Goal: Task Accomplishment & Management: Use online tool/utility

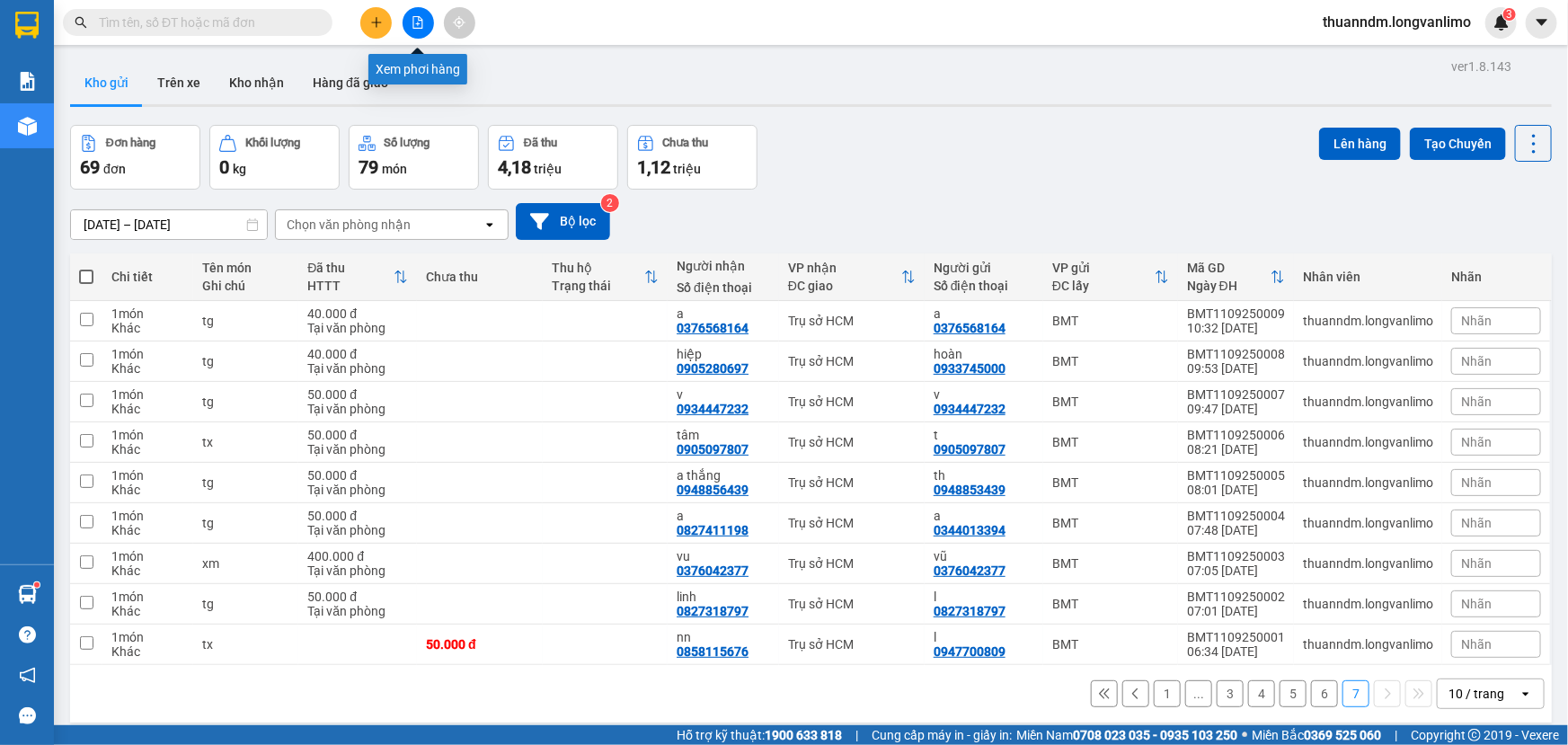
click at [421, 13] on button at bounding box center [418, 23] width 32 height 32
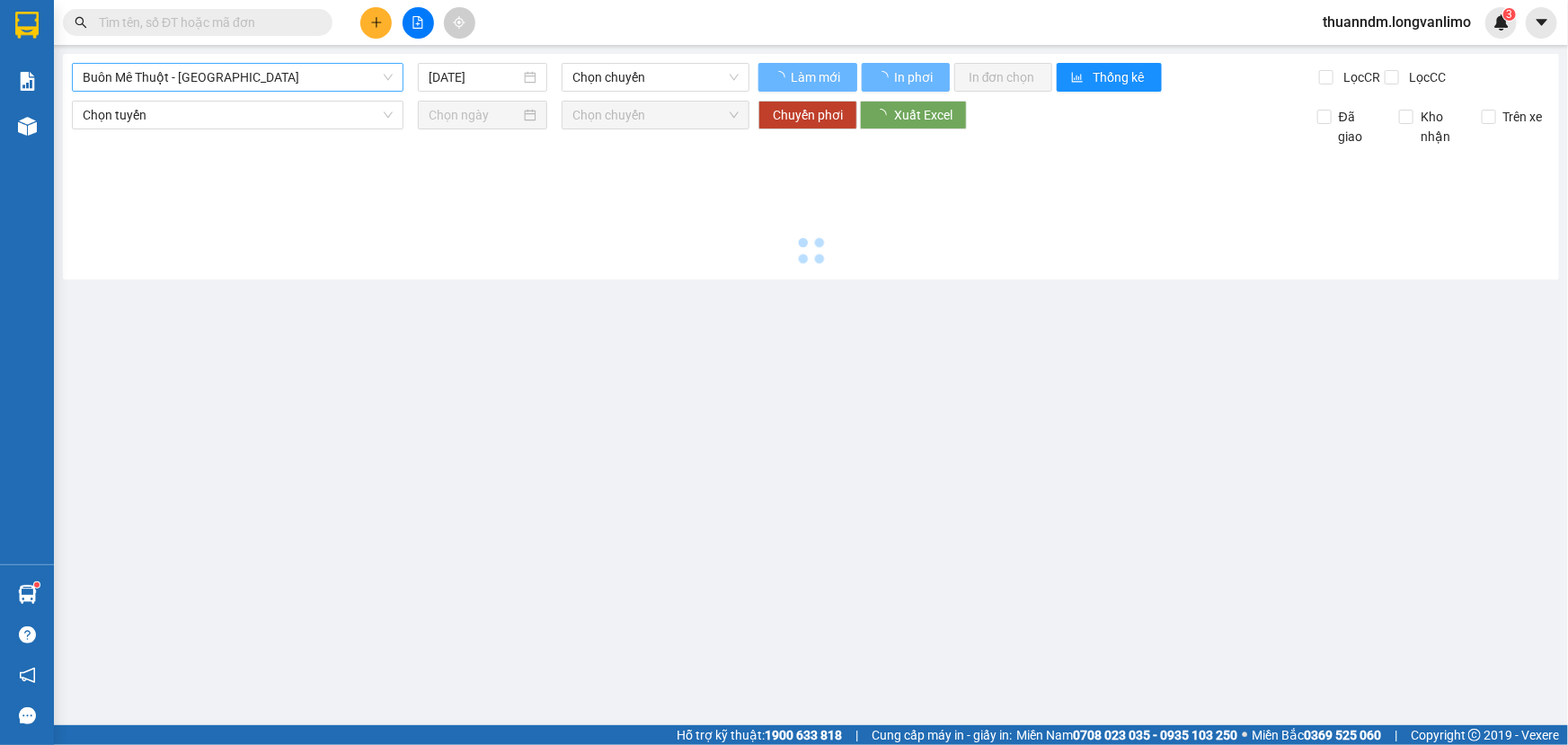
type input "[DATE]"
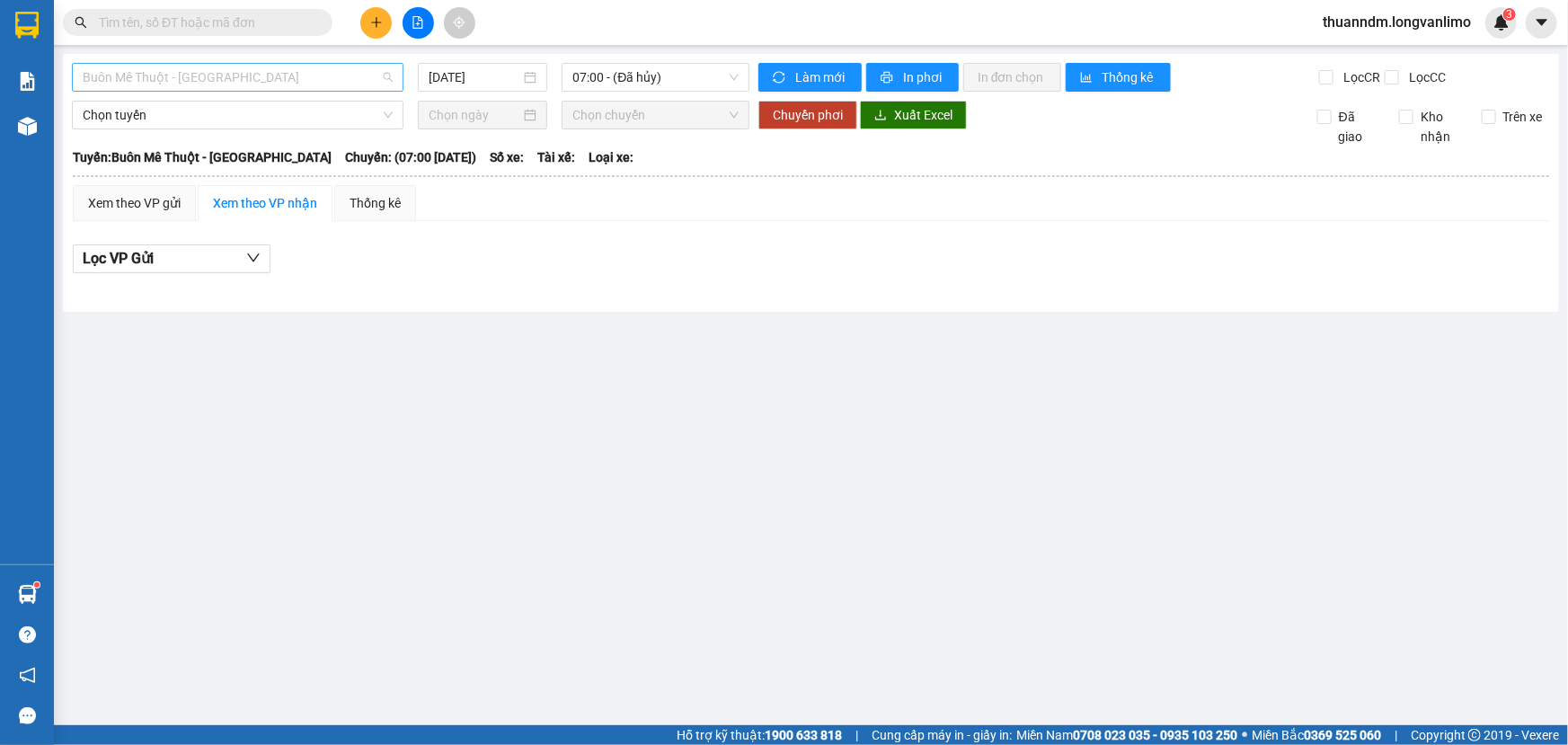
click at [305, 80] on span "Buôn Mê Thuột - [GEOGRAPHIC_DATA]" at bounding box center [237, 77] width 310 height 27
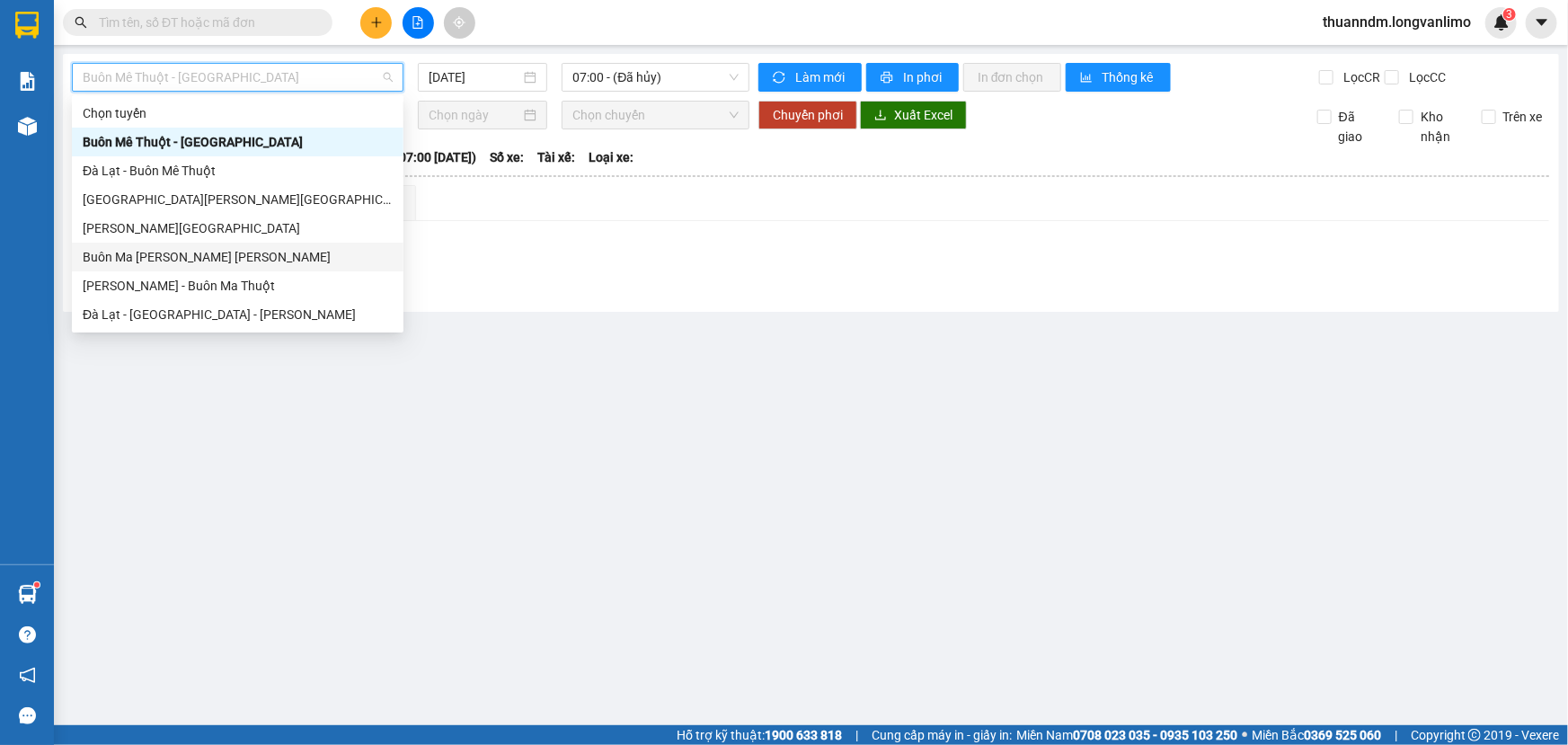
click at [263, 262] on div "Buôn Ma [PERSON_NAME] [PERSON_NAME]" at bounding box center [237, 257] width 310 height 20
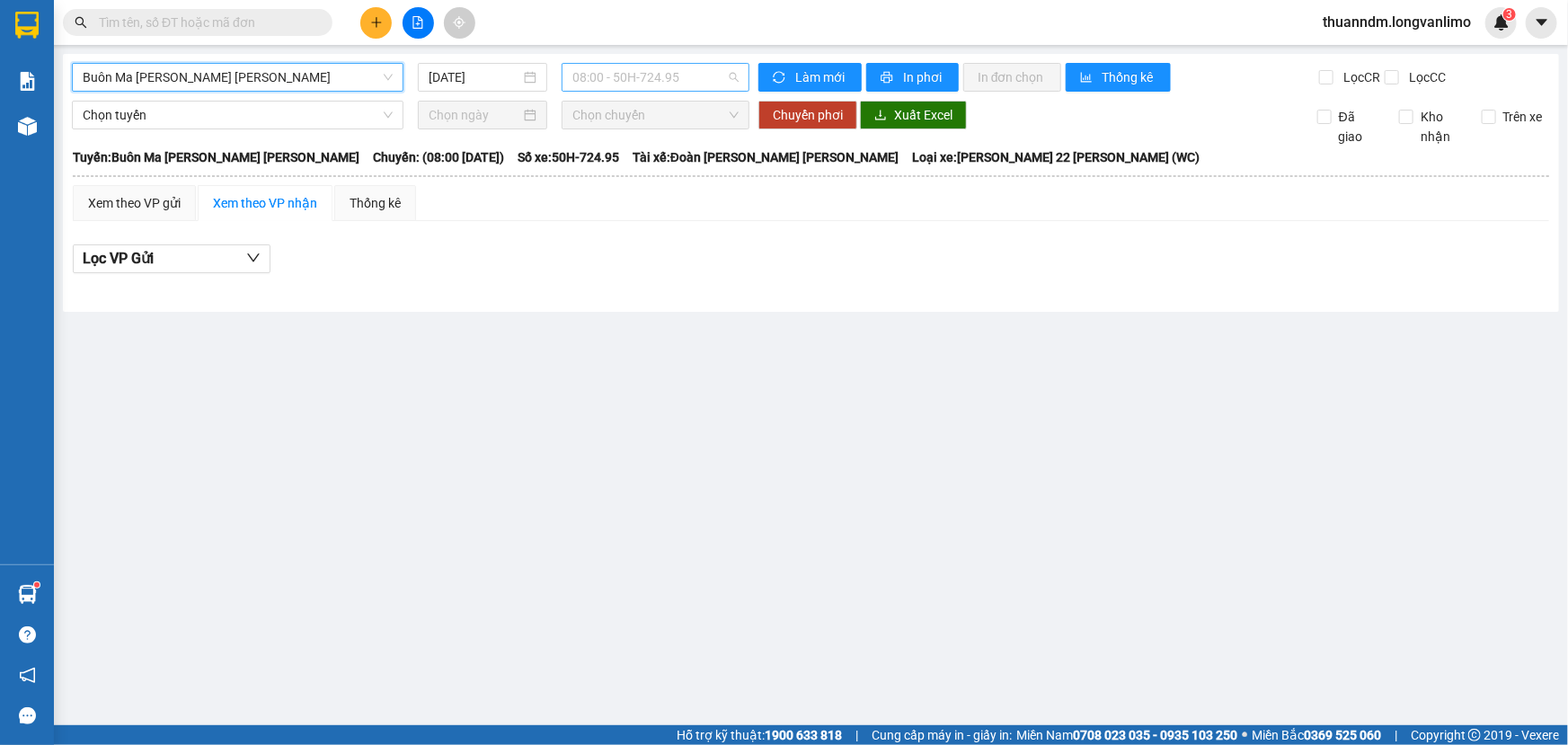
click at [650, 79] on span "08:00 - 50H-724.95" at bounding box center [655, 77] width 167 height 27
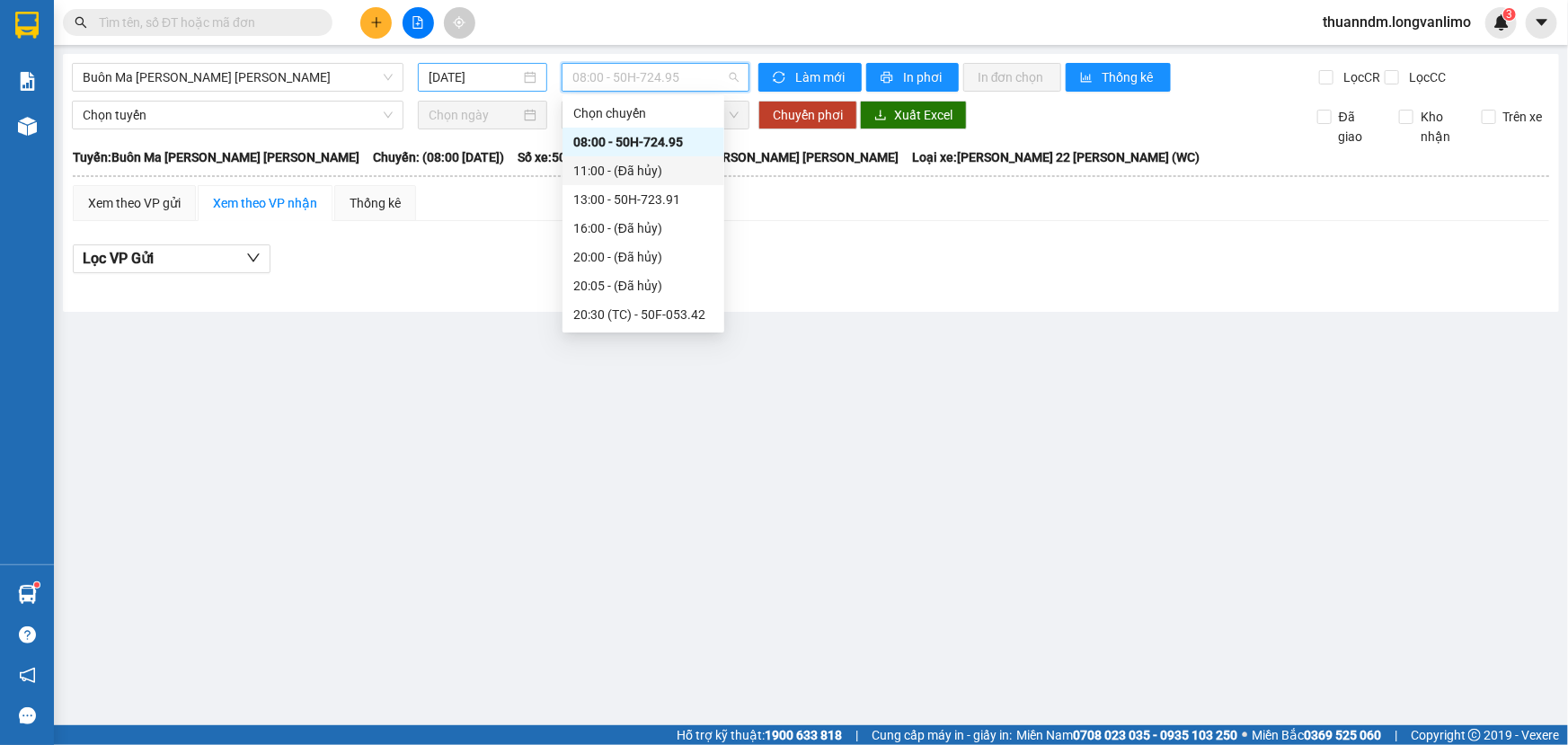
click at [483, 68] on input "[DATE]" at bounding box center [473, 77] width 91 height 20
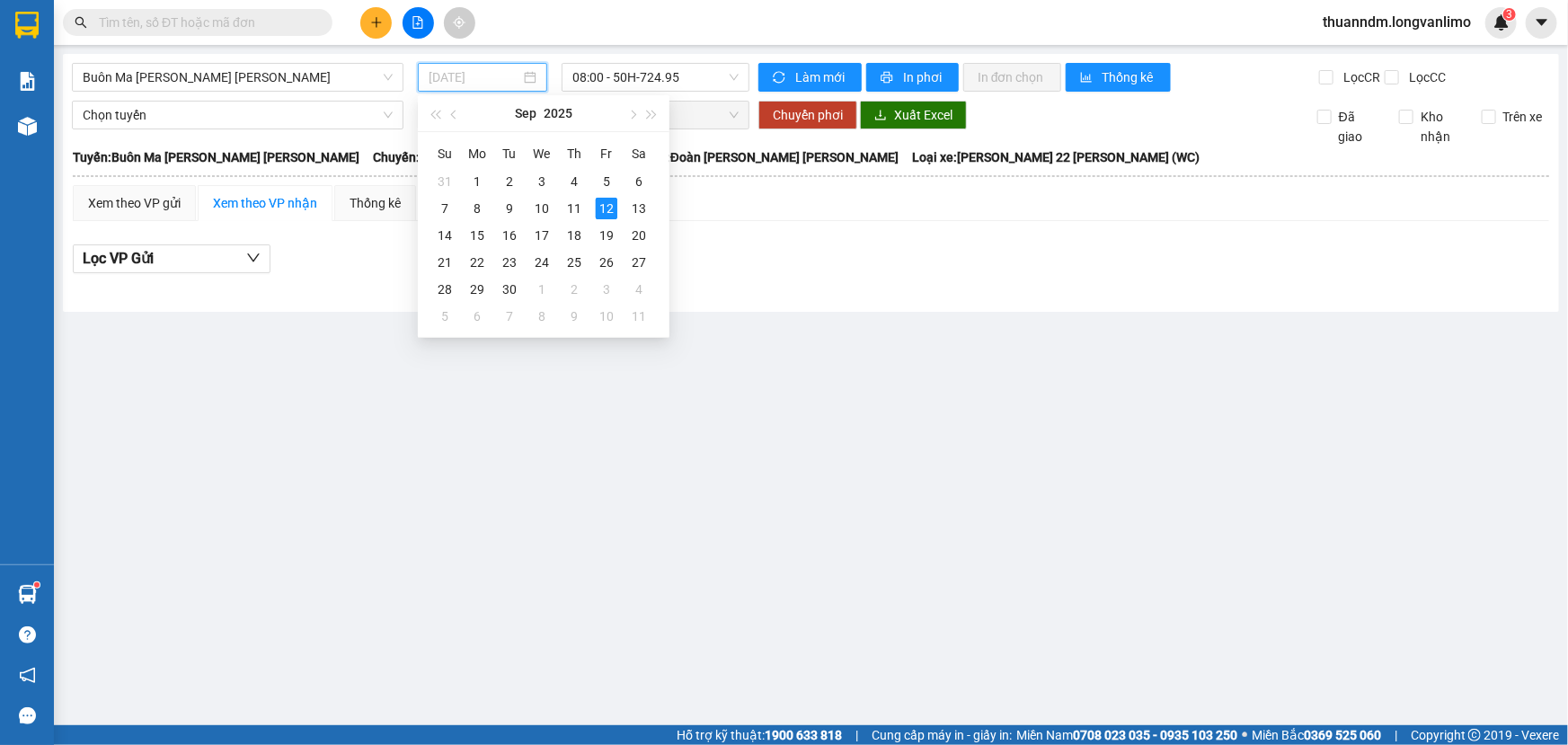
type input "[DATE]"
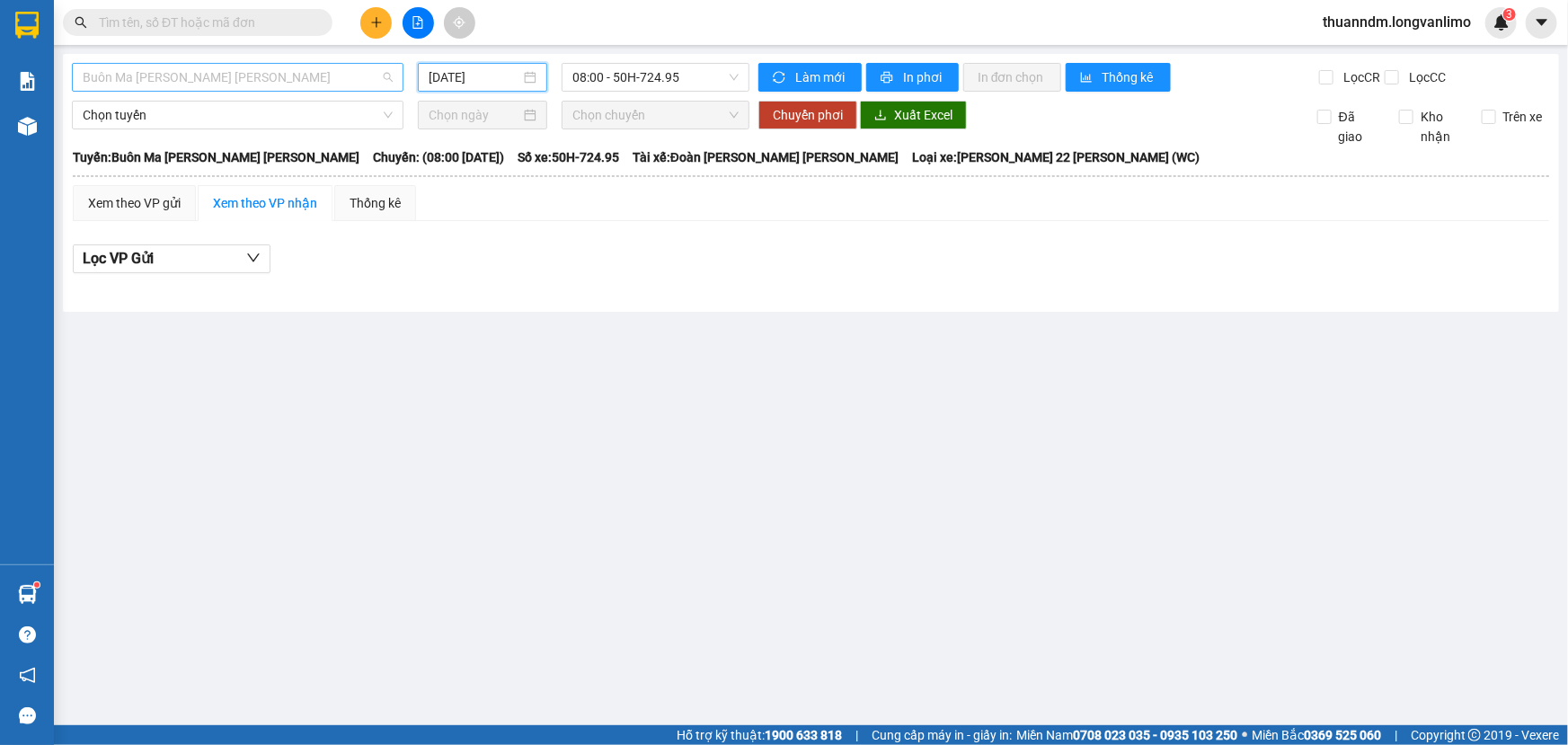
click at [309, 70] on span "Buôn Ma [PERSON_NAME] [PERSON_NAME]" at bounding box center [237, 77] width 310 height 27
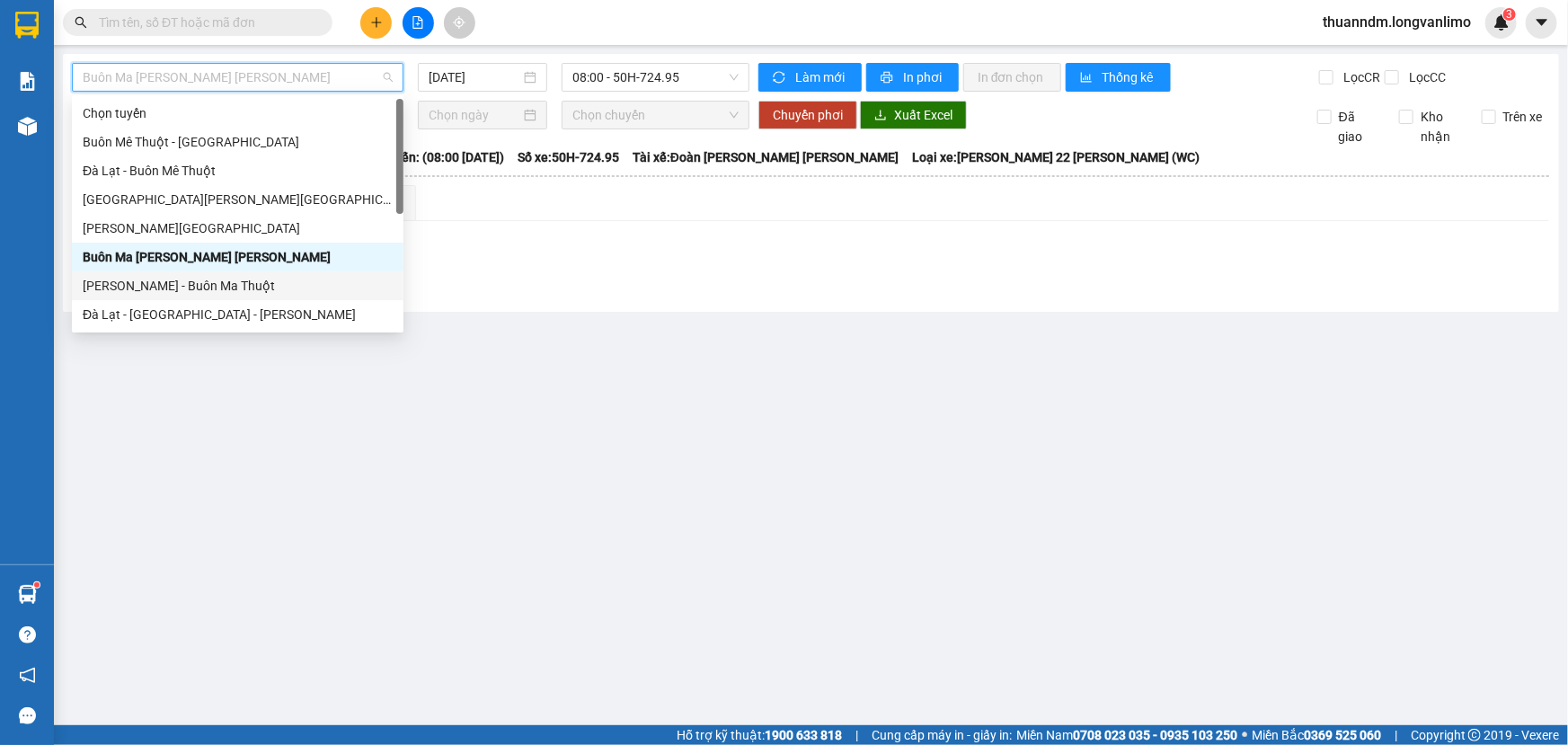
click at [233, 274] on div "[PERSON_NAME] - Buôn Ma Thuột" at bounding box center [237, 286] width 331 height 29
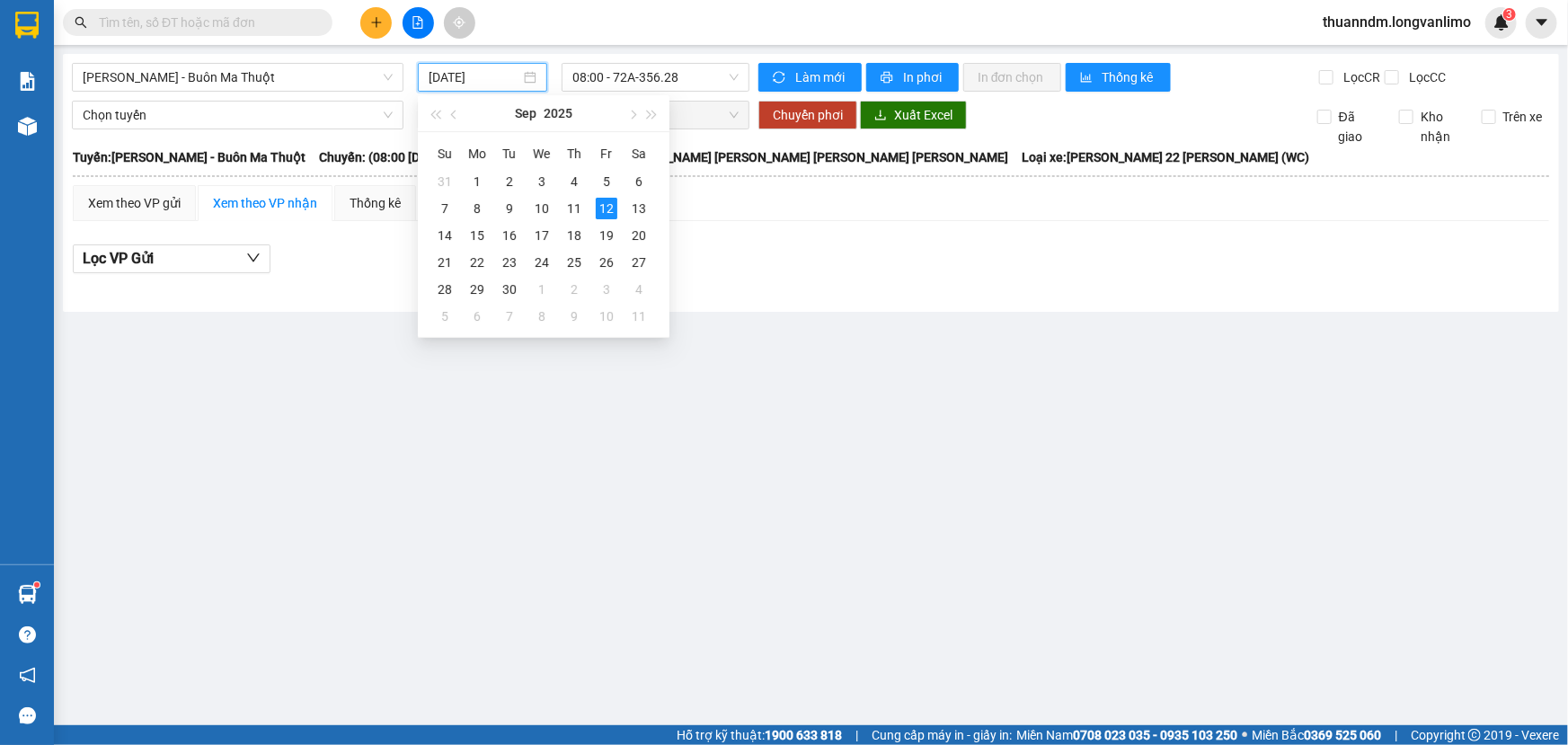
click at [487, 71] on input "[DATE]" at bounding box center [473, 77] width 91 height 20
click at [572, 198] on div "11" at bounding box center [574, 208] width 22 height 22
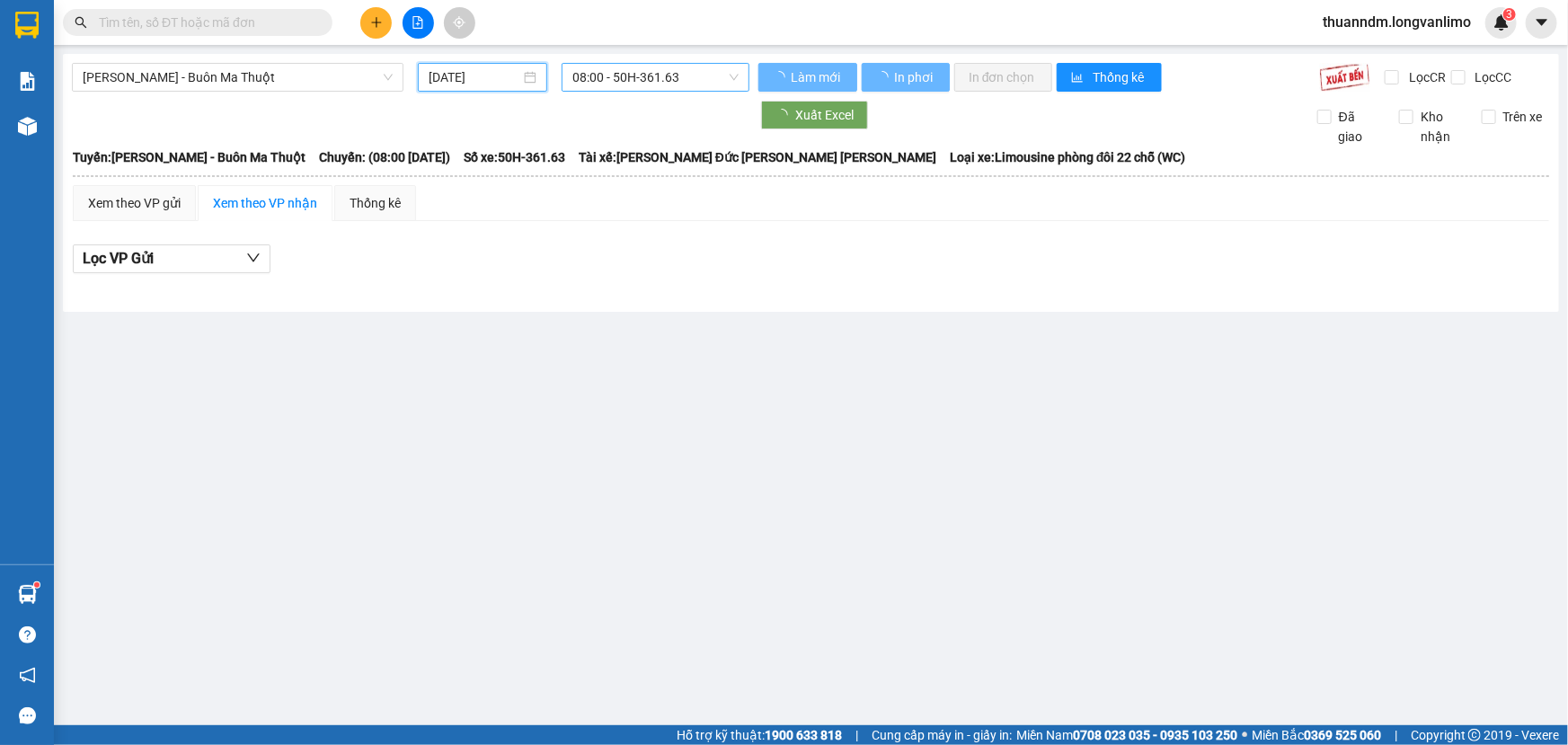
type input "[DATE]"
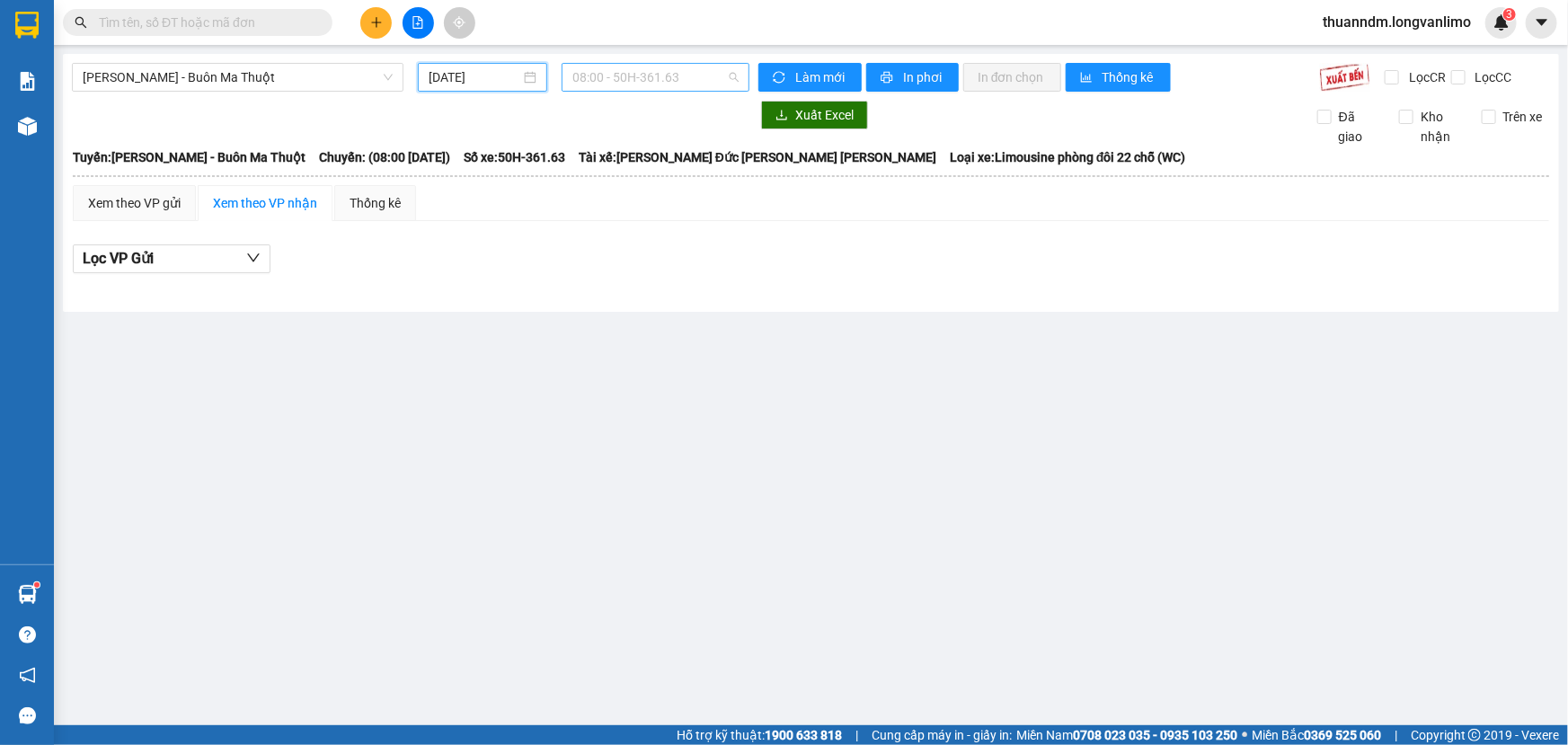
click at [623, 72] on span "08:00 - 50H-361.63" at bounding box center [655, 77] width 167 height 27
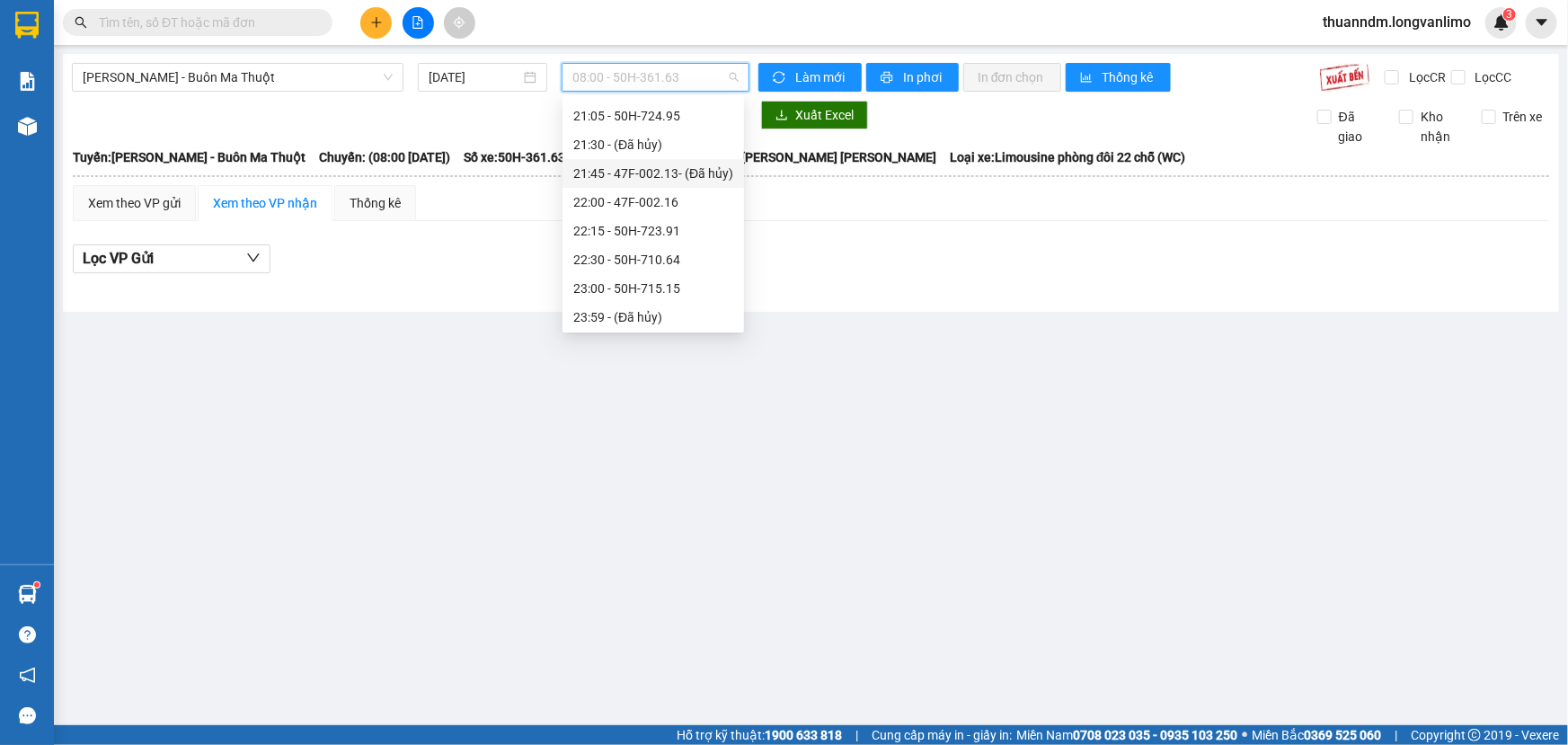
scroll to position [172, 0]
click at [655, 197] on div "22:00 - 47F-002.16" at bounding box center [653, 200] width 160 height 20
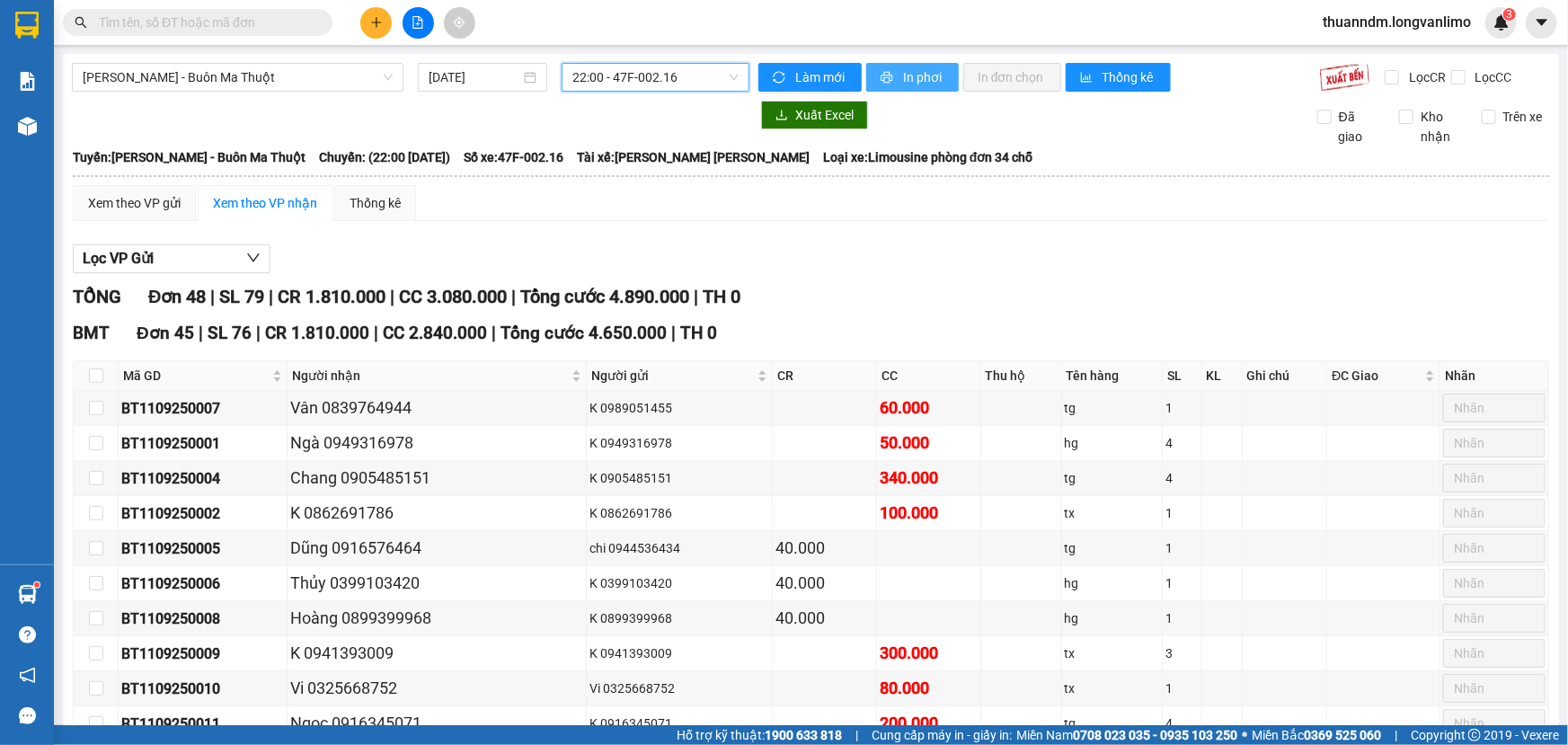
click at [890, 82] on button "In phơi" at bounding box center [913, 77] width 92 height 29
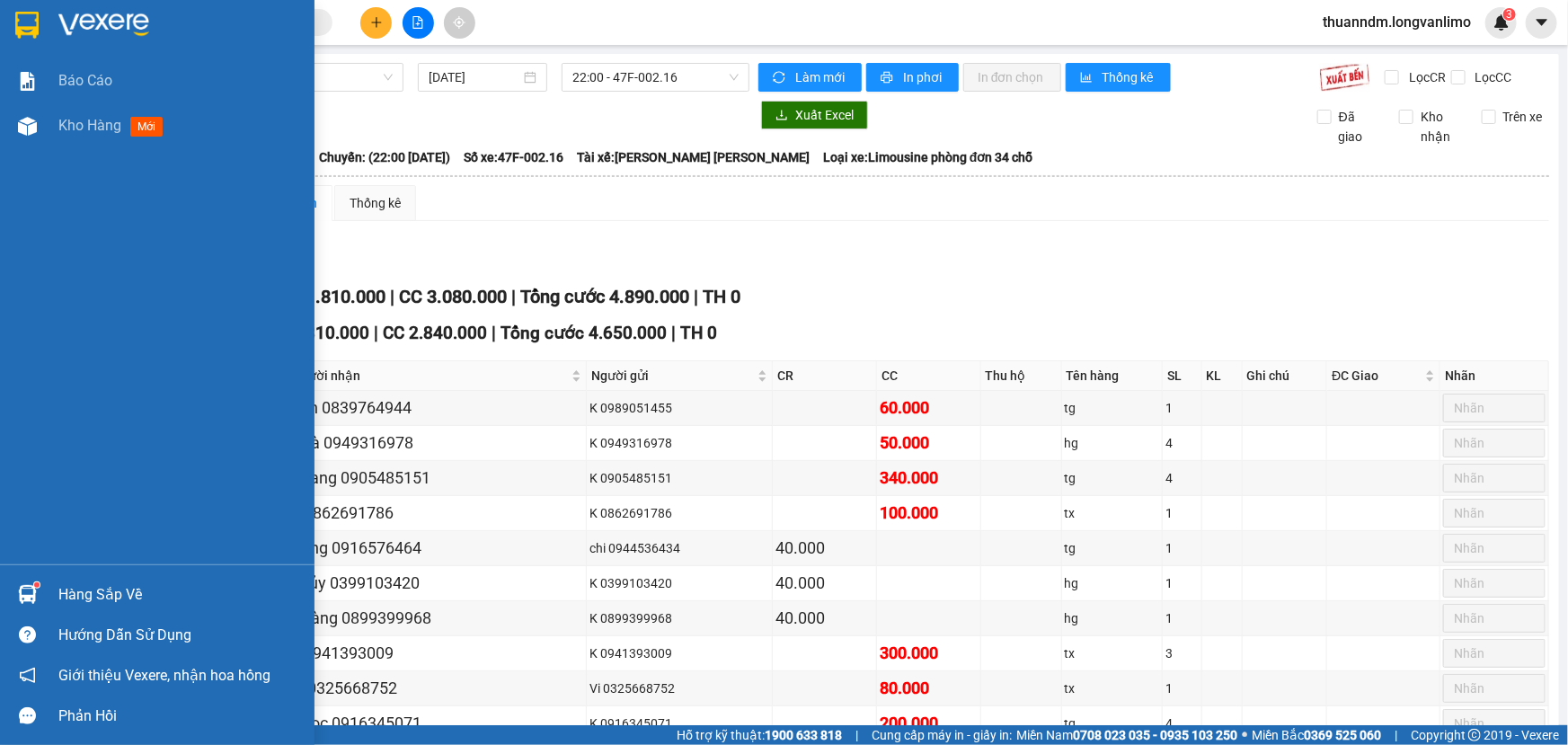
click at [15, 33] on img at bounding box center [27, 25] width 24 height 27
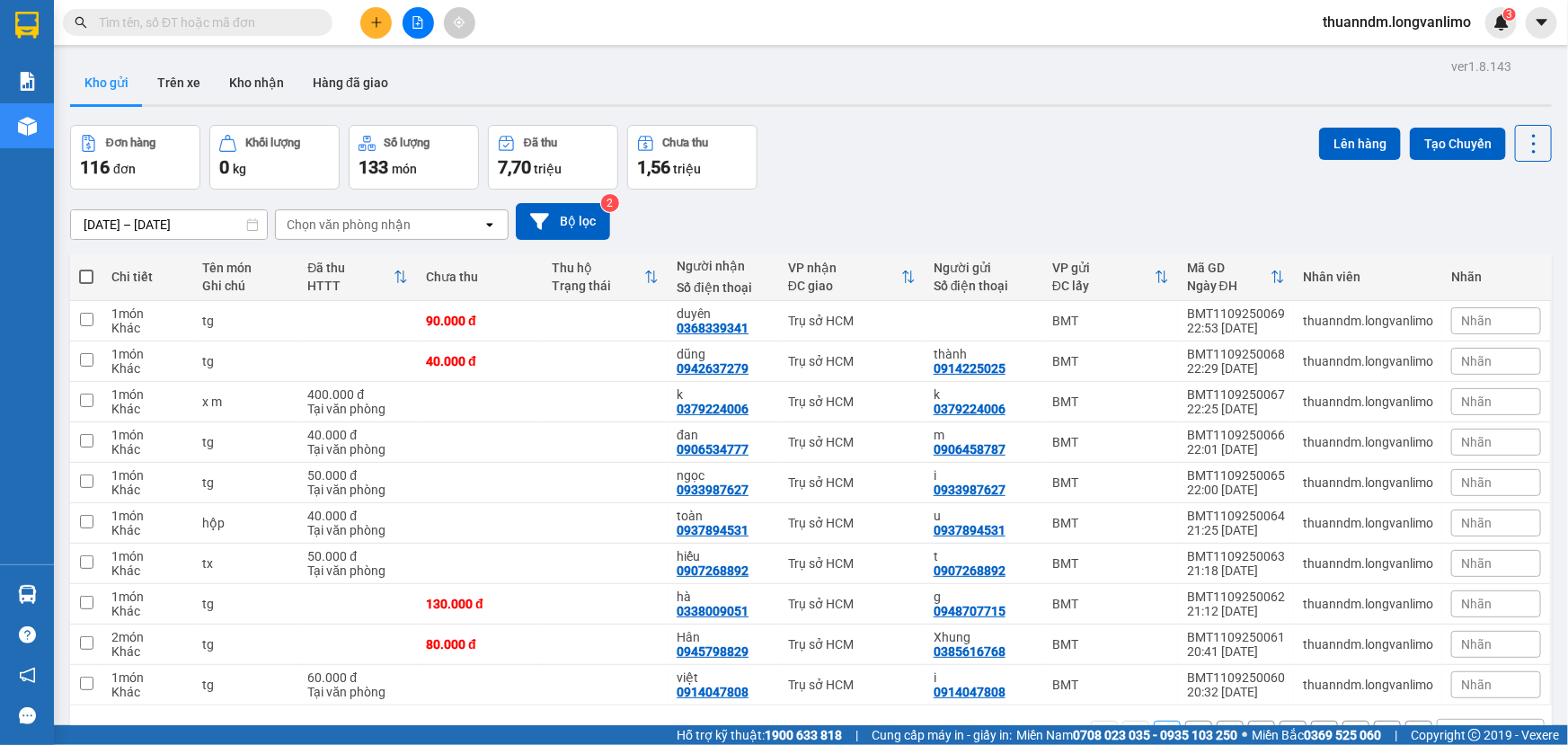
click at [205, 231] on input "[DATE] – [DATE]" at bounding box center [168, 224] width 196 height 29
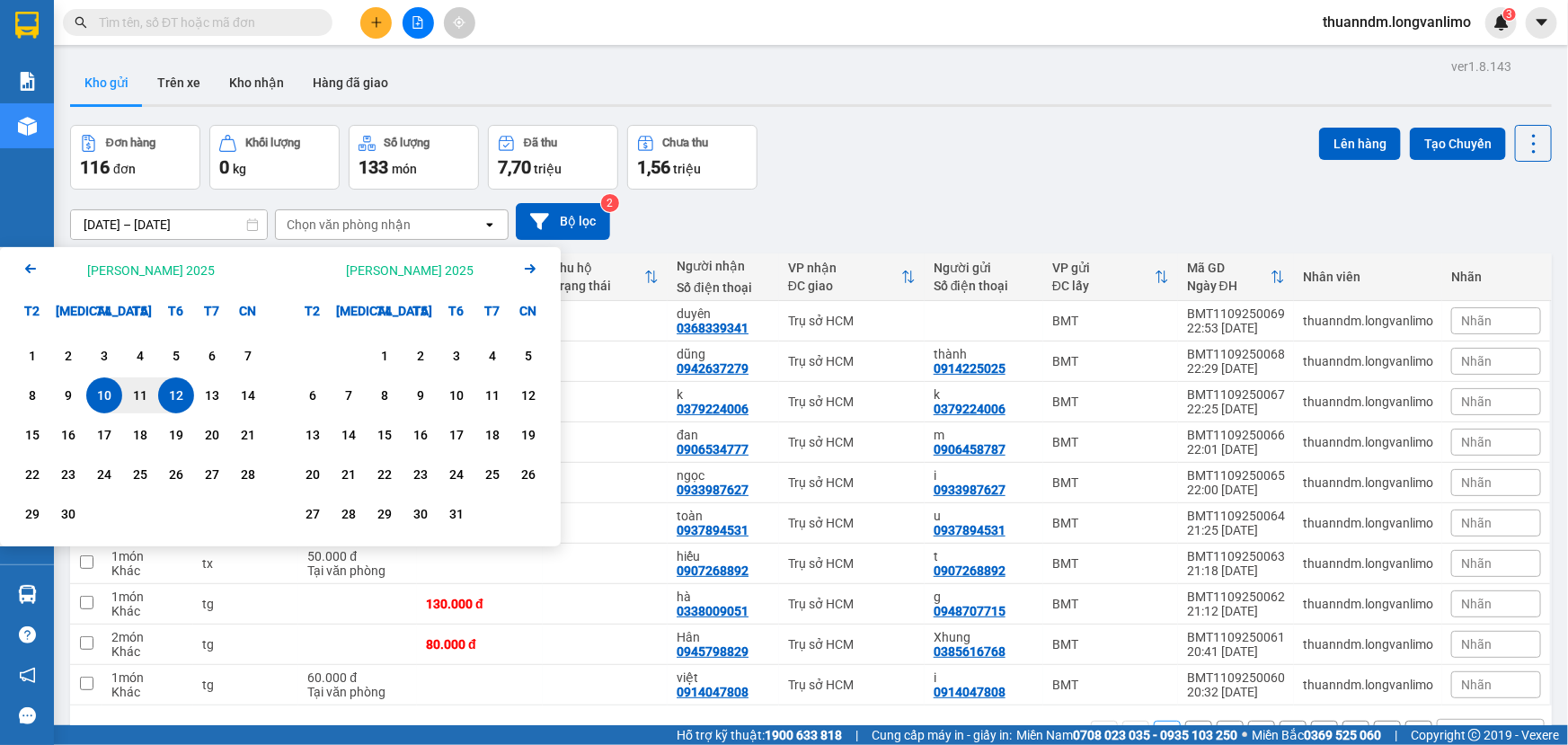
click at [186, 387] on div "12" at bounding box center [177, 396] width 25 height 22
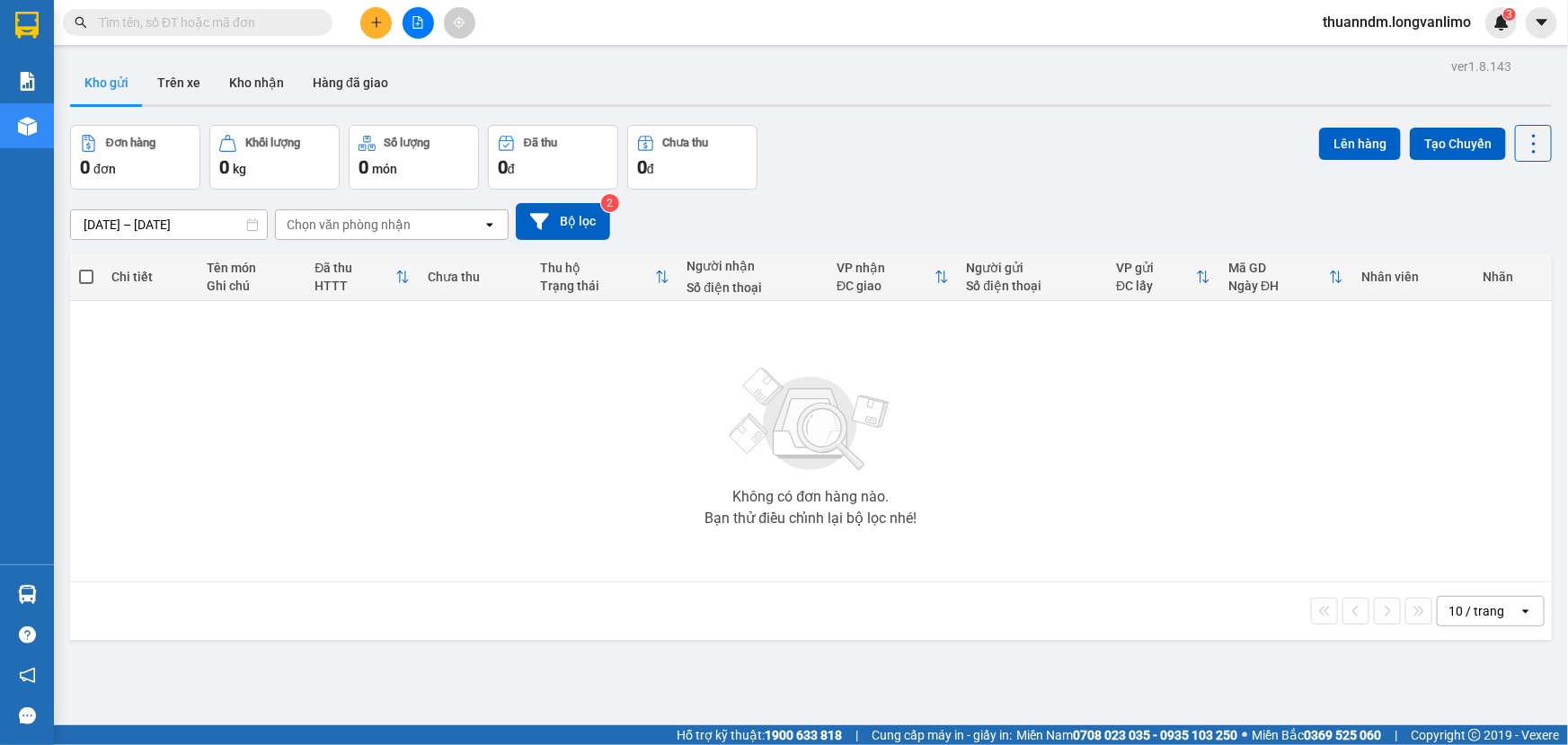
click at [213, 225] on input "[DATE] – [DATE]" at bounding box center [168, 224] width 196 height 29
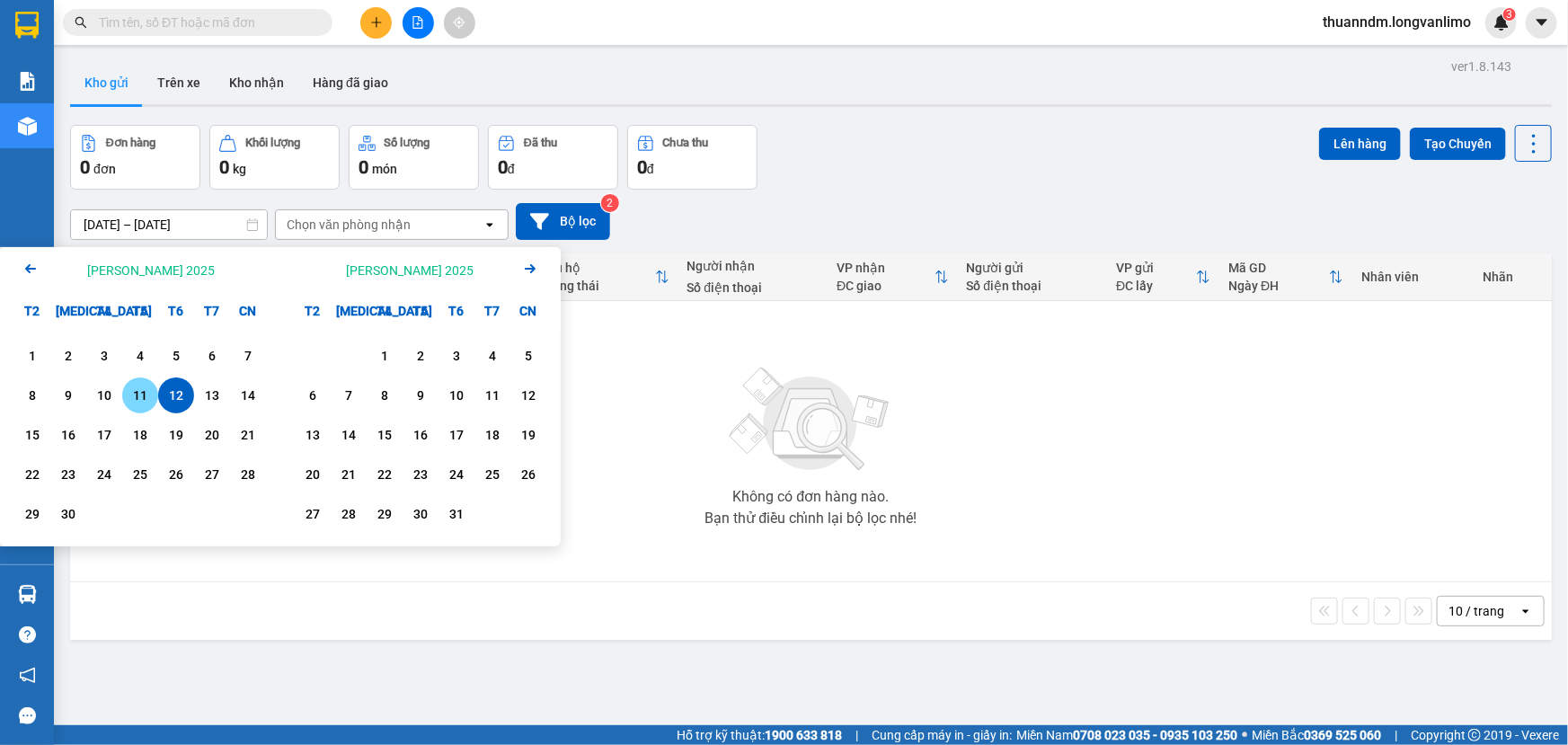
click at [131, 387] on div "11" at bounding box center [140, 396] width 25 height 22
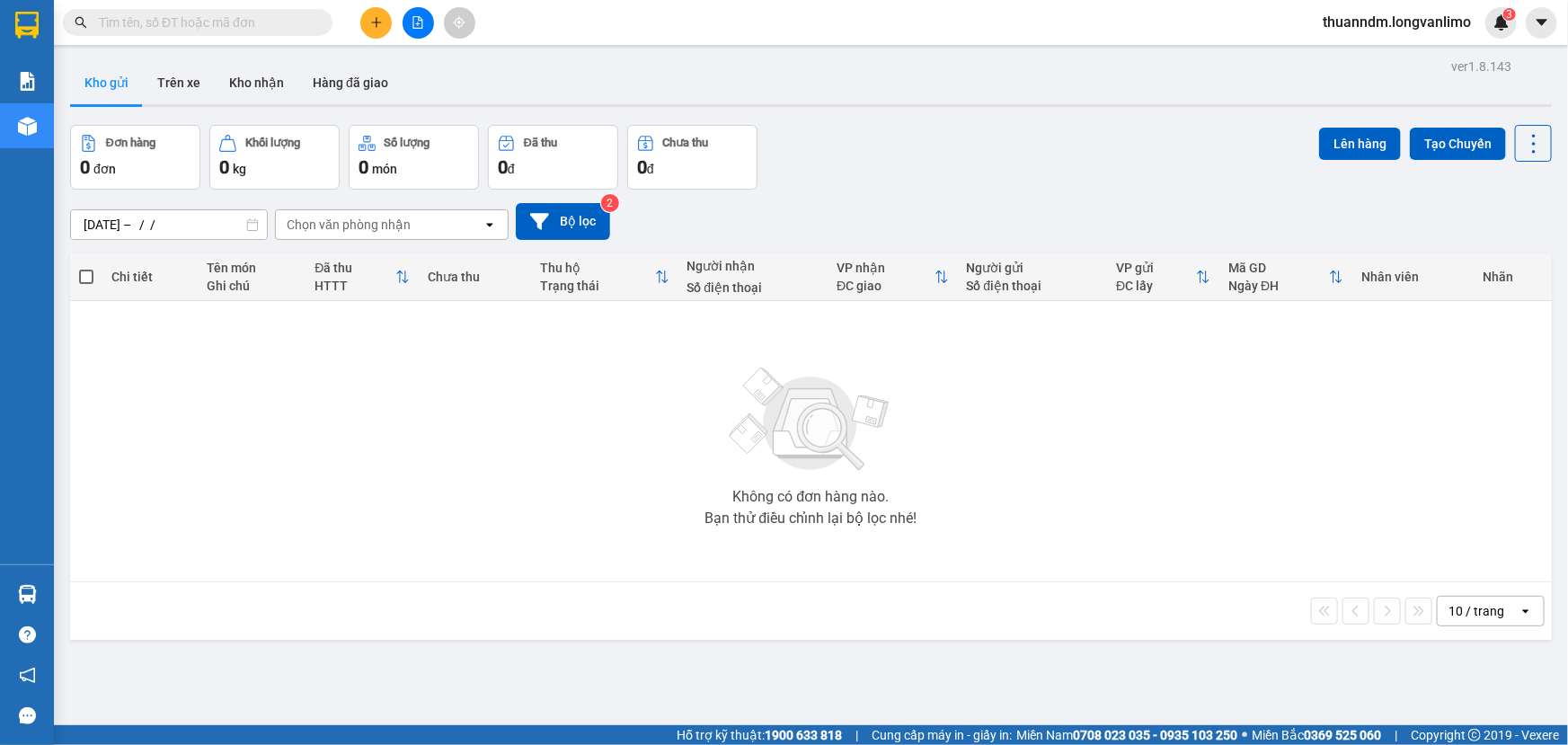
type input "[DATE] – [DATE]"
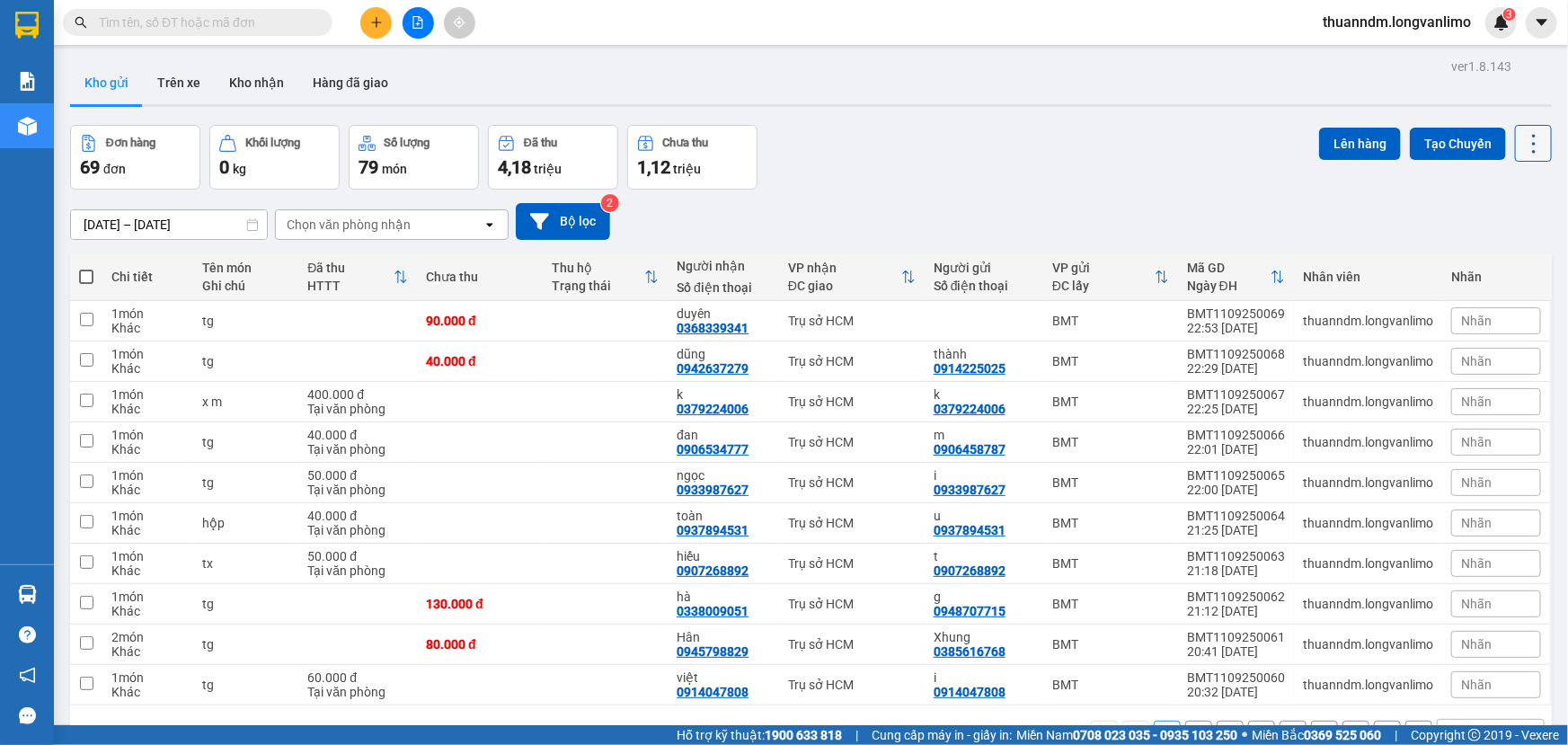
click at [1525, 140] on icon at bounding box center [1535, 144] width 25 height 25
click at [1512, 215] on span "Xuất excel" at bounding box center [1501, 224] width 58 height 18
click at [419, 26] on icon "file-add" at bounding box center [418, 23] width 13 height 13
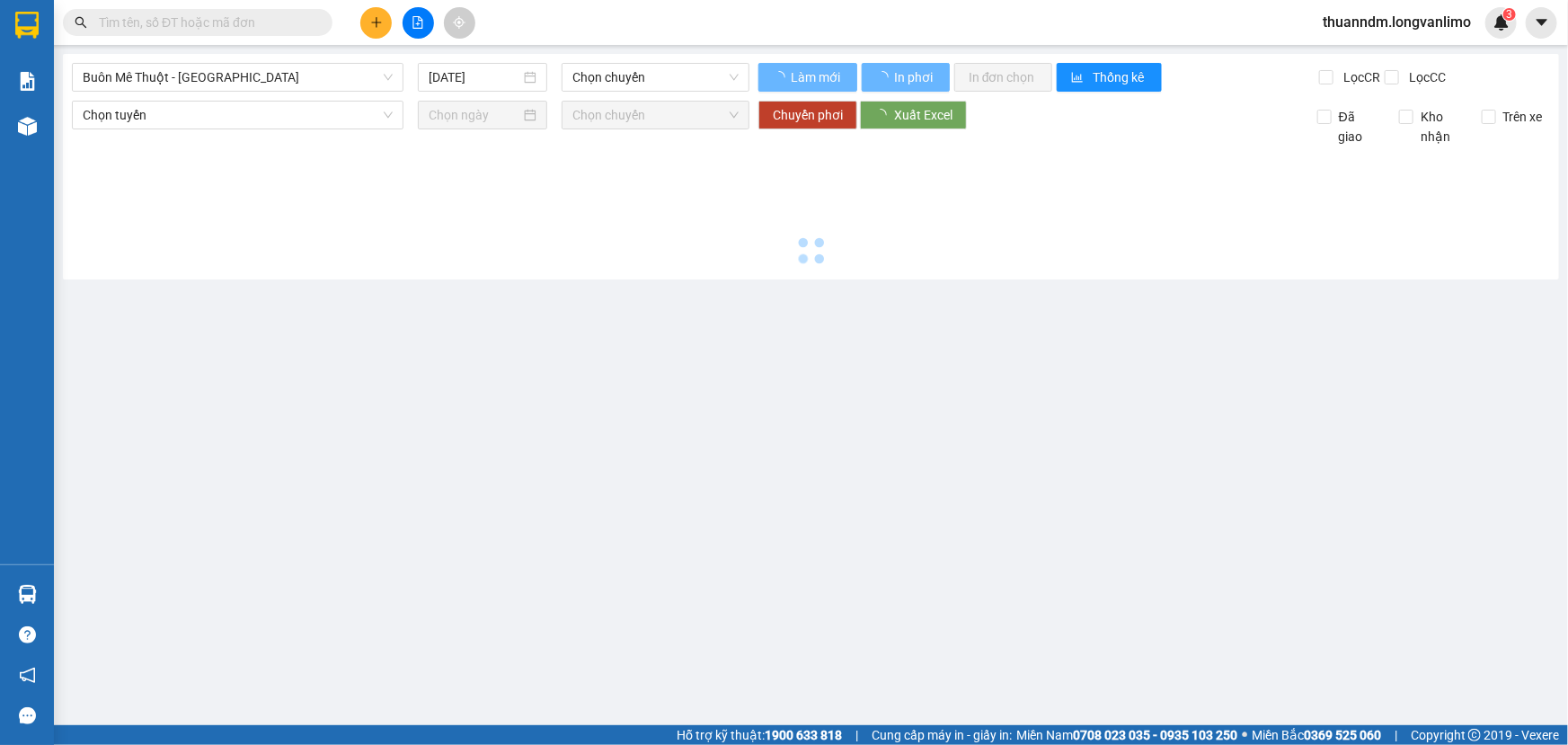
type input "[DATE]"
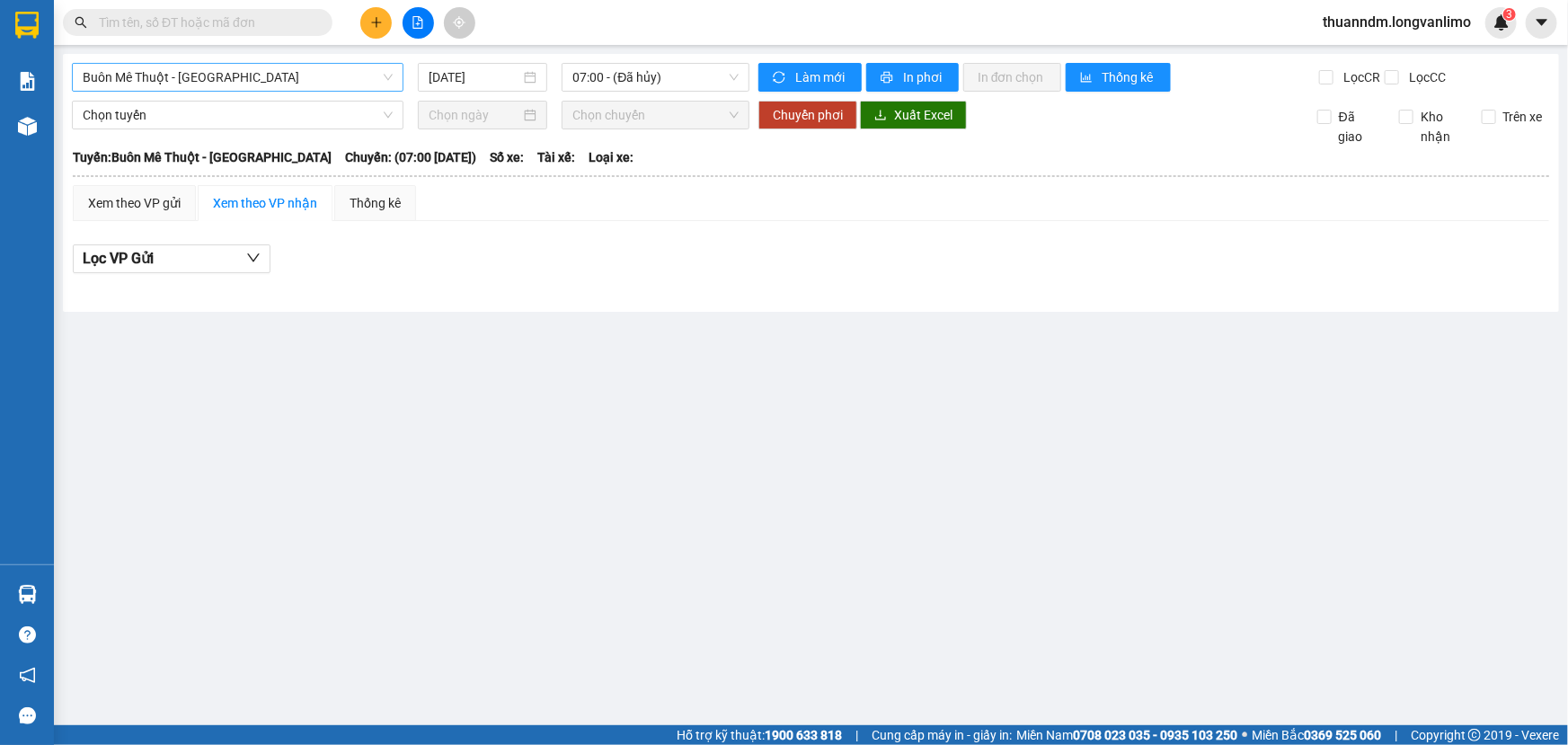
click at [367, 78] on span "Buôn Mê Thuột - [GEOGRAPHIC_DATA]" at bounding box center [237, 77] width 310 height 27
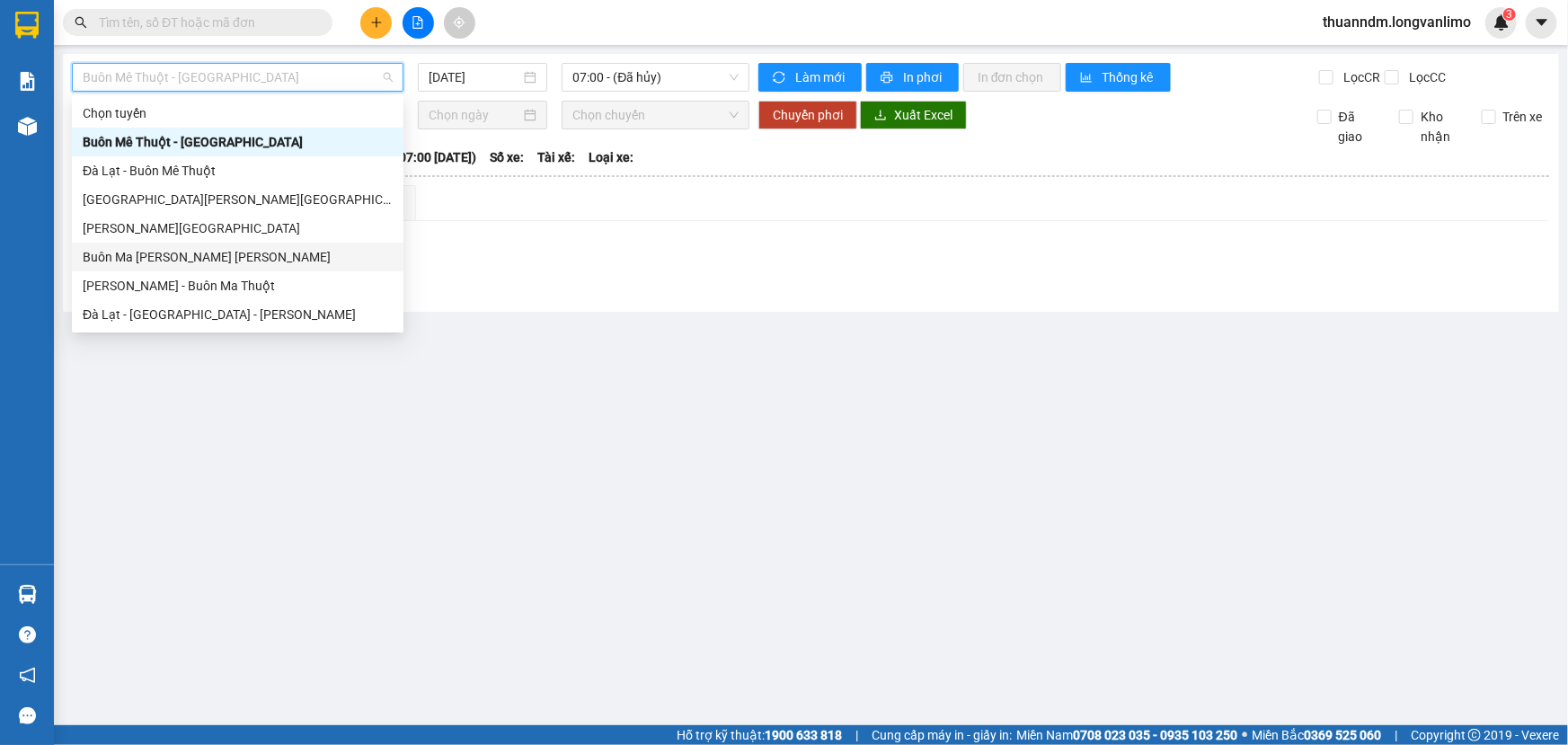
click at [224, 260] on div "Buôn Ma [PERSON_NAME] [PERSON_NAME]" at bounding box center [237, 257] width 310 height 20
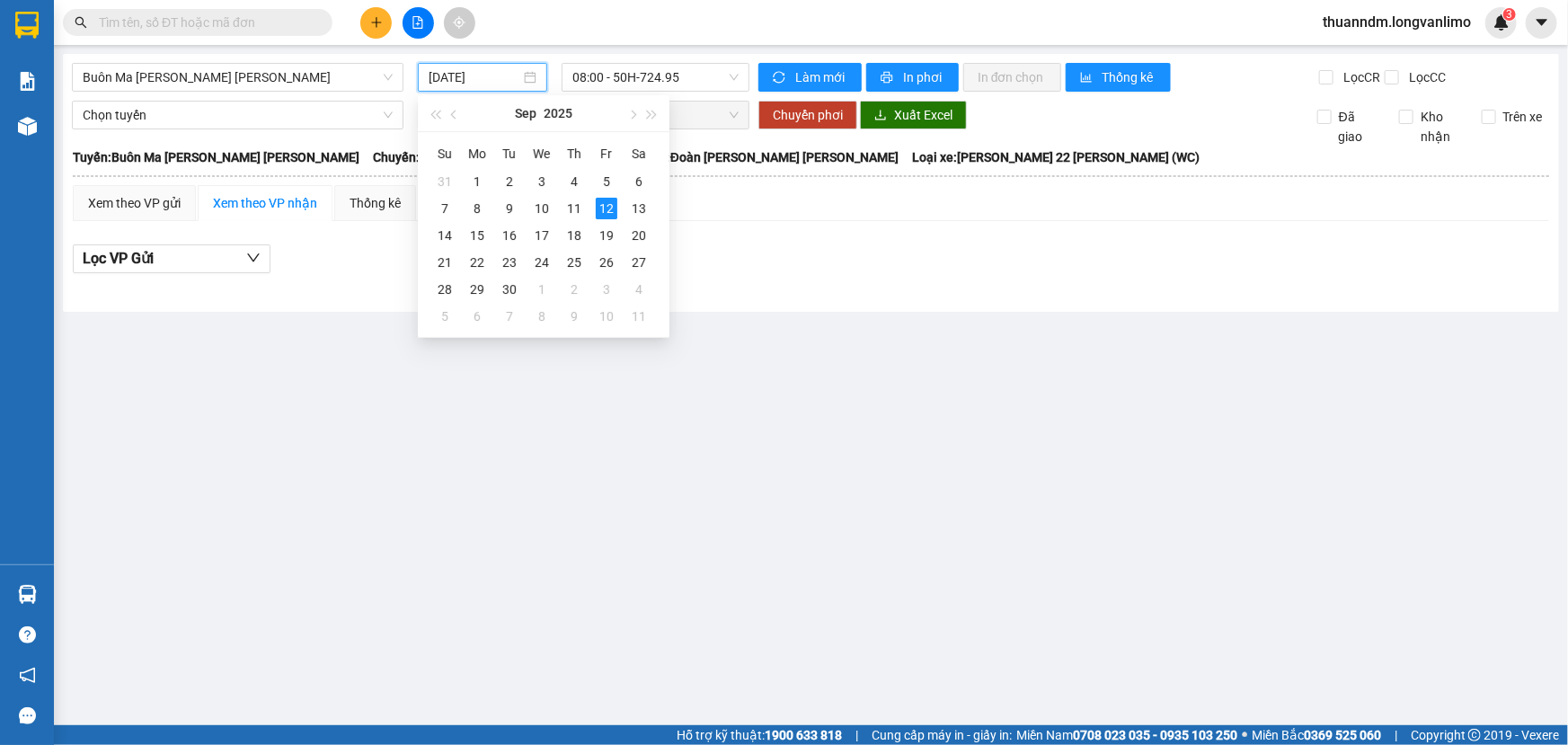
click at [448, 81] on input "[DATE]" at bounding box center [473, 77] width 91 height 20
click at [566, 206] on div "11" at bounding box center [574, 208] width 22 height 22
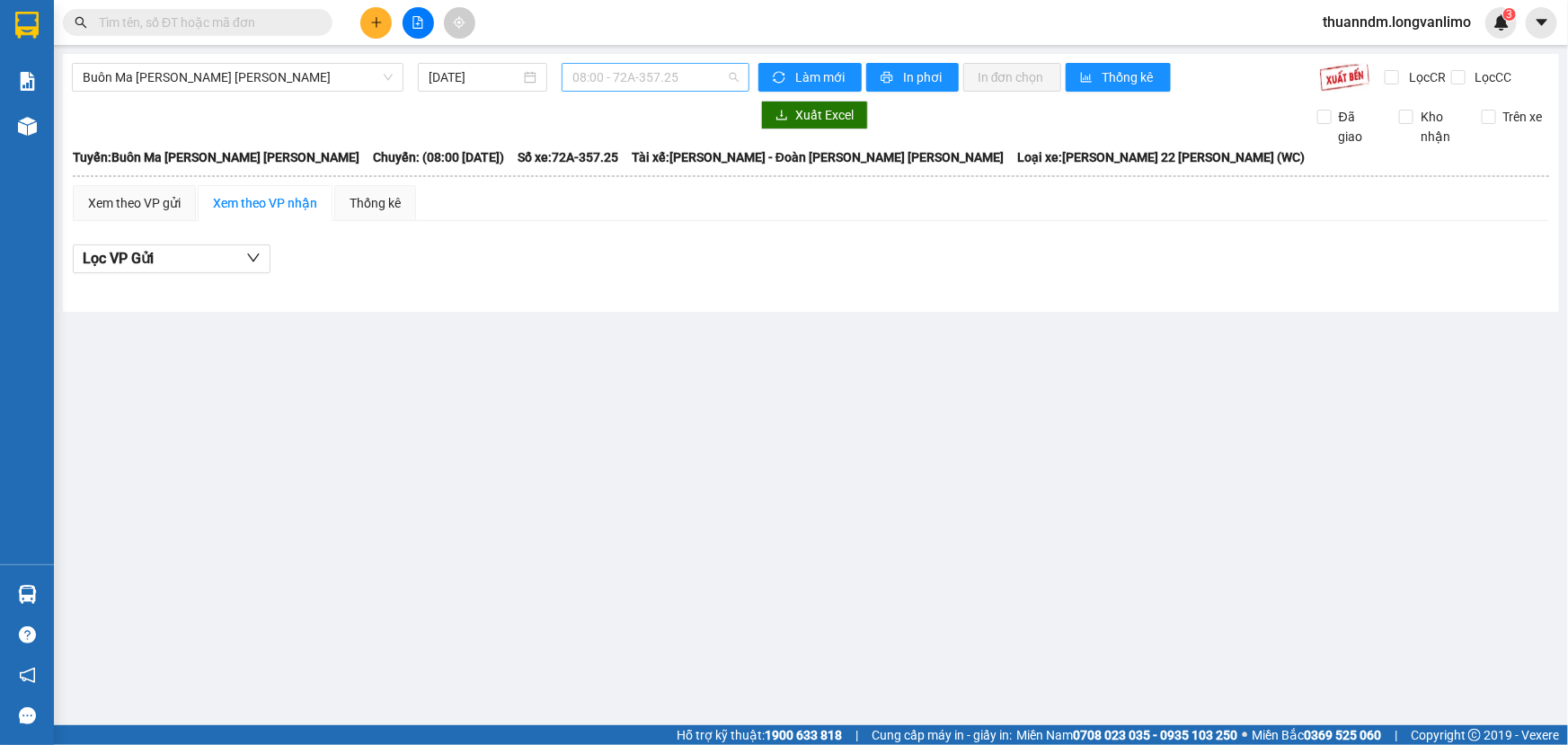
click at [609, 72] on span "08:00 - 72A-357.25" at bounding box center [655, 77] width 167 height 27
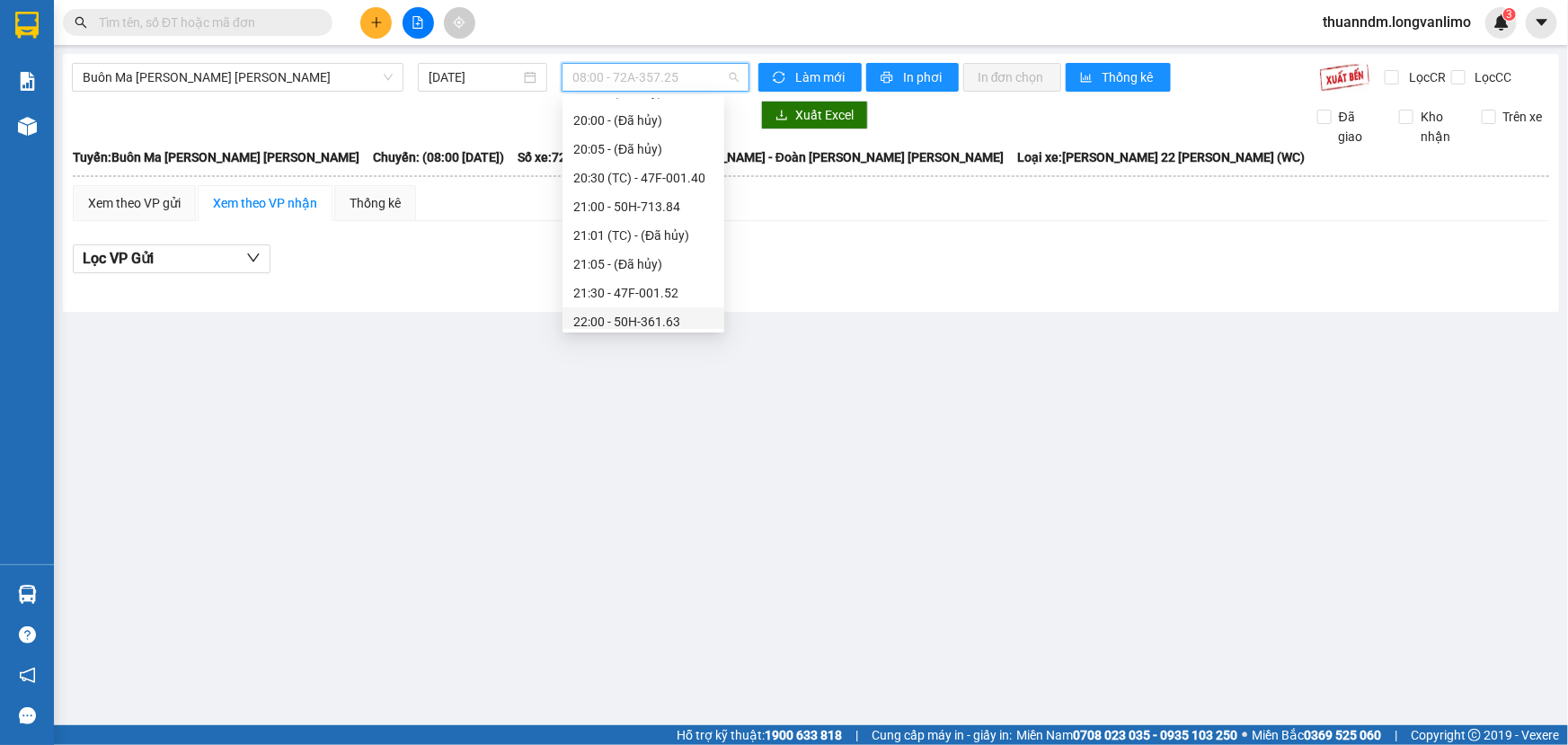
scroll to position [163, 0]
click at [625, 262] on div "21:30 - 47F-001.52" at bounding box center [643, 267] width 140 height 20
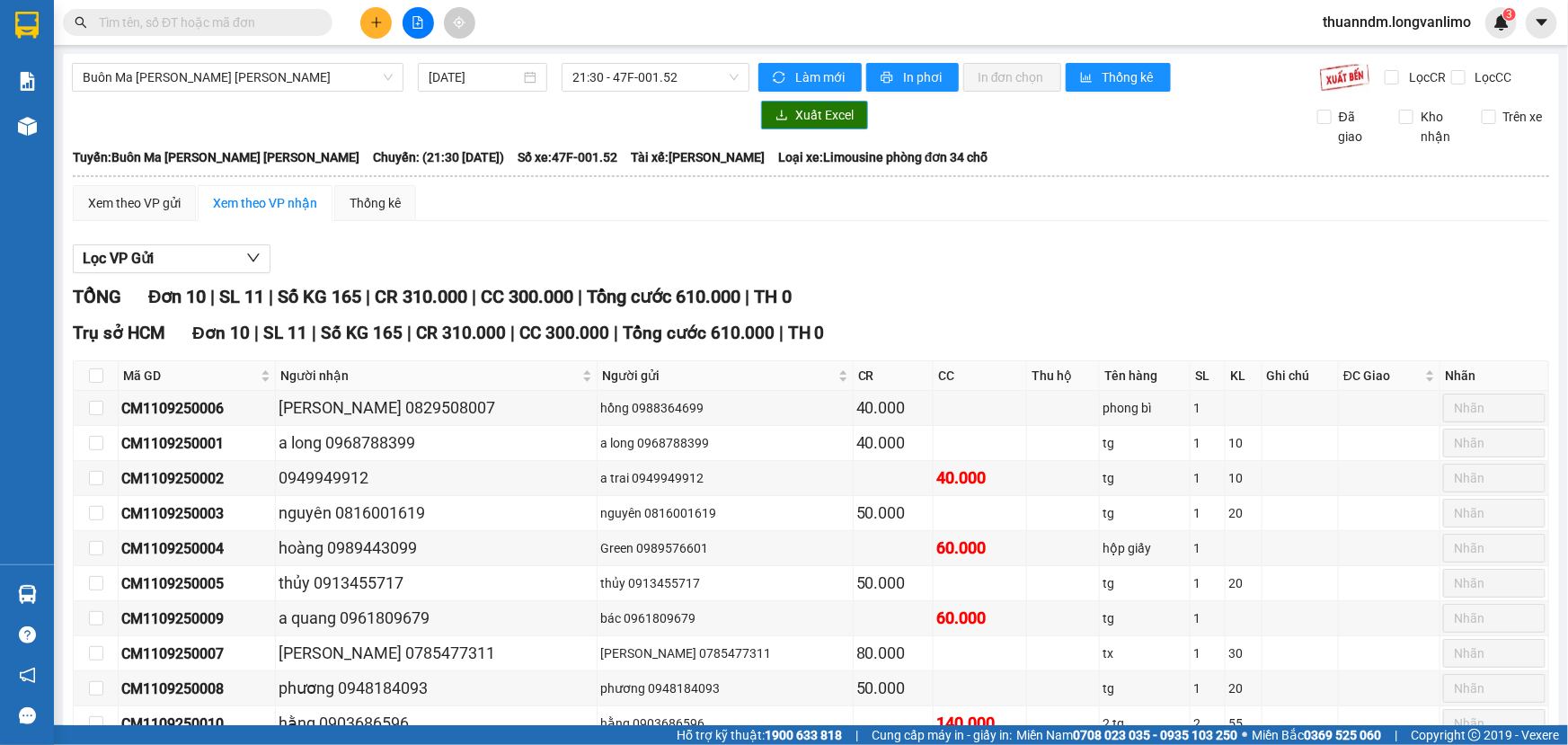
click at [808, 123] on span "Xuất Excel" at bounding box center [824, 115] width 59 height 20
click at [464, 72] on input "[DATE]" at bounding box center [473, 77] width 91 height 20
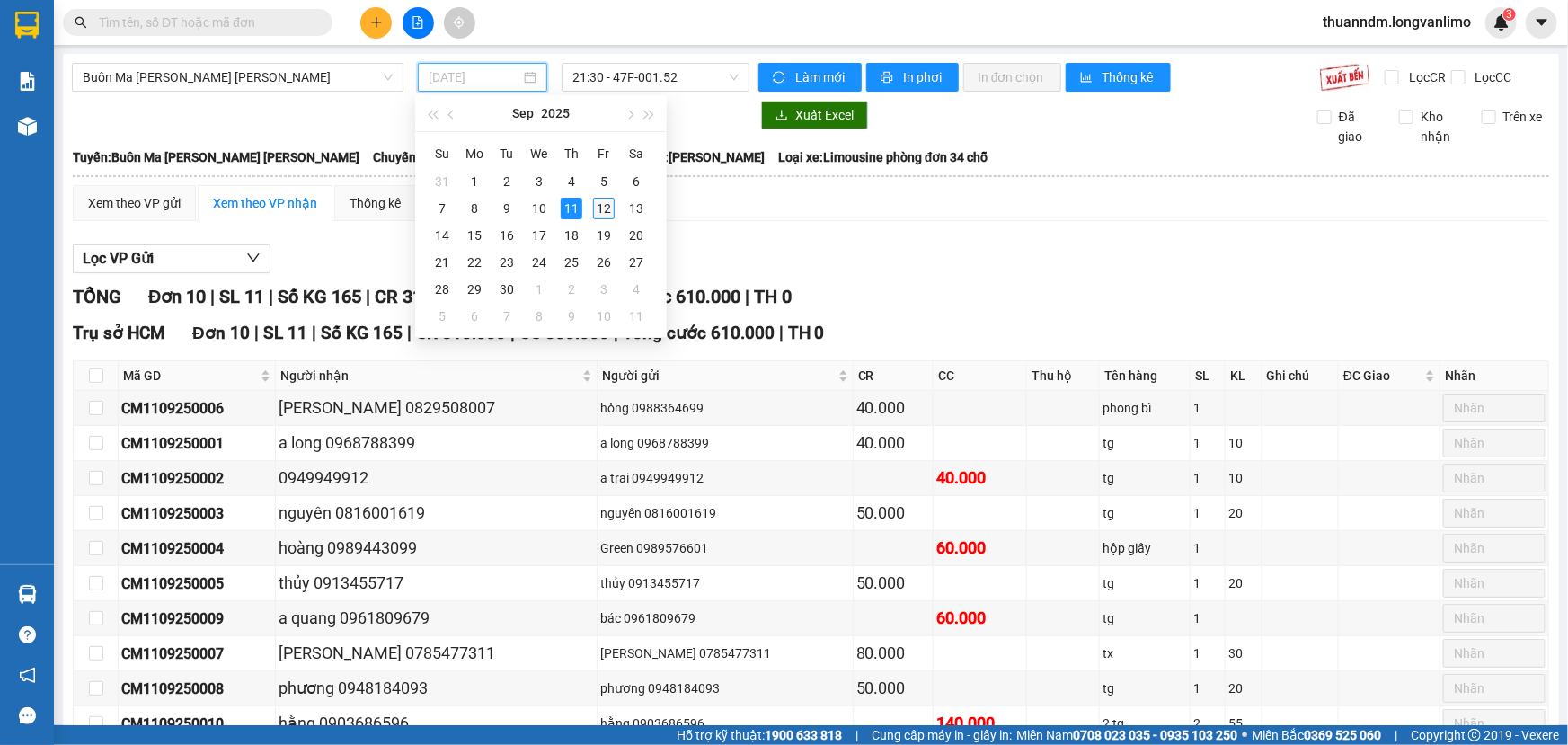
click at [601, 197] on div "12" at bounding box center [604, 208] width 22 height 22
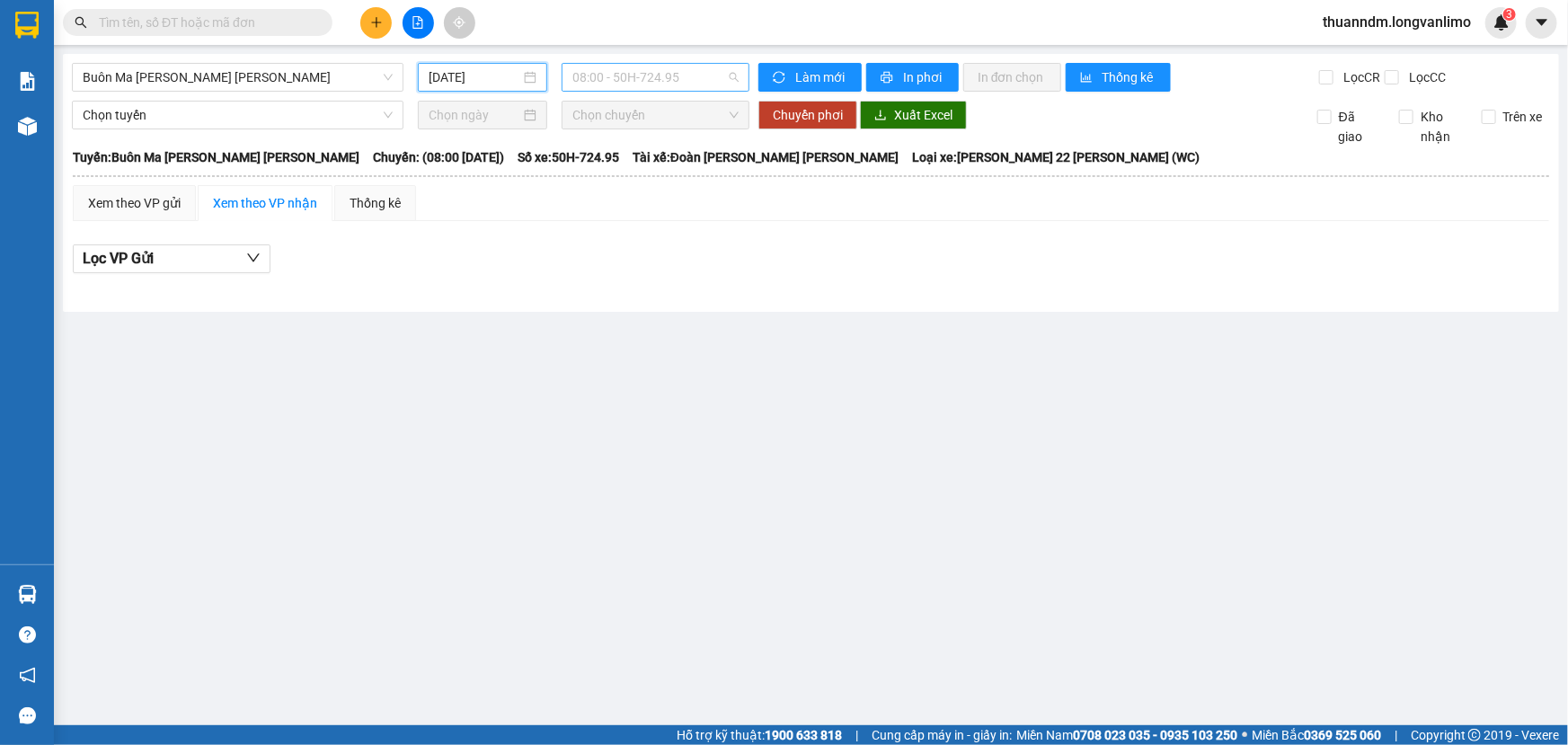
click at [642, 73] on span "08:00 - 50H-724.95" at bounding box center [655, 77] width 167 height 27
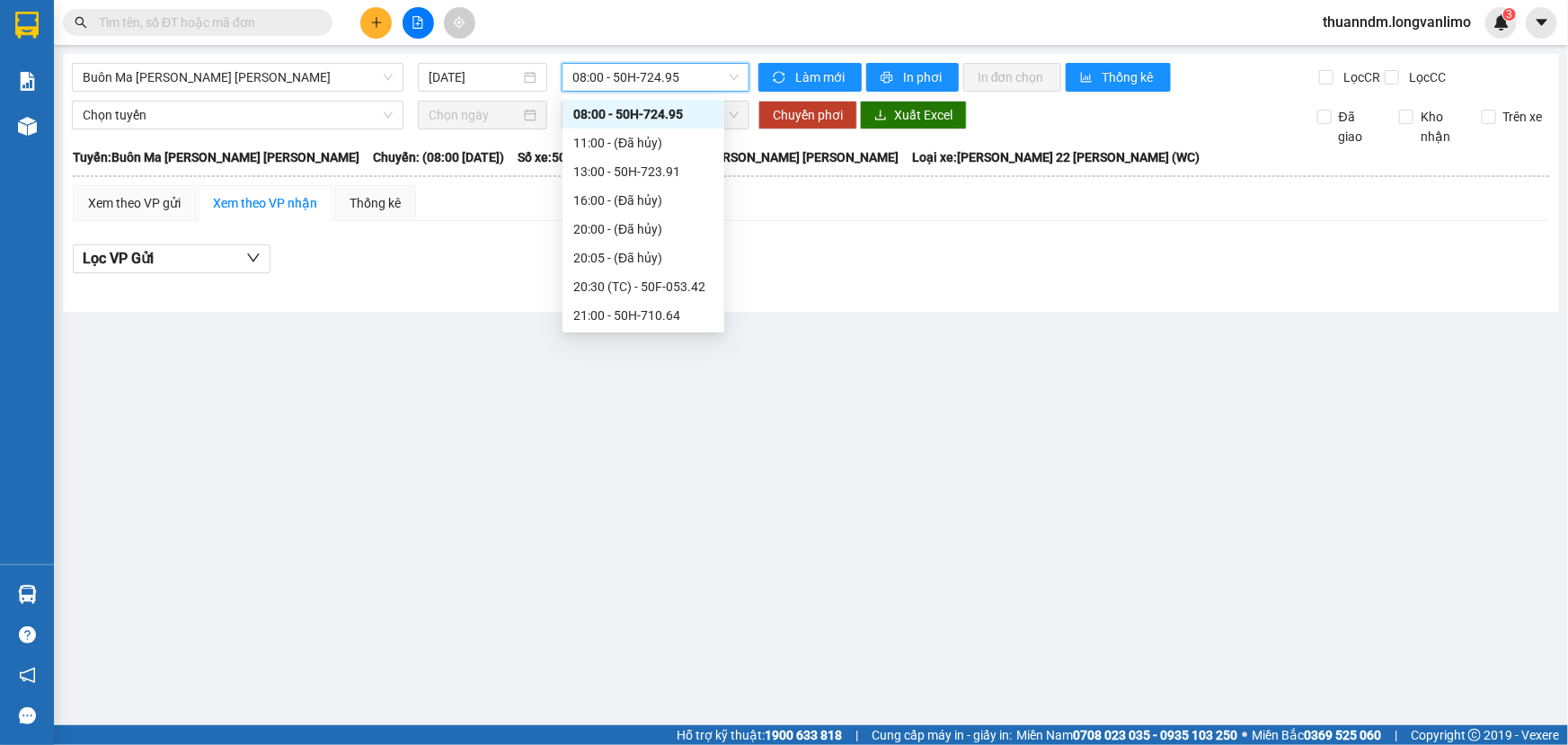
click at [642, 73] on span "08:00 - 50H-724.95" at bounding box center [655, 77] width 167 height 27
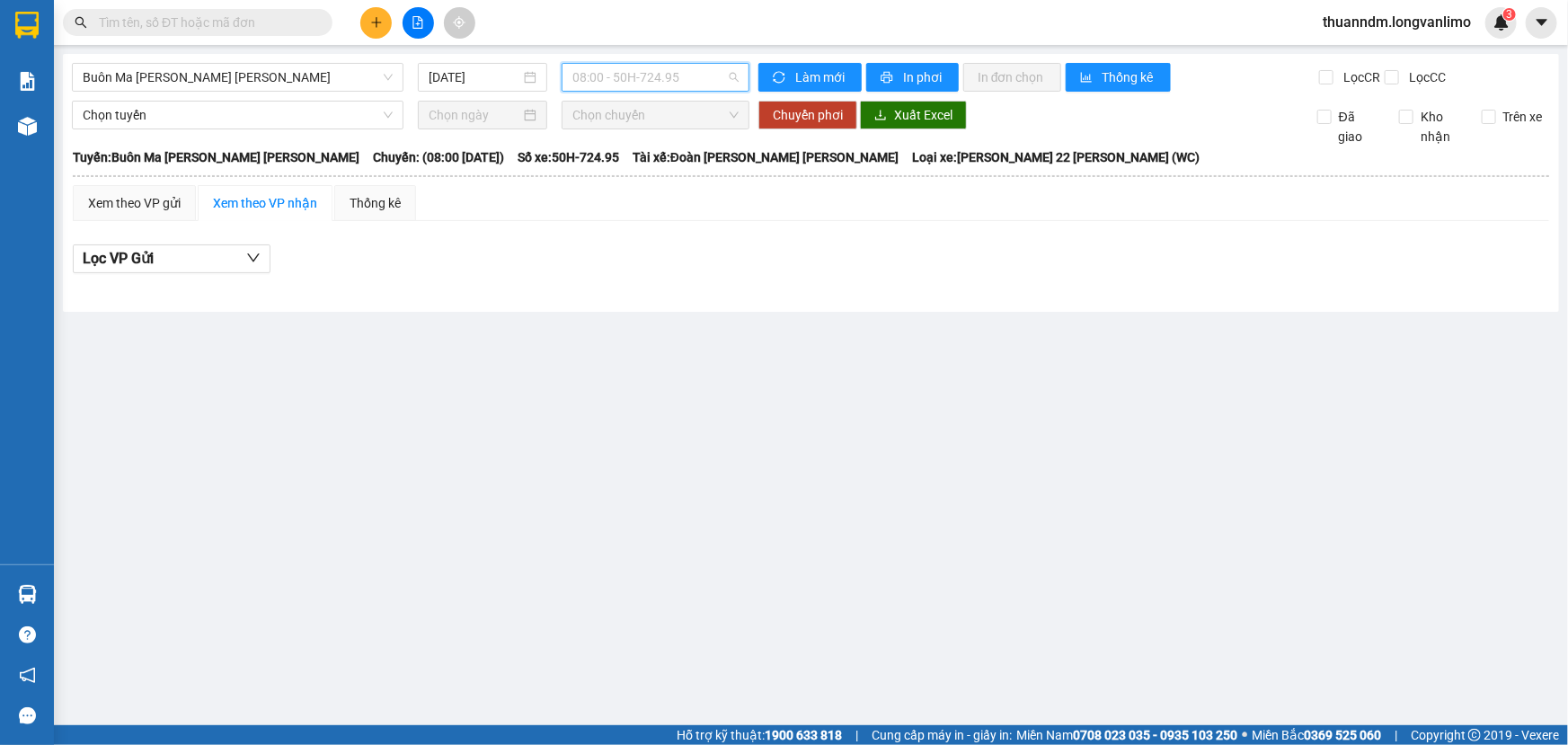
click at [642, 73] on span "08:00 - 50H-724.95" at bounding box center [655, 77] width 167 height 27
click at [448, 81] on input "[DATE]" at bounding box center [473, 77] width 91 height 20
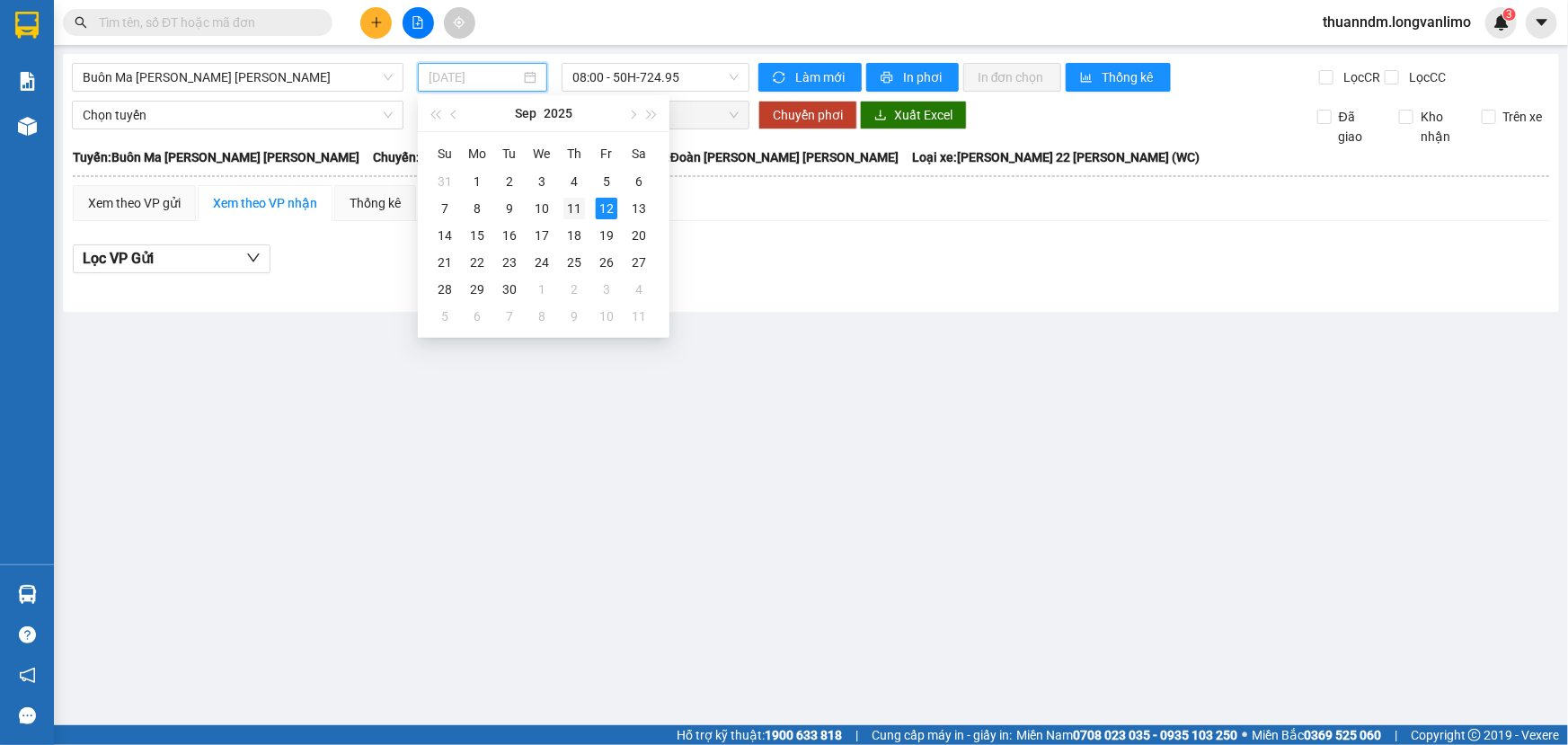
click at [575, 204] on div "11" at bounding box center [574, 208] width 22 height 22
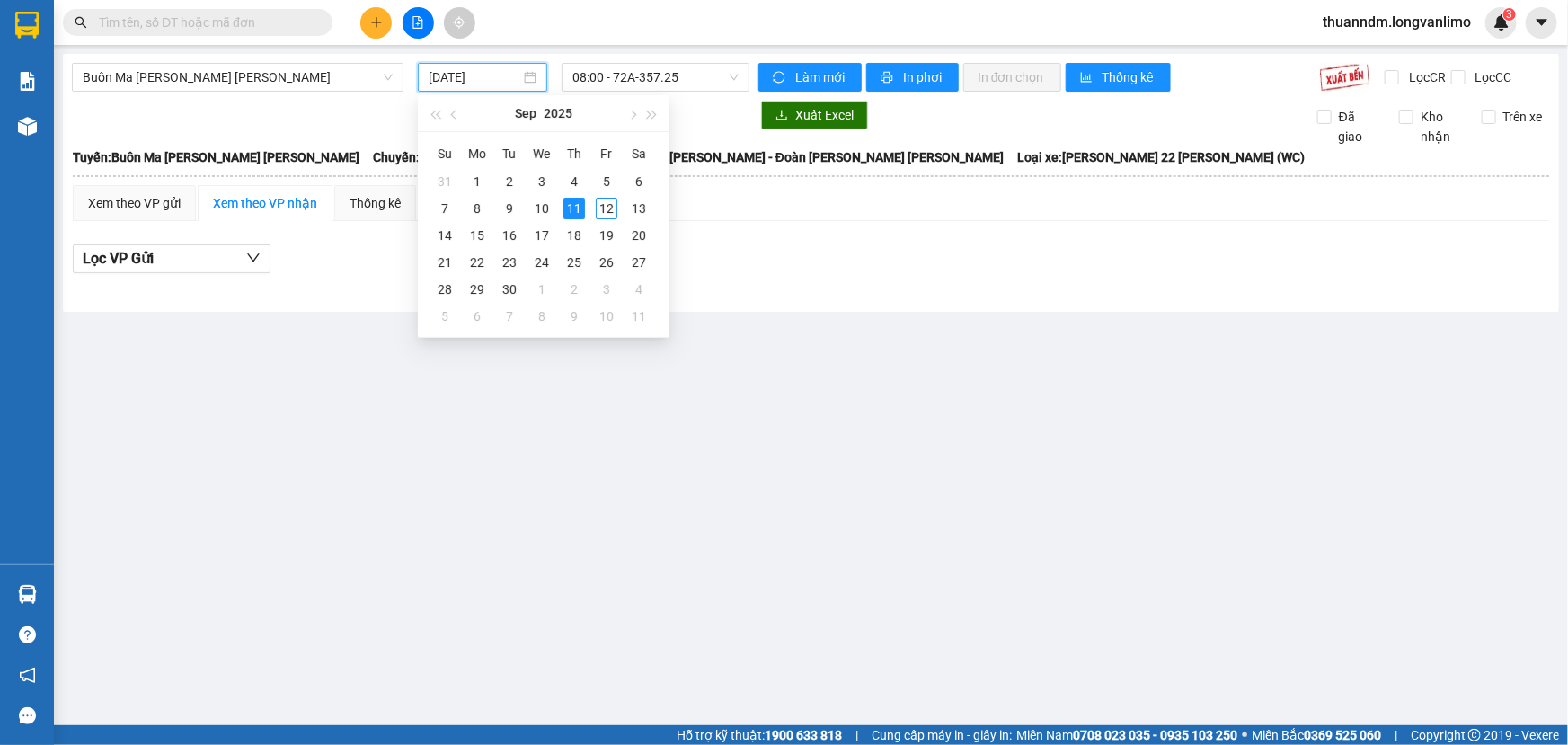
click at [510, 68] on input "[DATE]" at bounding box center [473, 77] width 91 height 20
type input "[DATE]"
click at [580, 215] on div "11" at bounding box center [574, 208] width 22 height 22
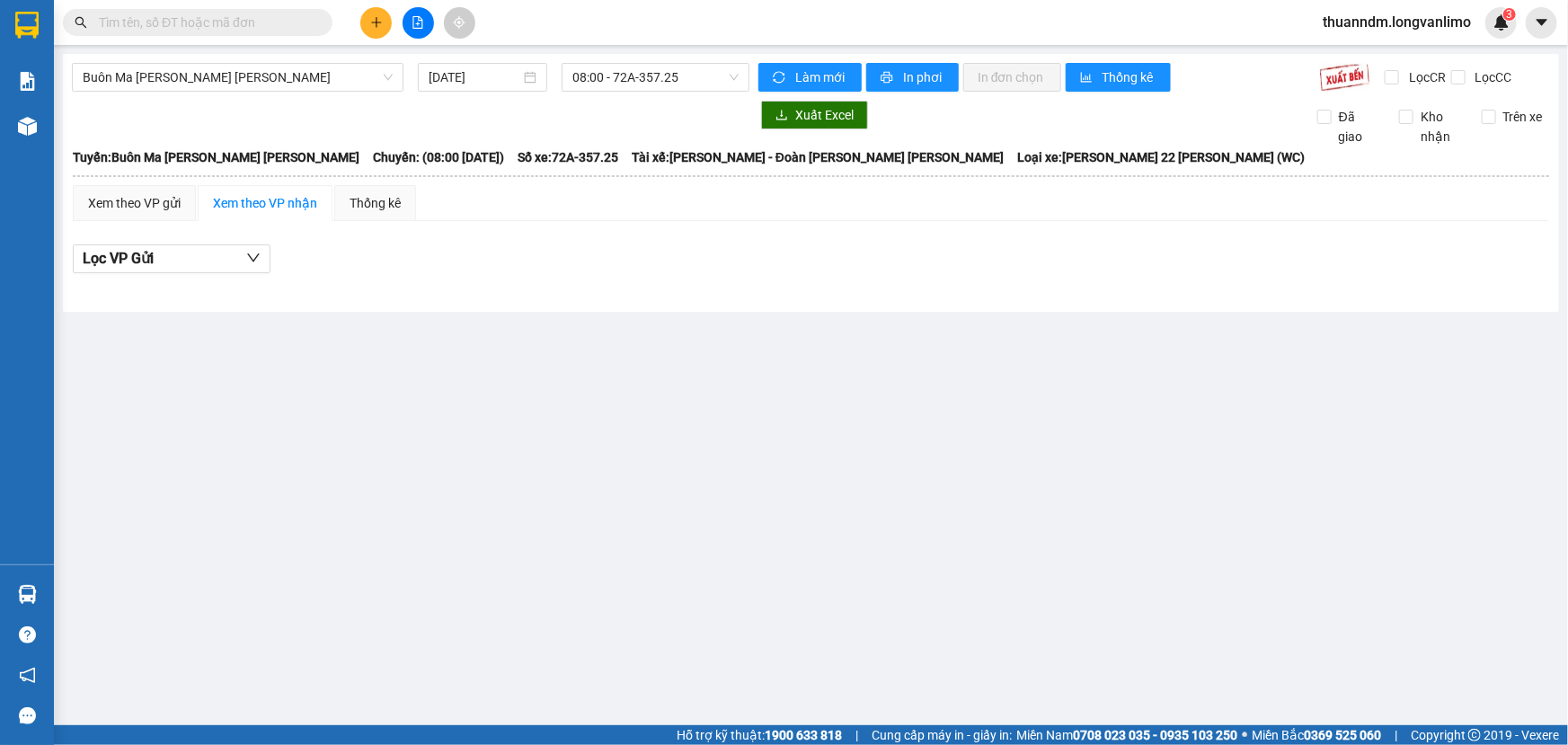
click at [580, 215] on div "Xem theo VP gửi Xem theo VP nhận Thống kê" at bounding box center [810, 203] width 1477 height 36
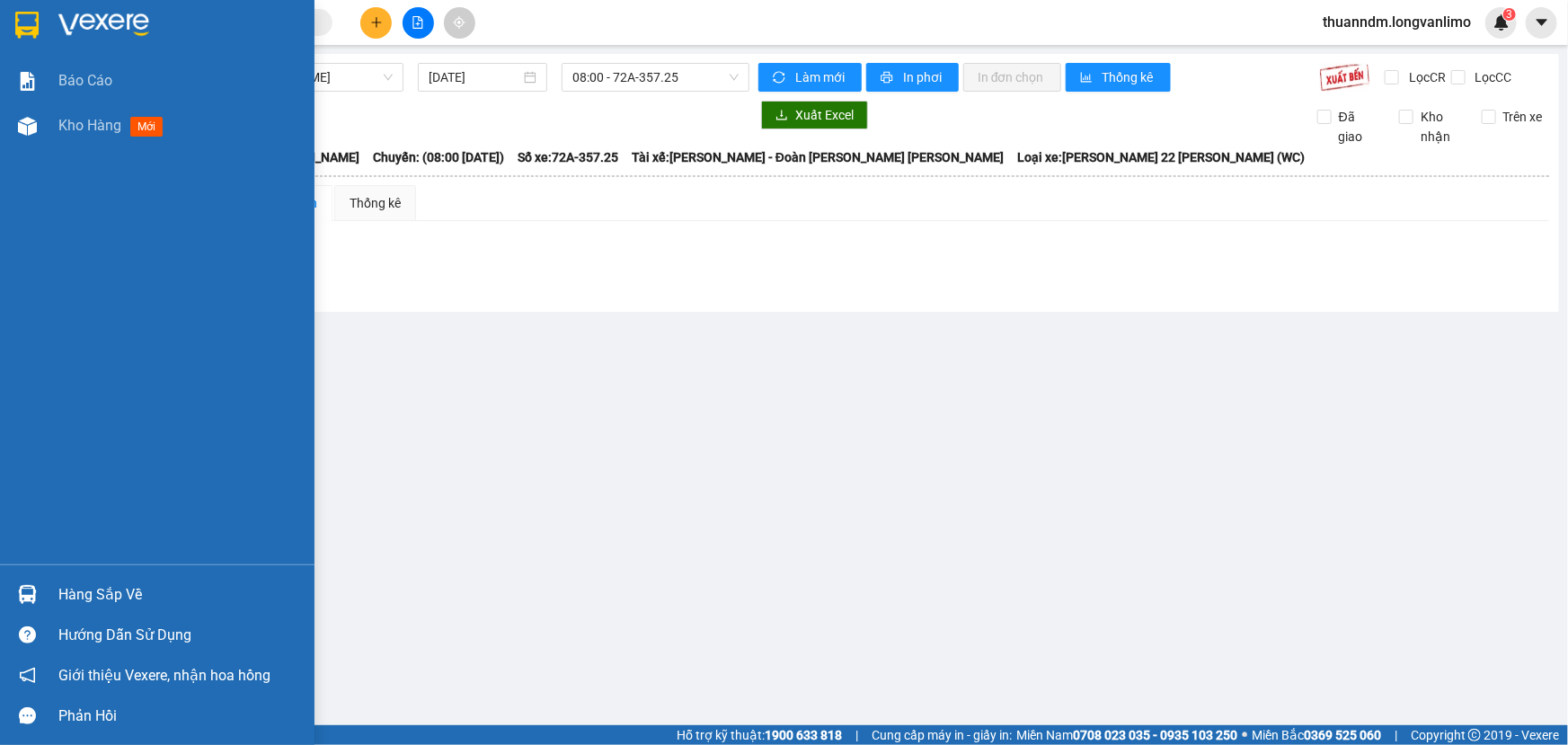
click at [9, 30] on div at bounding box center [157, 29] width 314 height 59
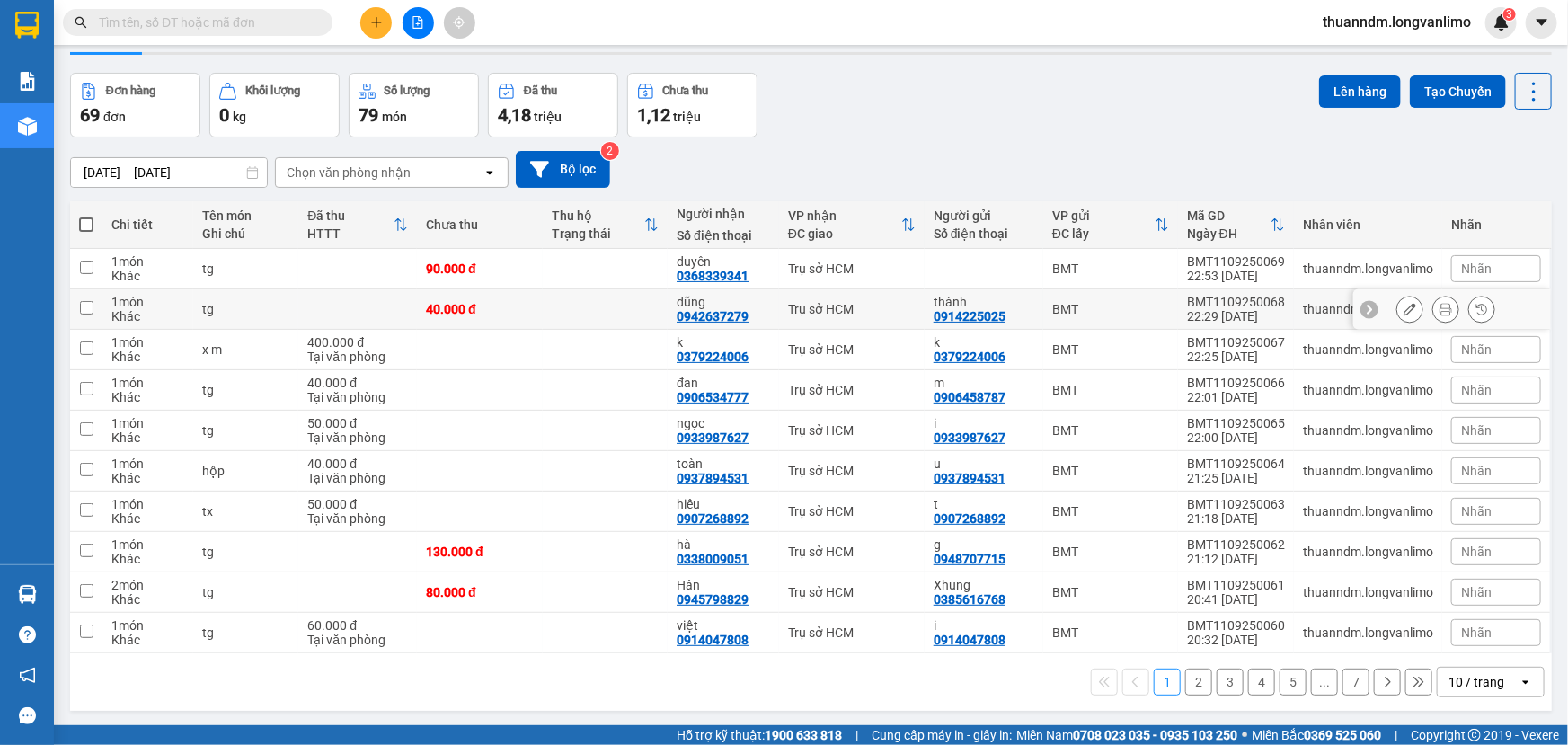
scroll to position [81, 0]
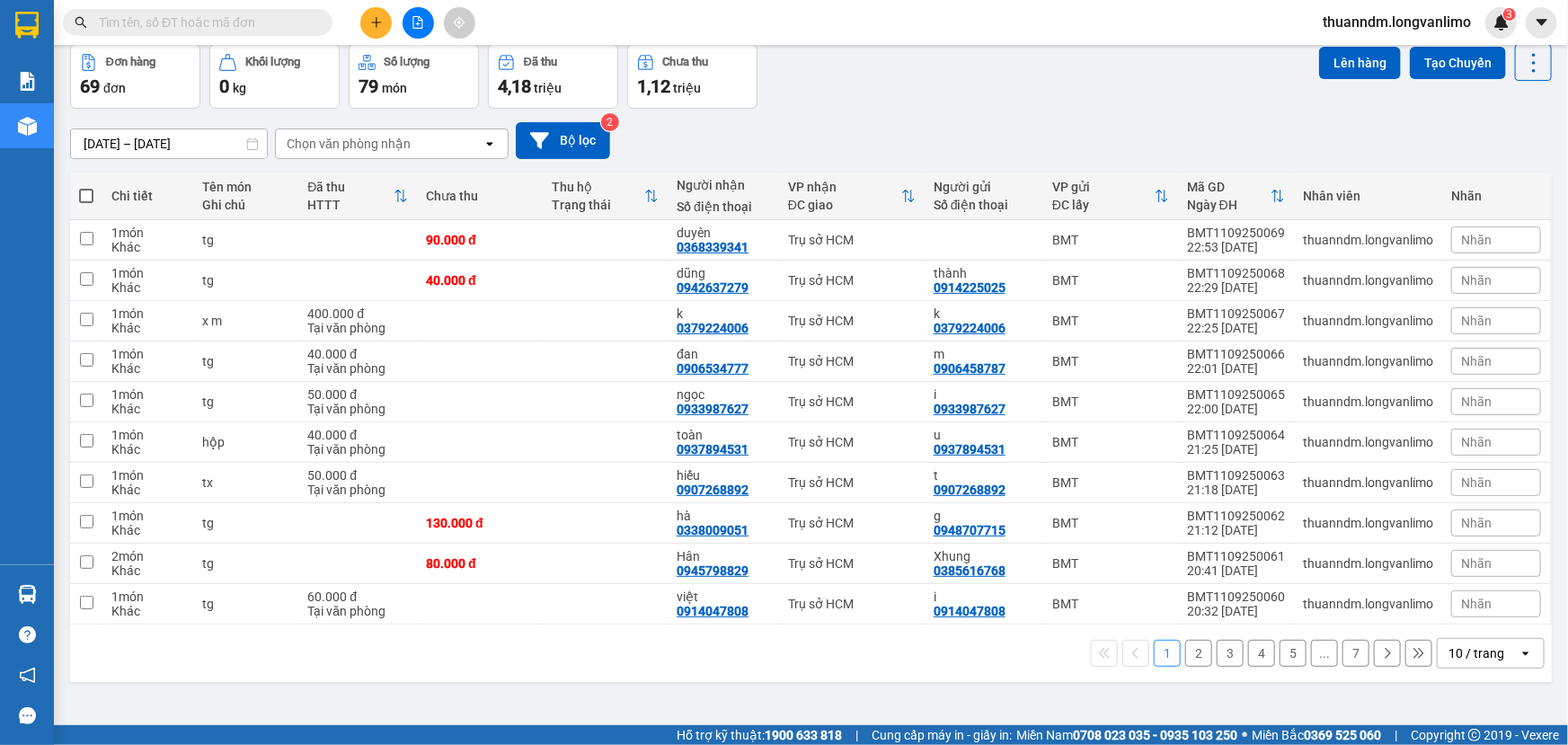
click at [1185, 650] on button "2" at bounding box center [1199, 654] width 27 height 27
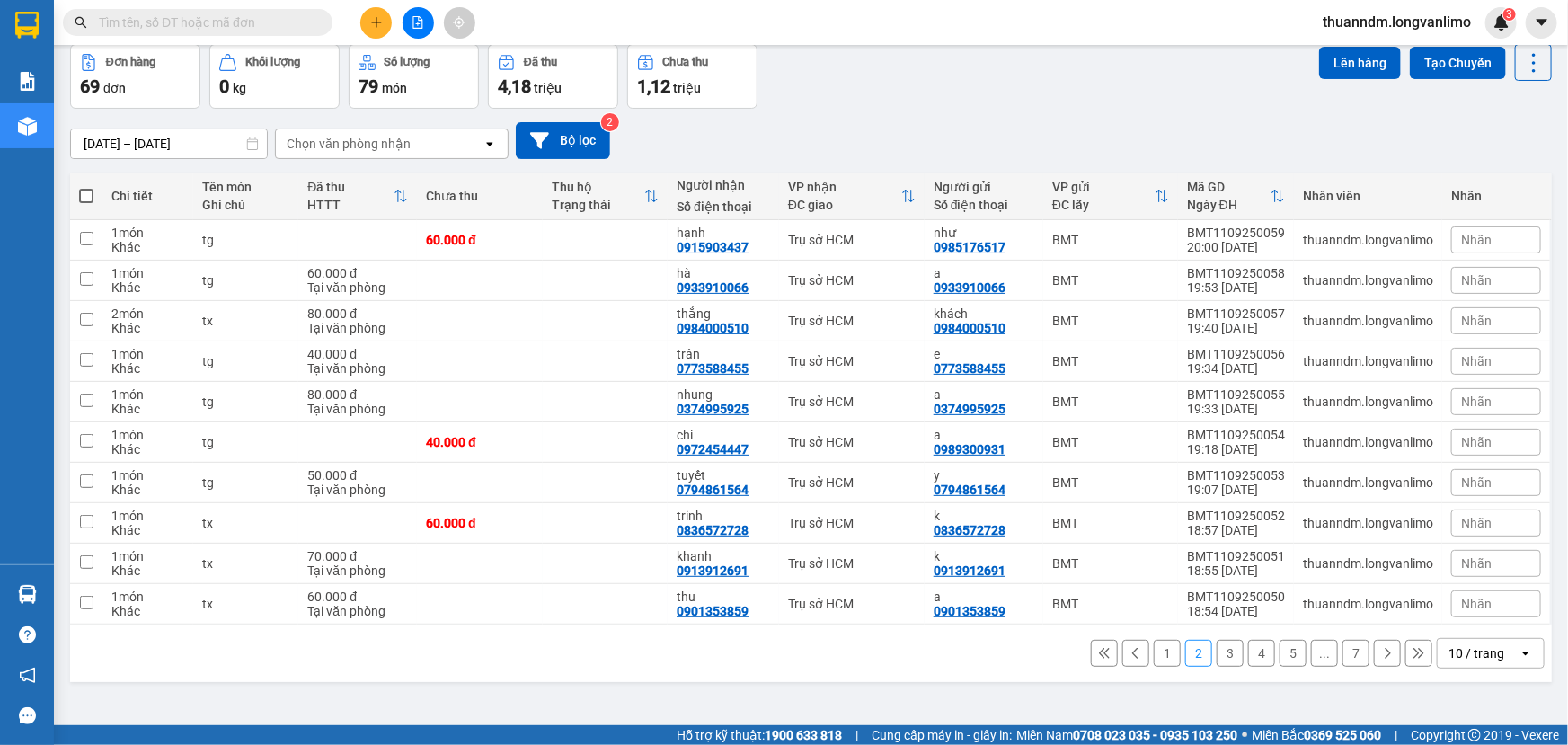
click at [1223, 654] on button "3" at bounding box center [1230, 654] width 27 height 27
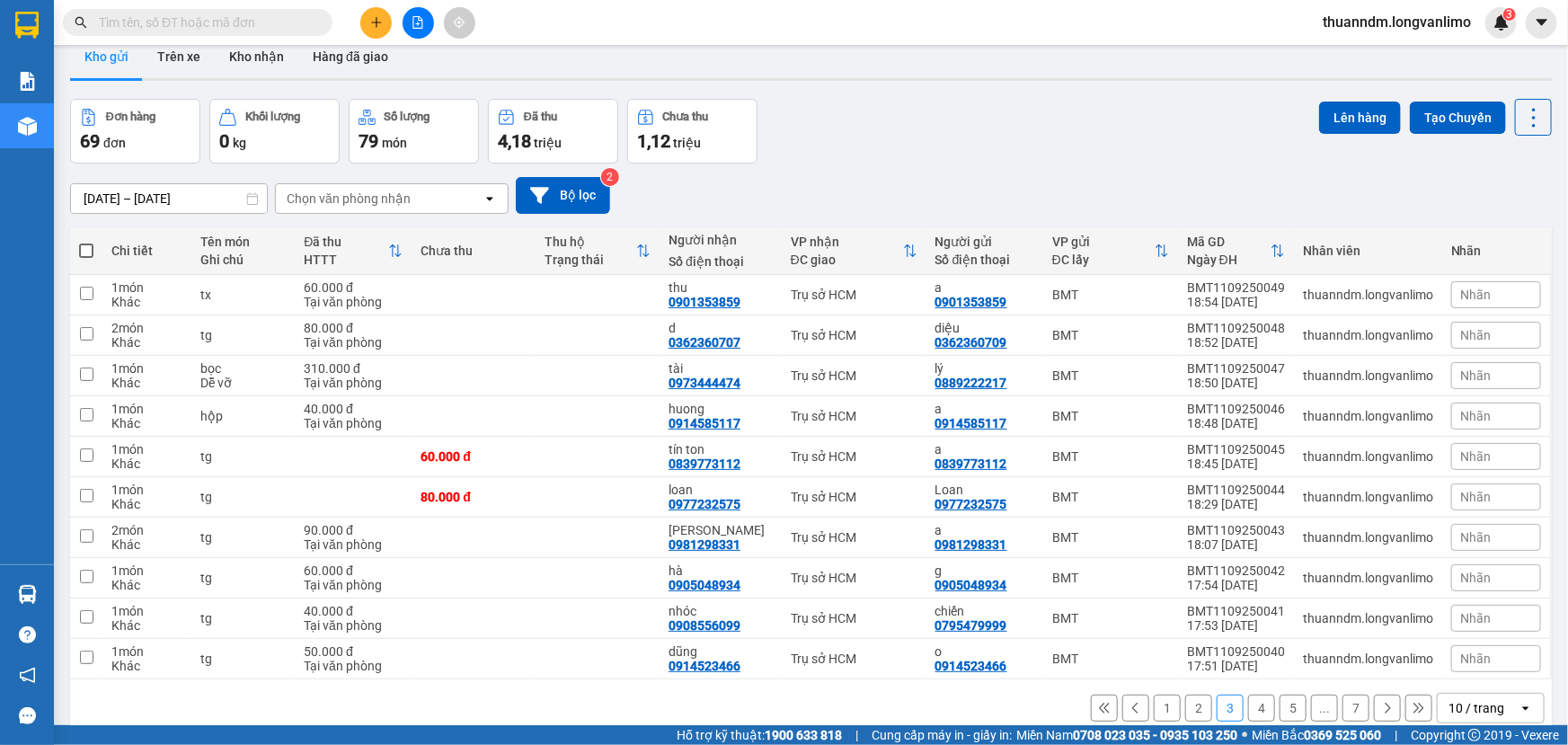
scroll to position [0, 0]
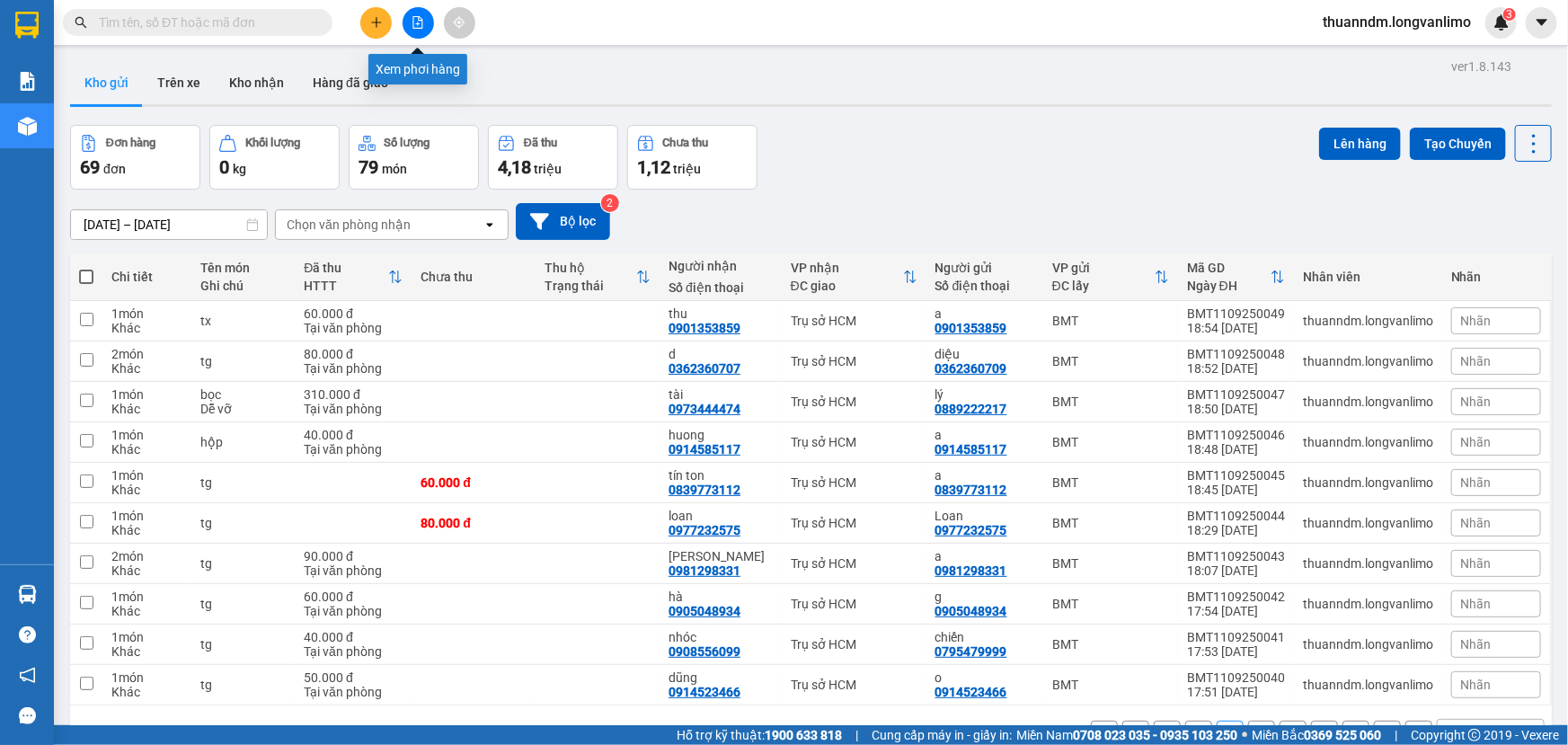
click at [416, 28] on icon "file-add" at bounding box center [418, 23] width 10 height 13
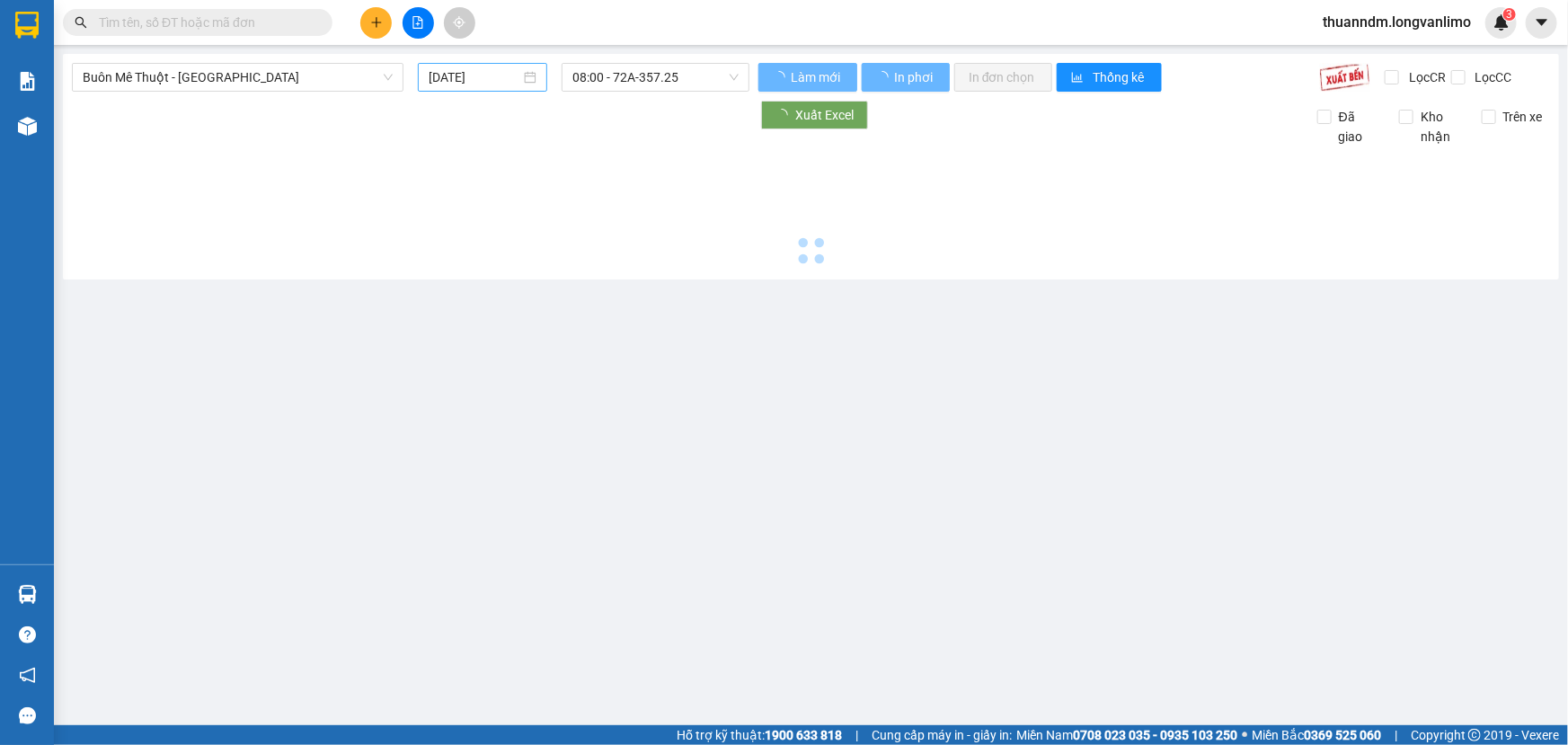
type input "[DATE]"
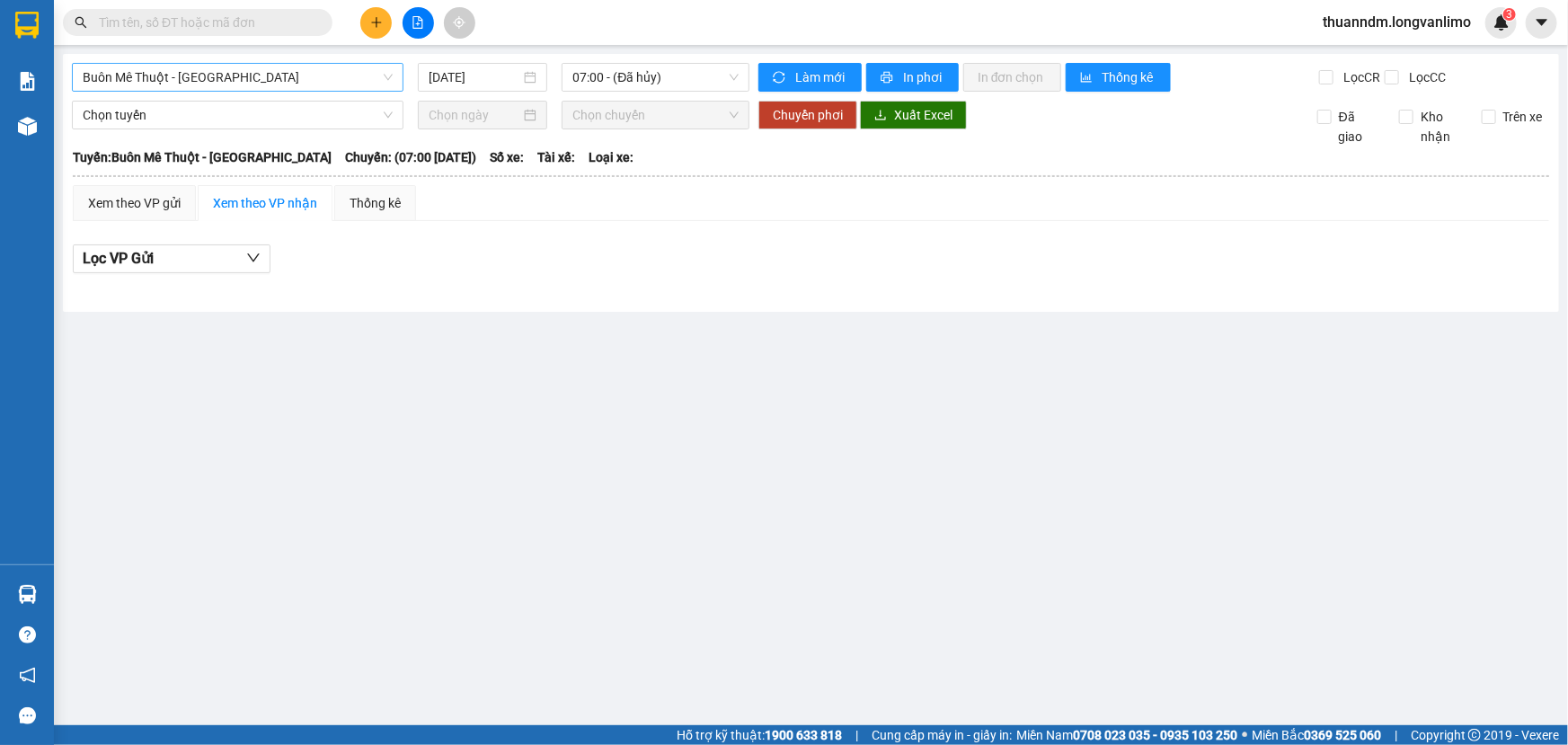
click at [364, 76] on span "Buôn Mê Thuột - [GEOGRAPHIC_DATA]" at bounding box center [237, 77] width 310 height 27
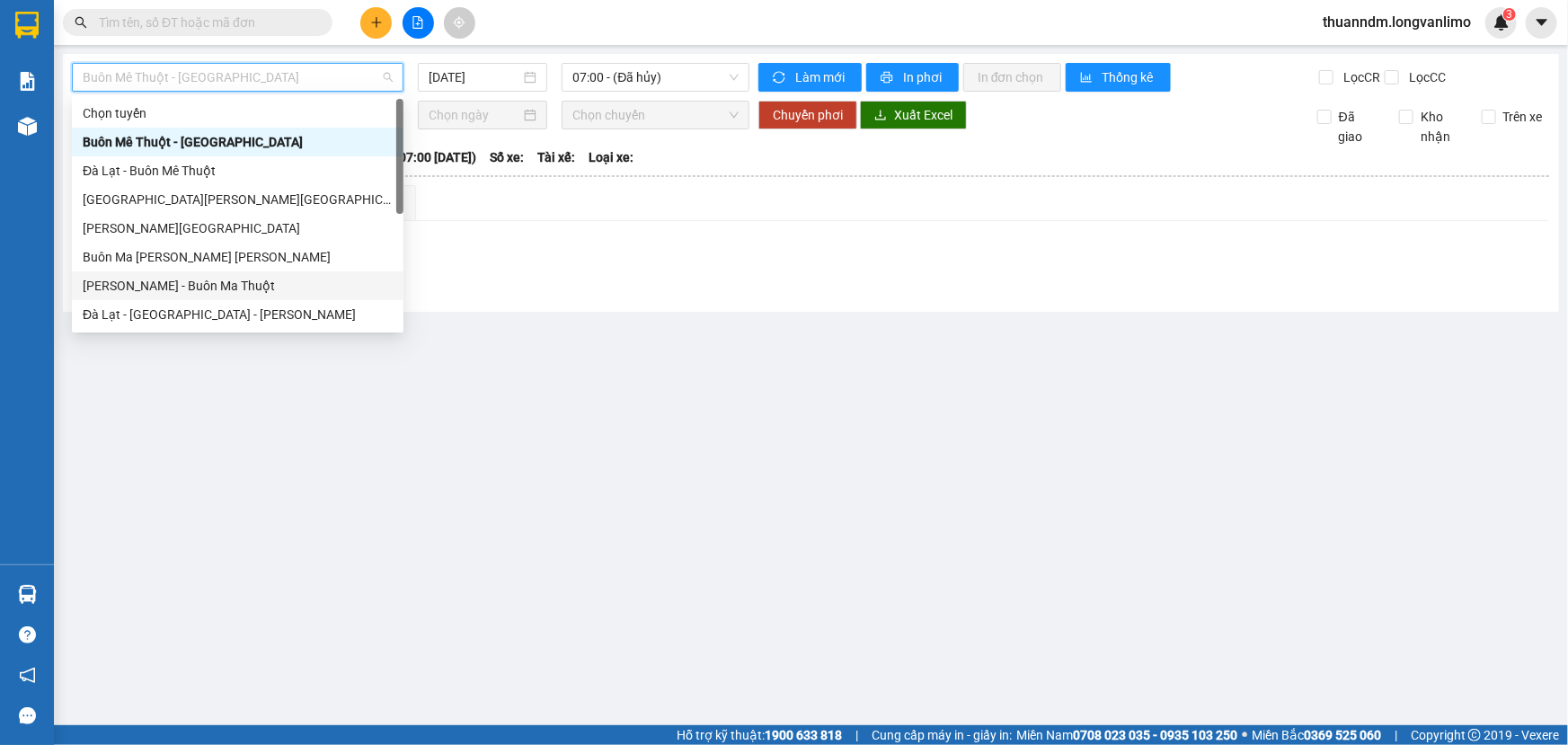
click at [240, 296] on div "[PERSON_NAME] - Buôn Ma Thuột" at bounding box center [237, 286] width 331 height 29
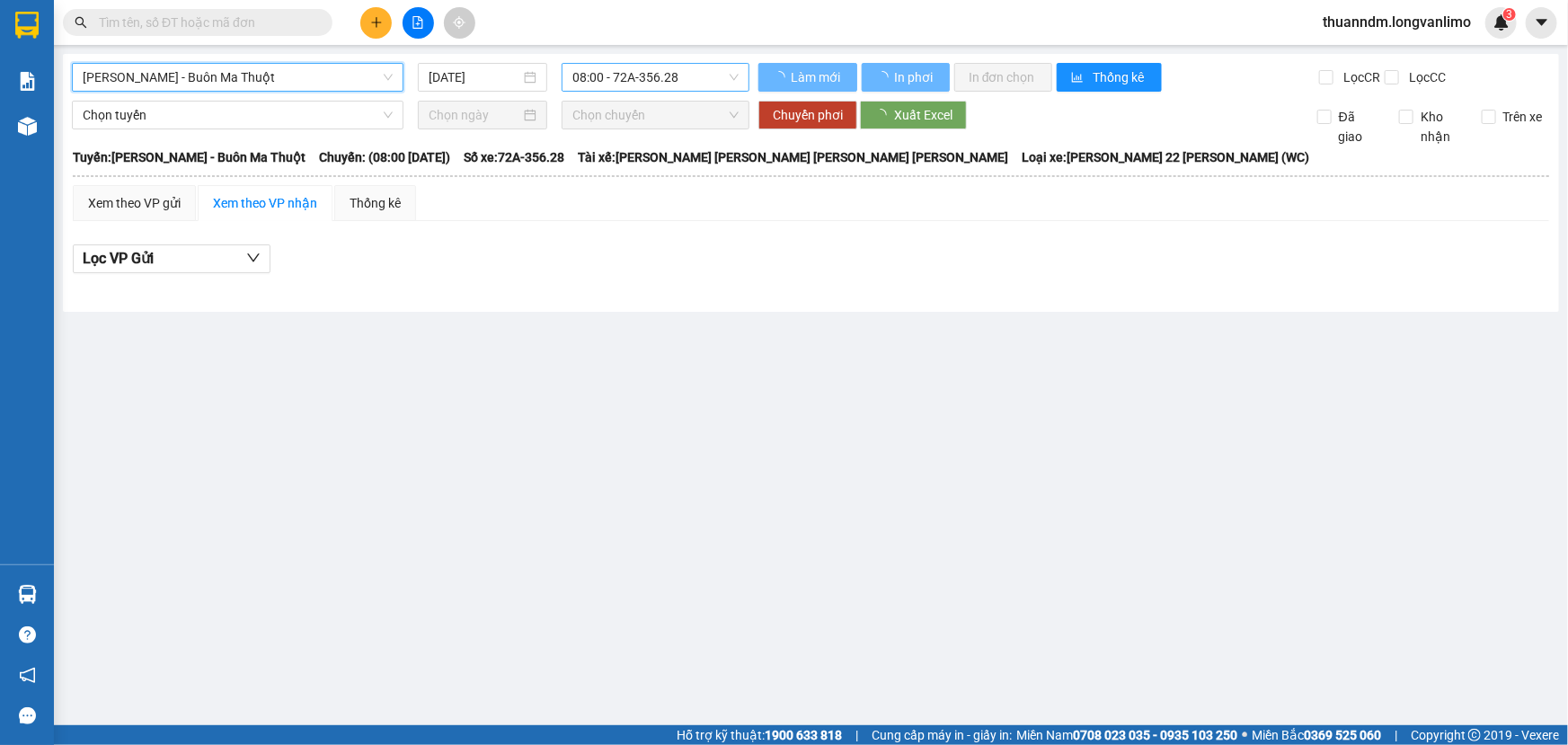
click at [643, 81] on span "08:00 - 72A-356.28" at bounding box center [655, 77] width 167 height 27
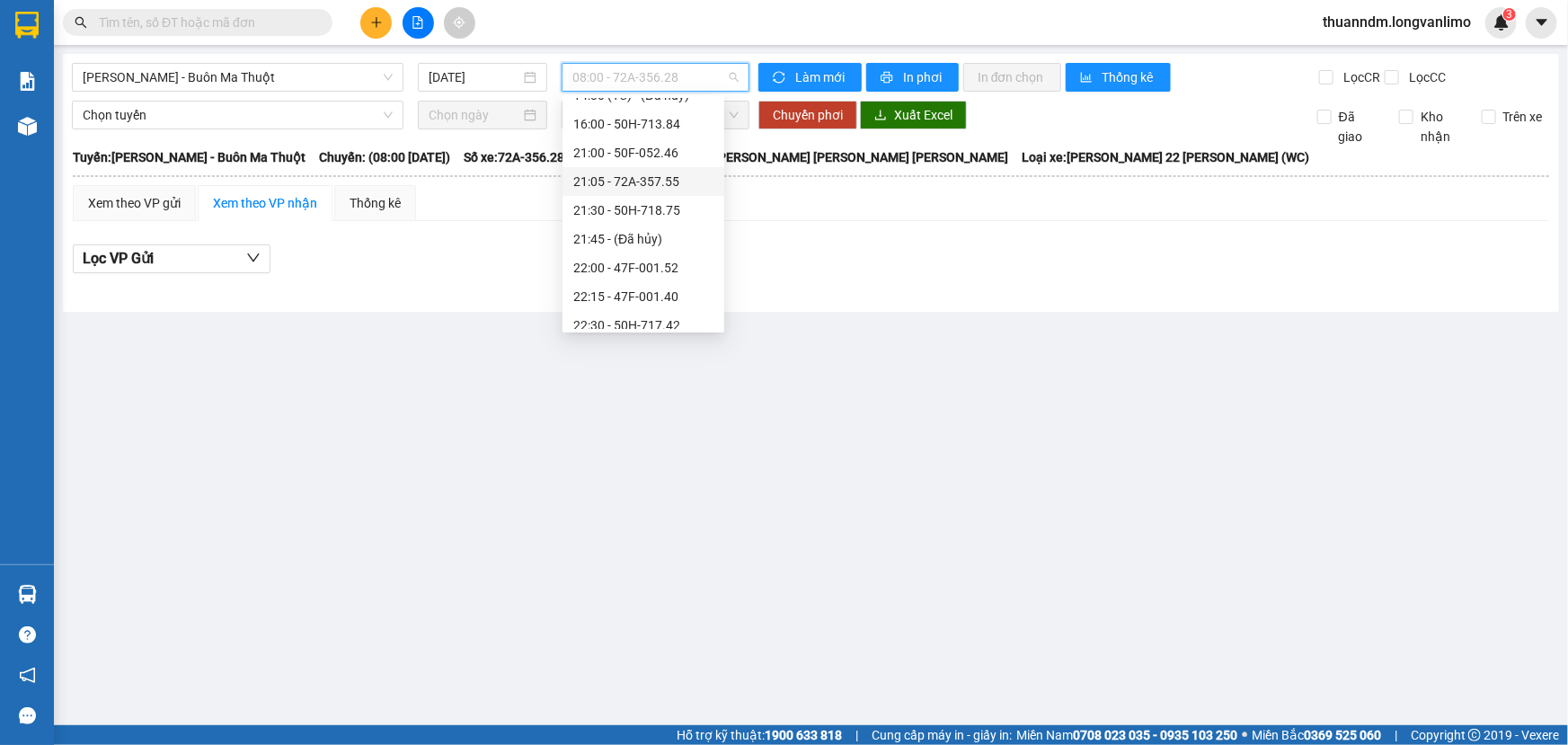
scroll to position [163, 0]
click at [447, 65] on div "[DATE]" at bounding box center [483, 77] width 129 height 29
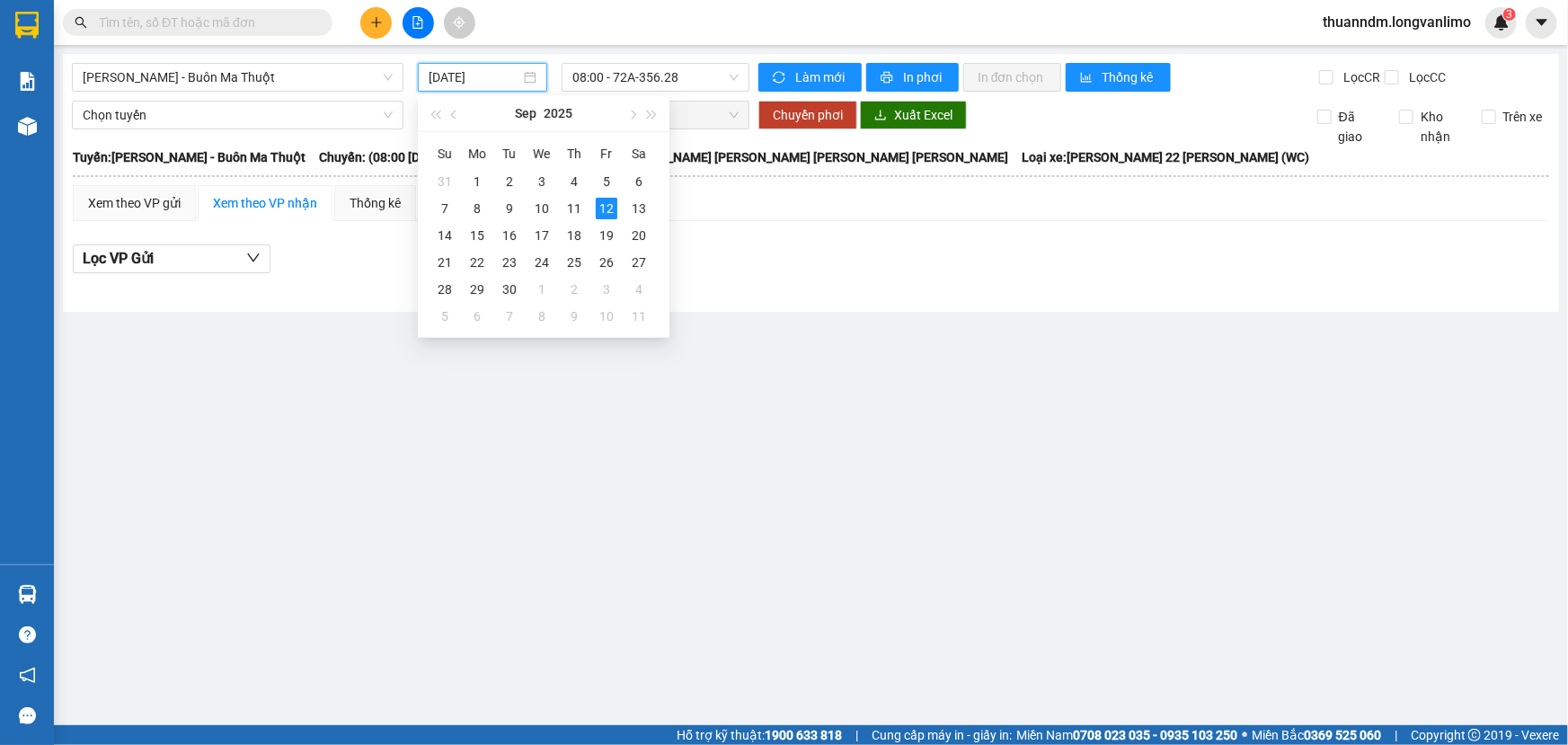
click at [458, 81] on input "[DATE]" at bounding box center [473, 77] width 91 height 20
click at [572, 210] on div "11" at bounding box center [574, 208] width 22 height 22
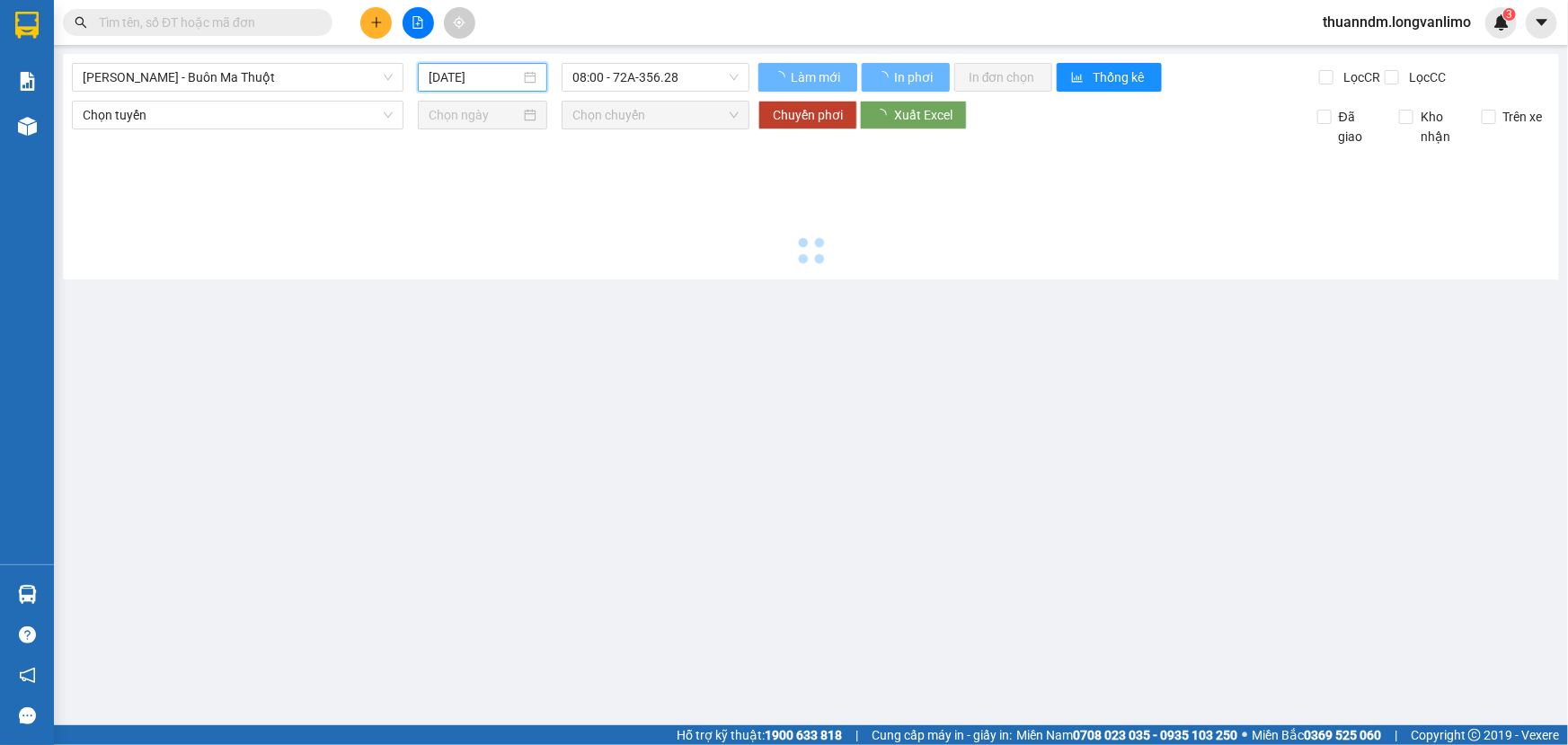
type input "[DATE]"
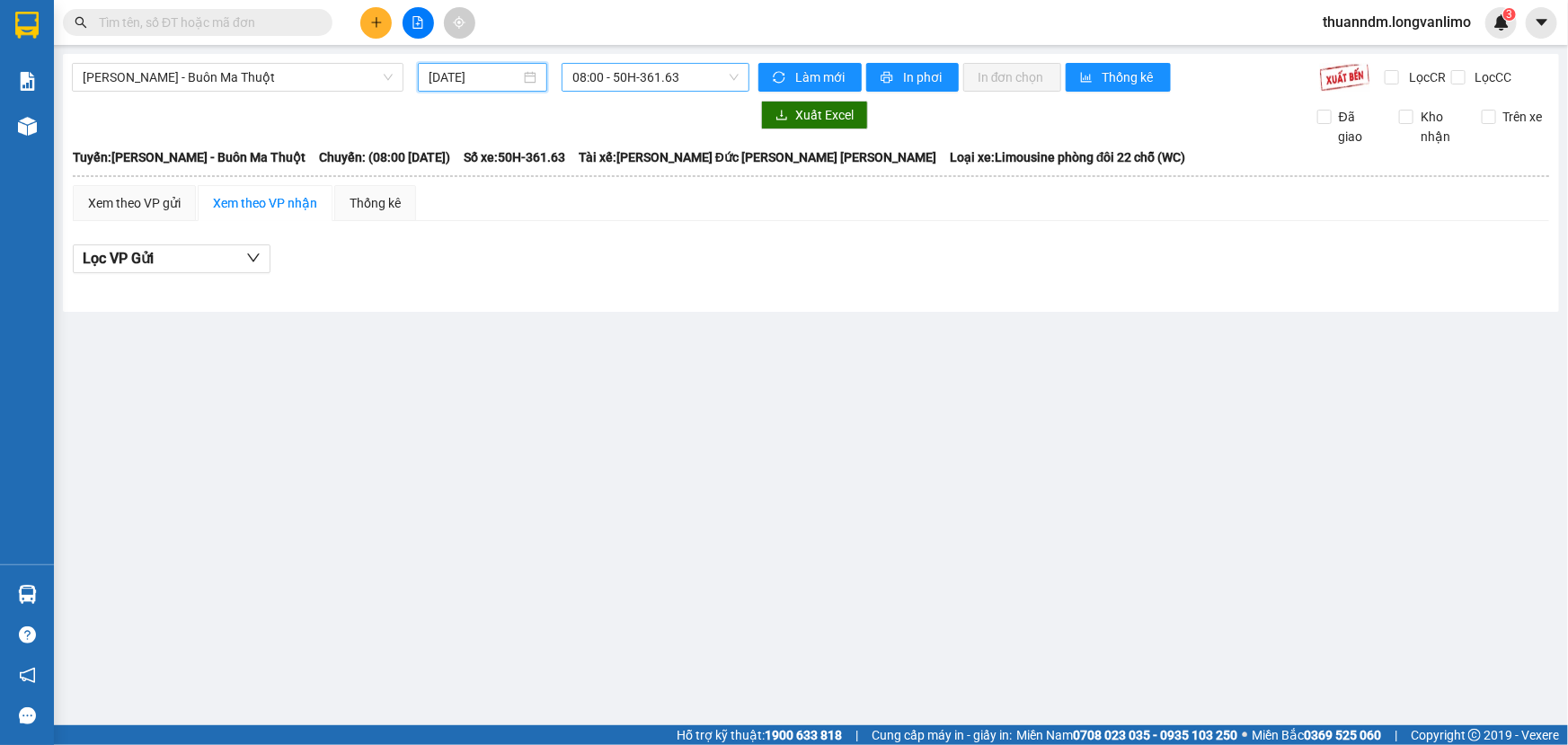
click at [610, 75] on span "08:00 - 50H-361.63" at bounding box center [655, 77] width 167 height 27
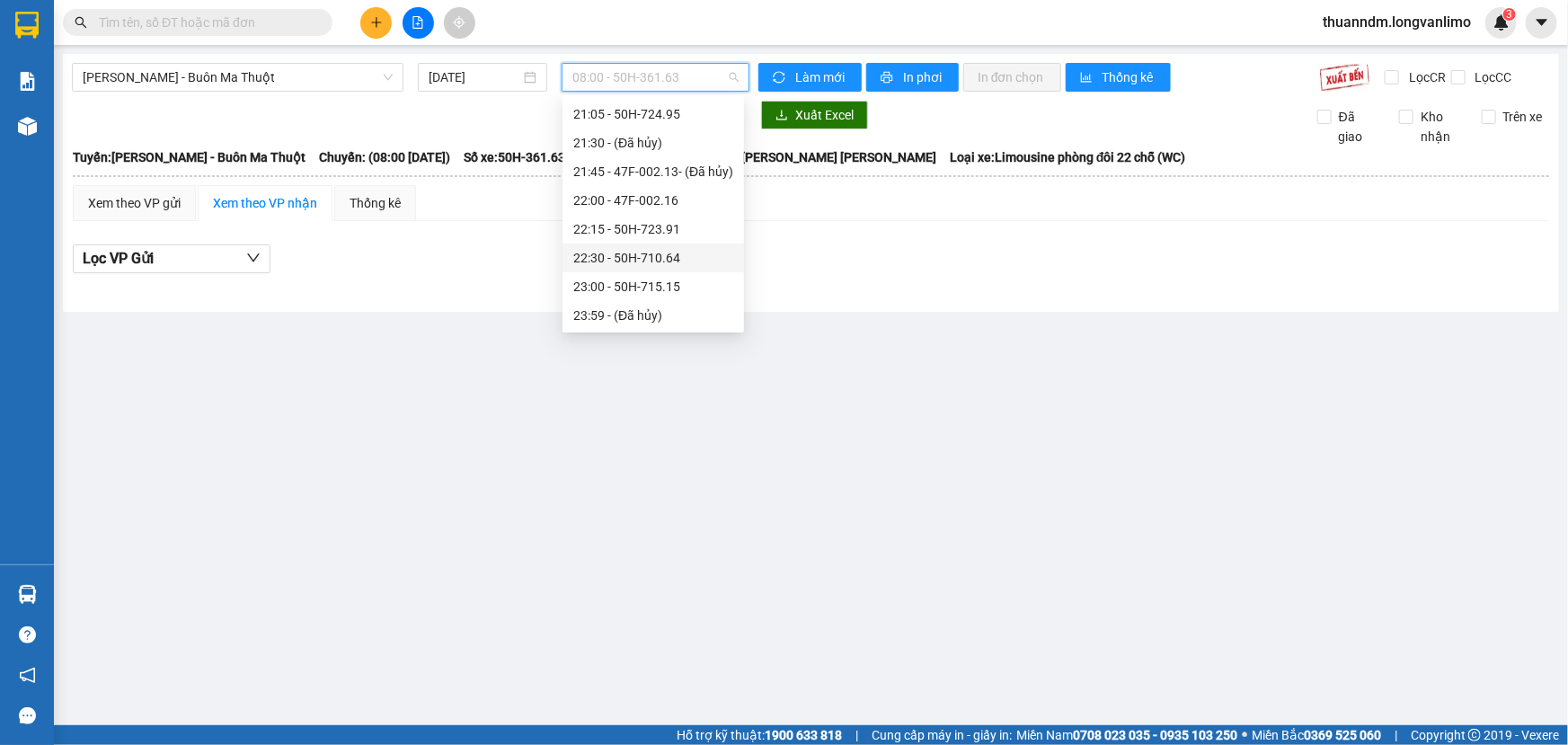
scroll to position [90, 0]
click at [631, 193] on div "21:05 - 50H-724.95" at bounding box center [653, 196] width 160 height 20
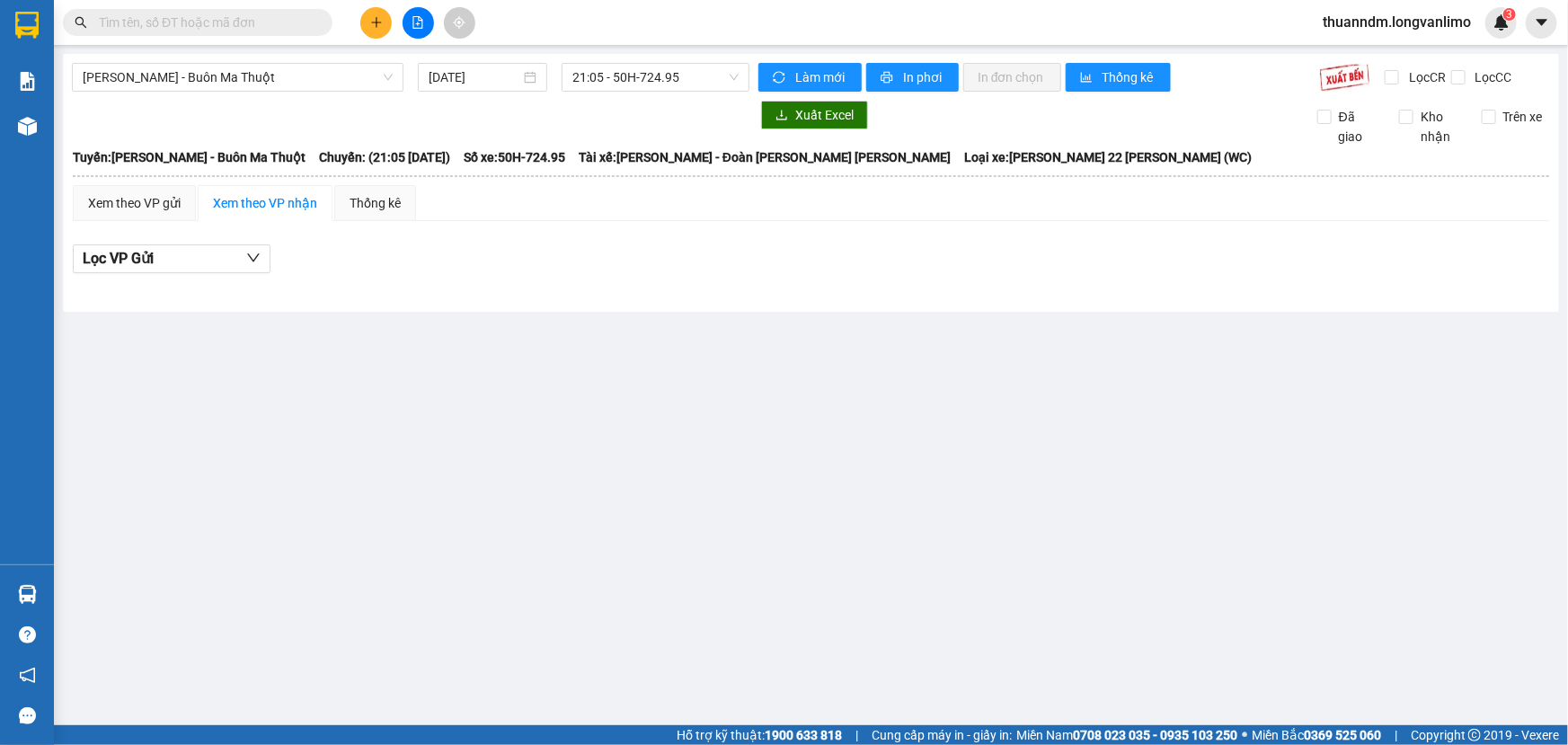
click at [630, 91] on div "[PERSON_NAME] - Buôn Ma Thuột [DATE] 21:05 - 50H-724.95 [PERSON_NAME] mới In ph…" at bounding box center [810, 183] width 1496 height 258
click at [649, 85] on span "21:05 - 50H-724.95" at bounding box center [655, 77] width 167 height 27
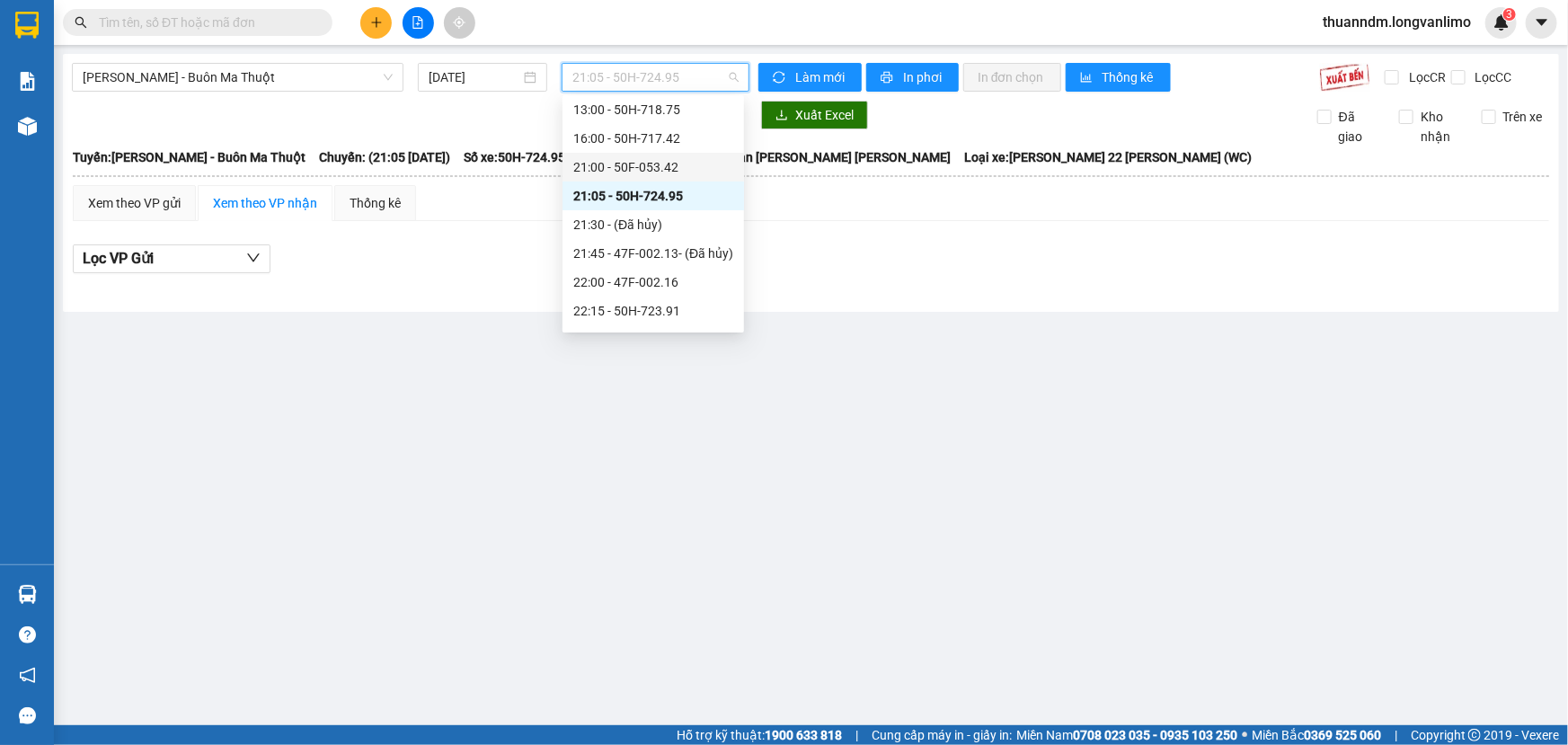
click at [654, 158] on div "21:00 - 50F-053.42" at bounding box center [653, 167] width 160 height 20
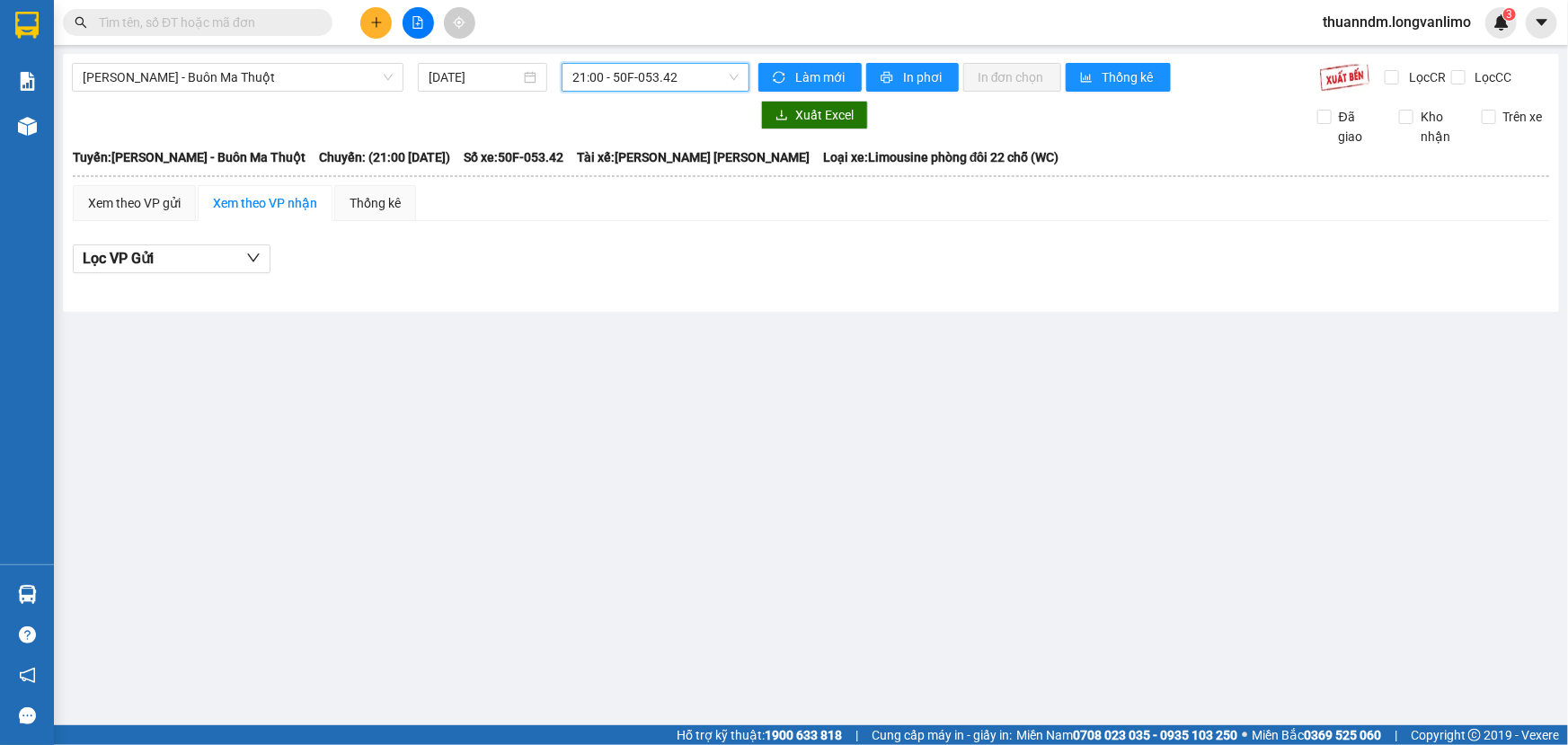
click at [643, 79] on span "21:00 - 50F-053.42" at bounding box center [655, 77] width 167 height 27
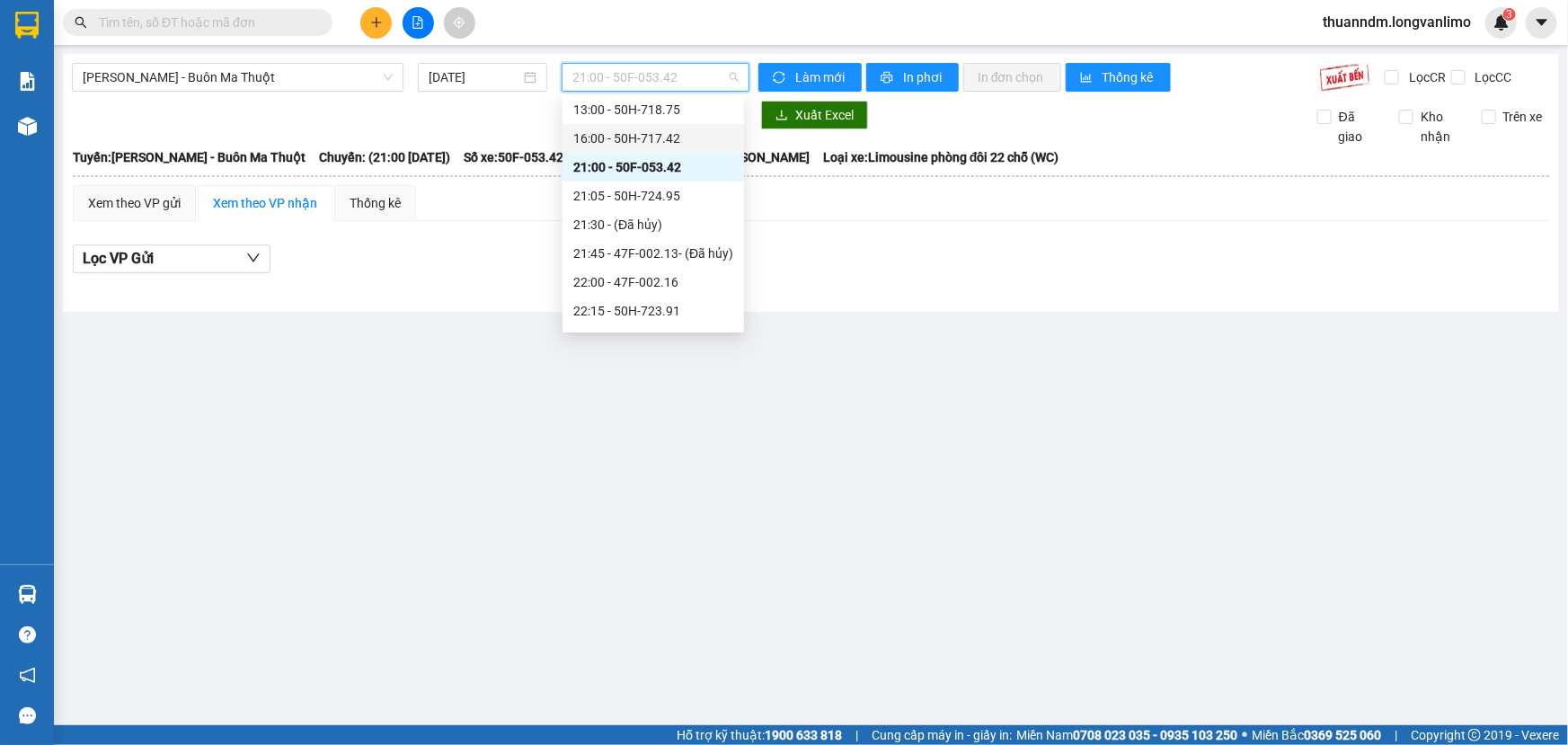
click at [645, 130] on div "16:00 - 50H-717.42" at bounding box center [653, 138] width 160 height 20
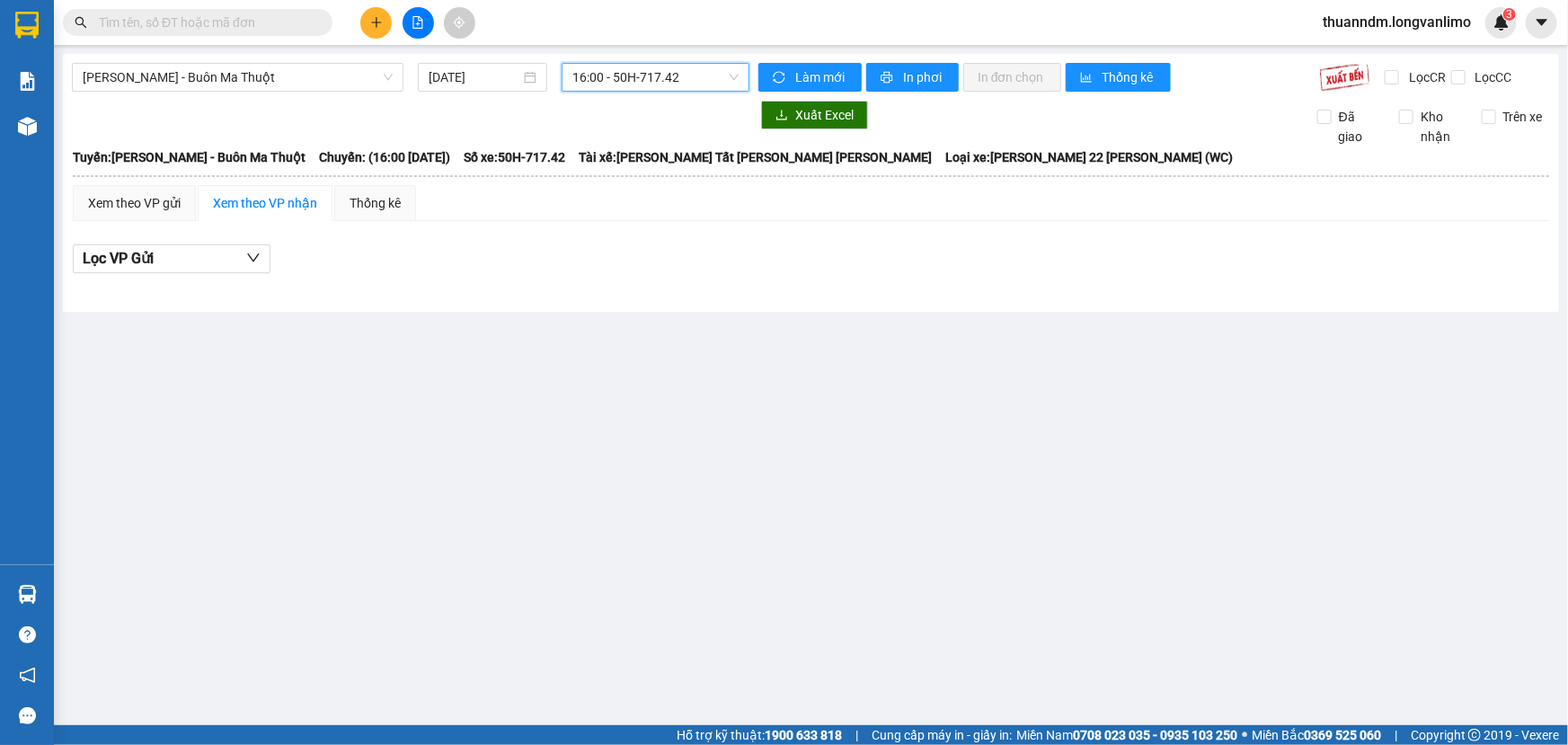
click at [647, 77] on span "16:00 - 50H-717.42" at bounding box center [655, 77] width 167 height 27
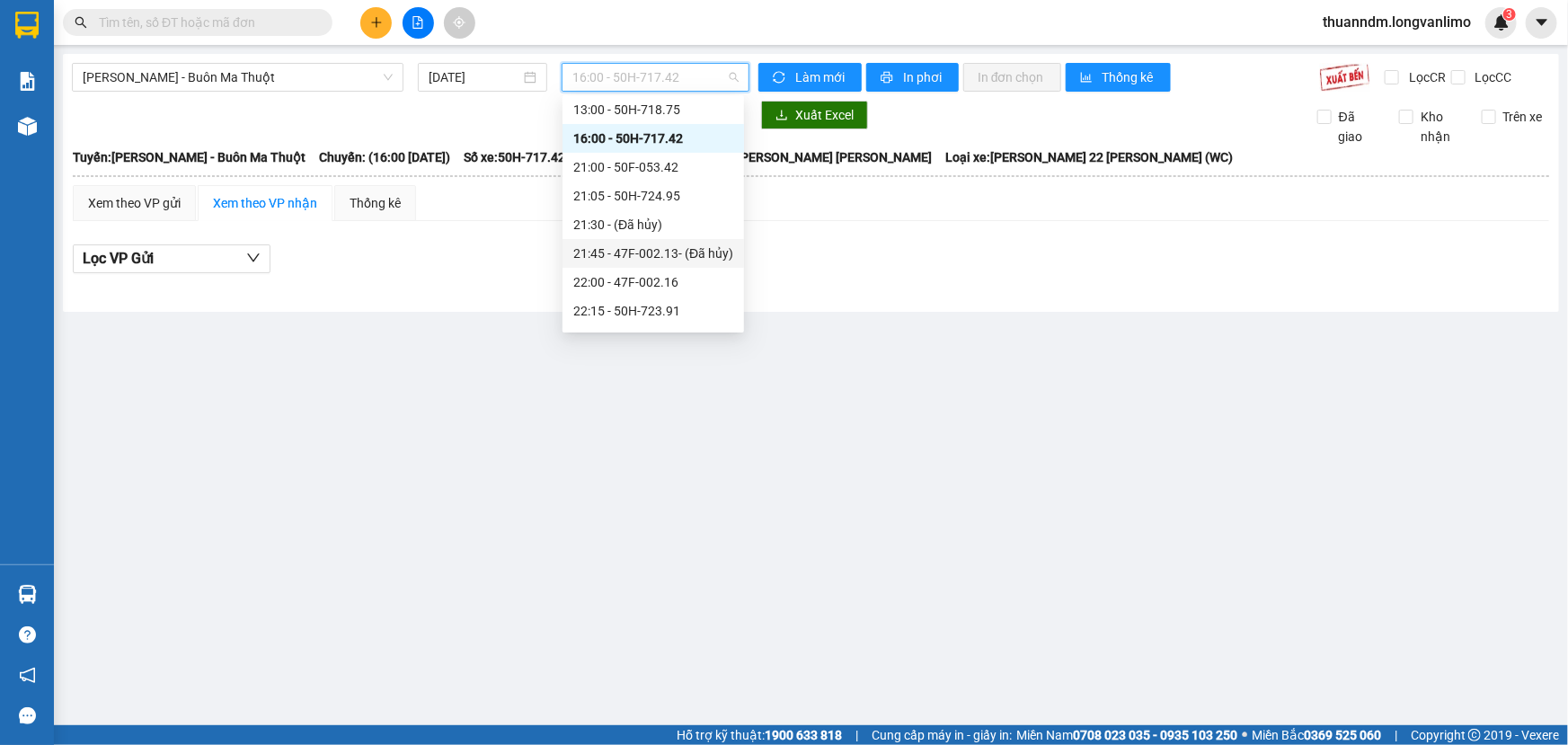
click at [671, 257] on div "21:45 - 47F-002.13 - (Đã [PERSON_NAME])" at bounding box center [653, 253] width 160 height 20
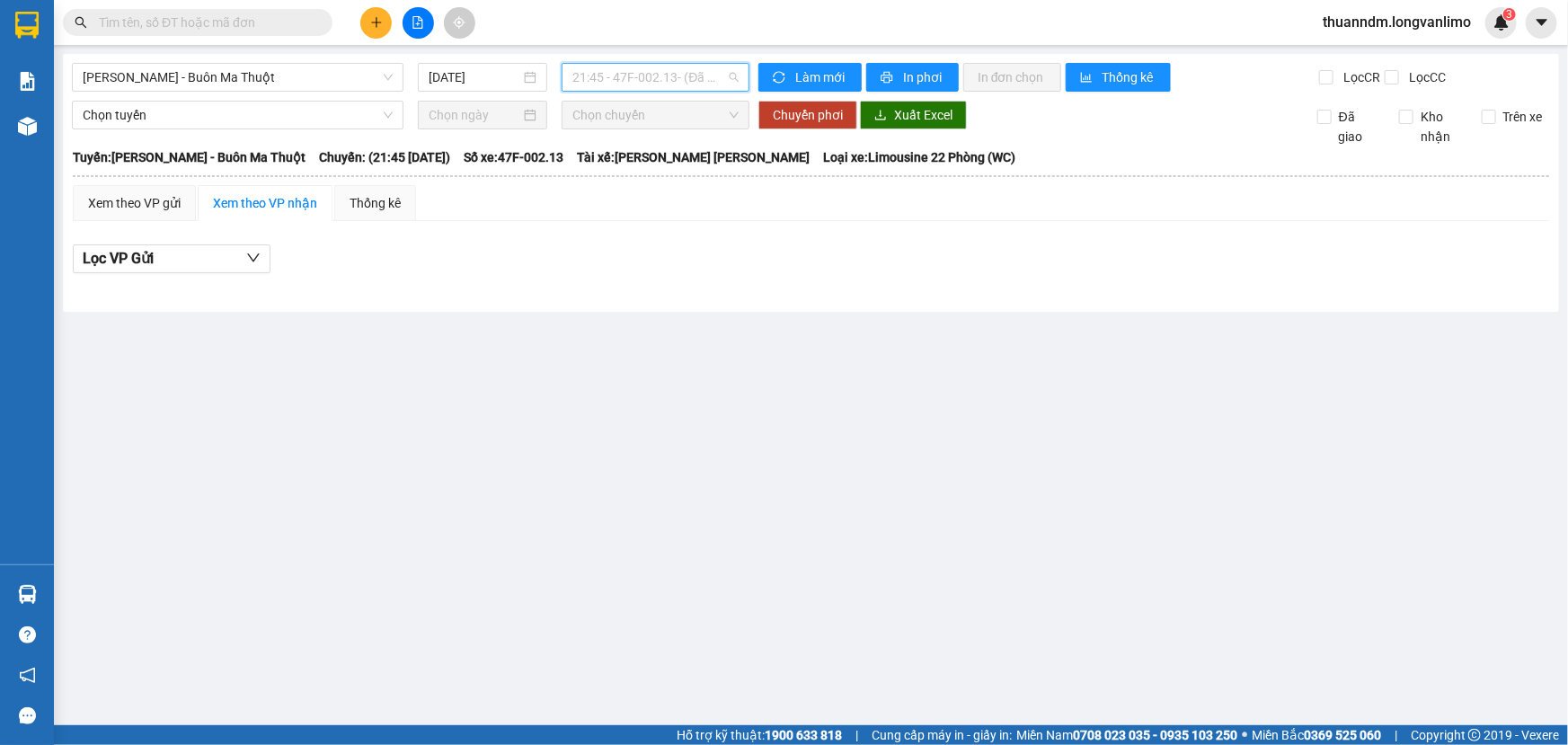
click at [660, 78] on span "21:45 - 47F-002.13 - (Đã [PERSON_NAME])" at bounding box center [655, 77] width 167 height 27
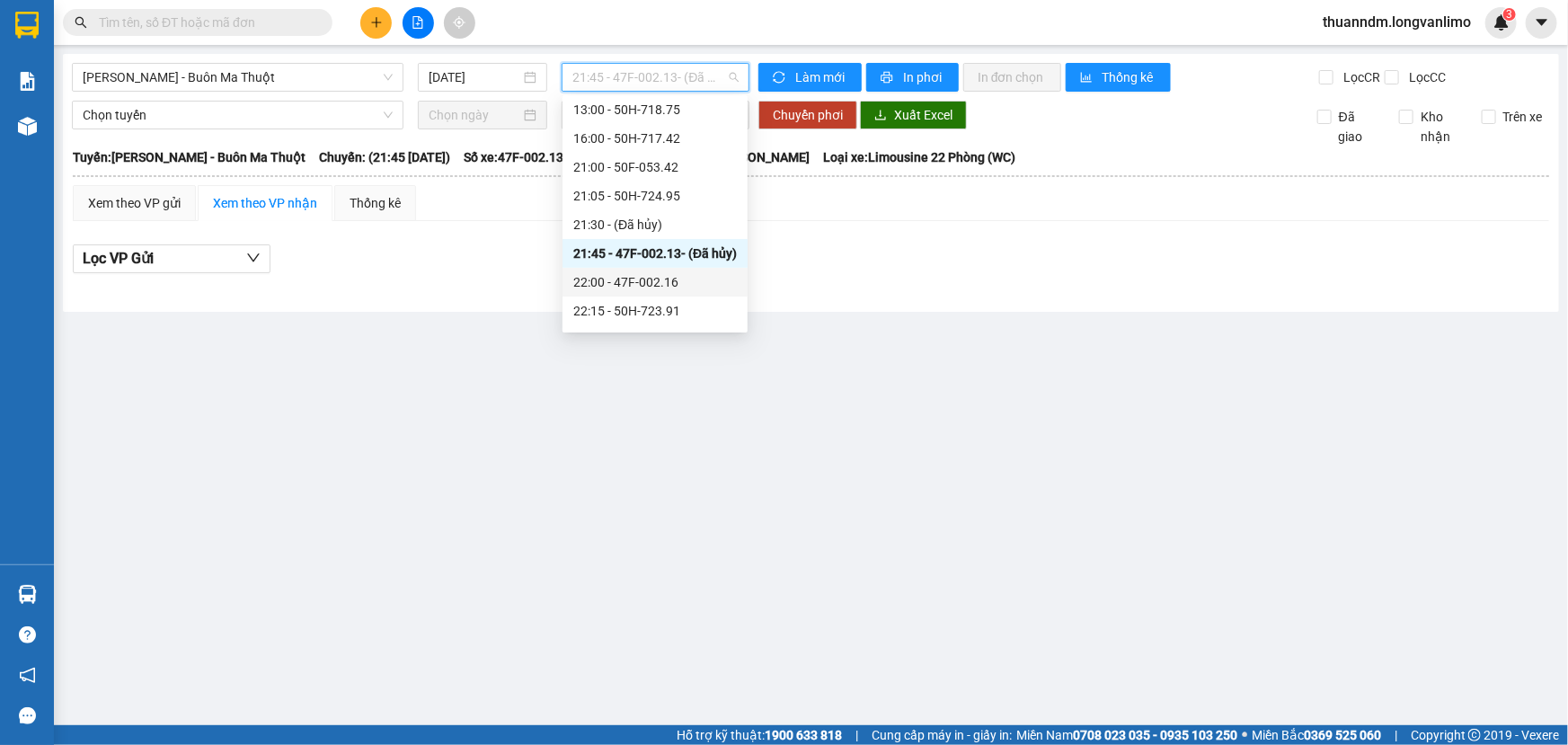
click at [682, 284] on div "22:00 - 47F-002.16" at bounding box center [655, 282] width 164 height 20
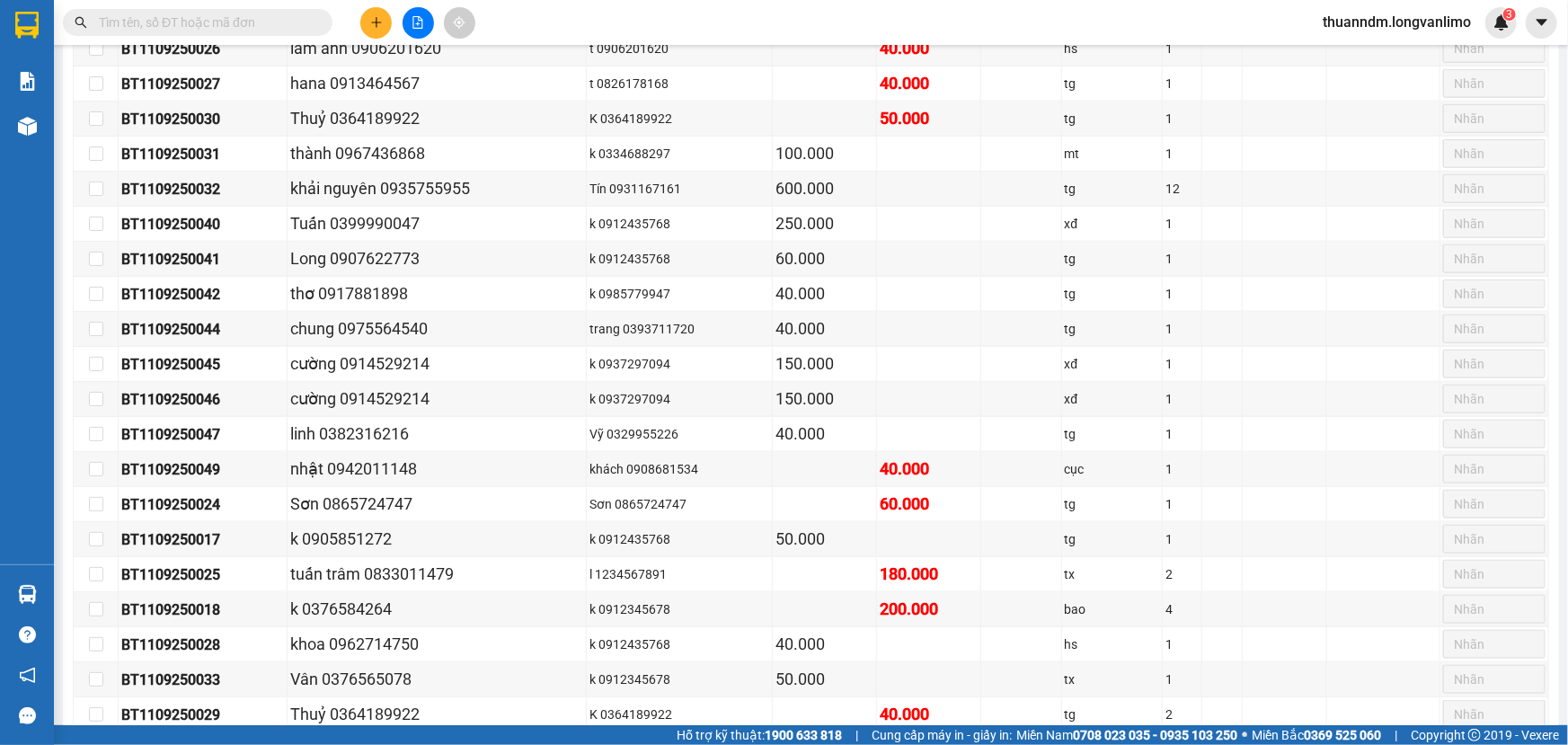
scroll to position [1562, 0]
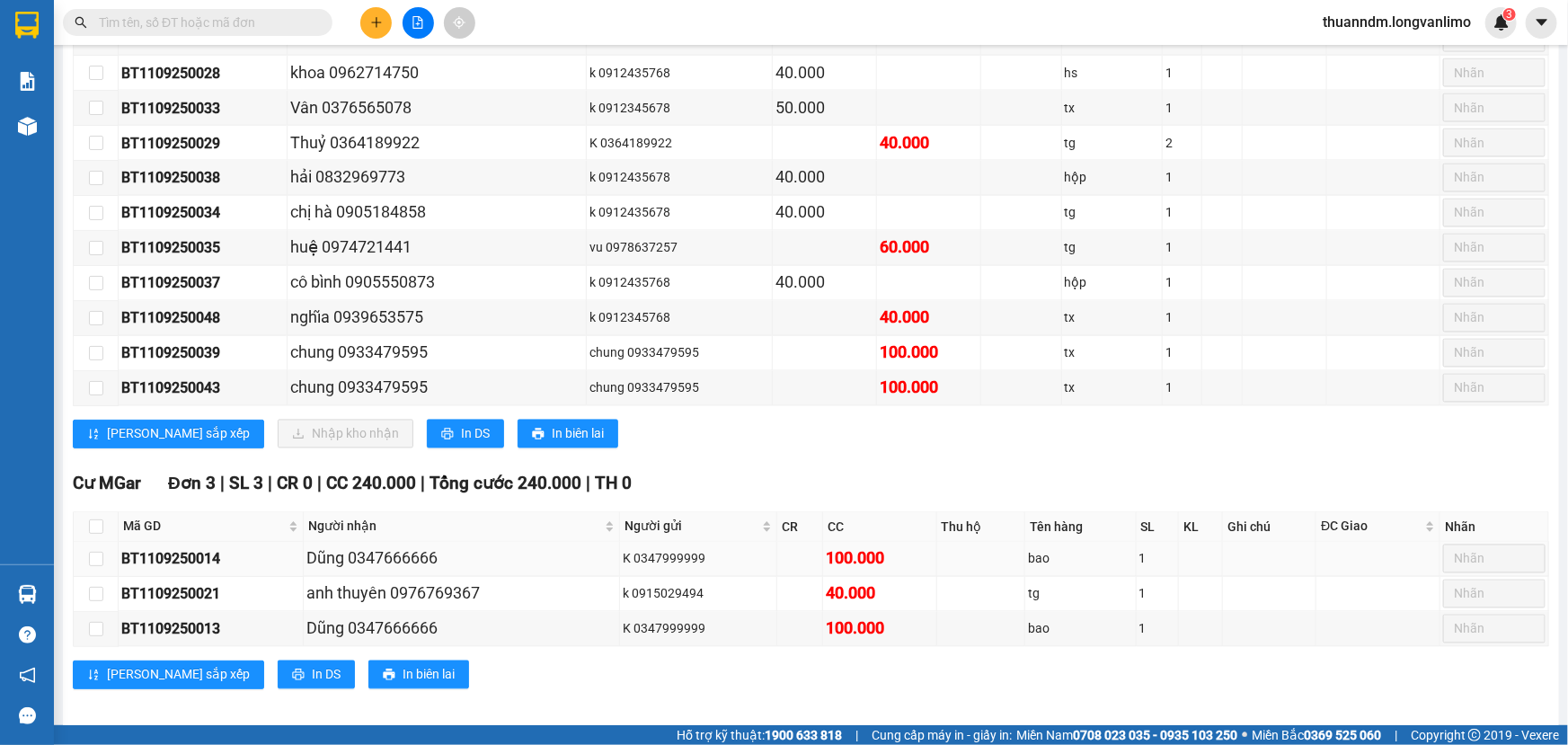
click at [826, 551] on div "100.000" at bounding box center [879, 559] width 108 height 25
